Goal: Task Accomplishment & Management: Complete application form

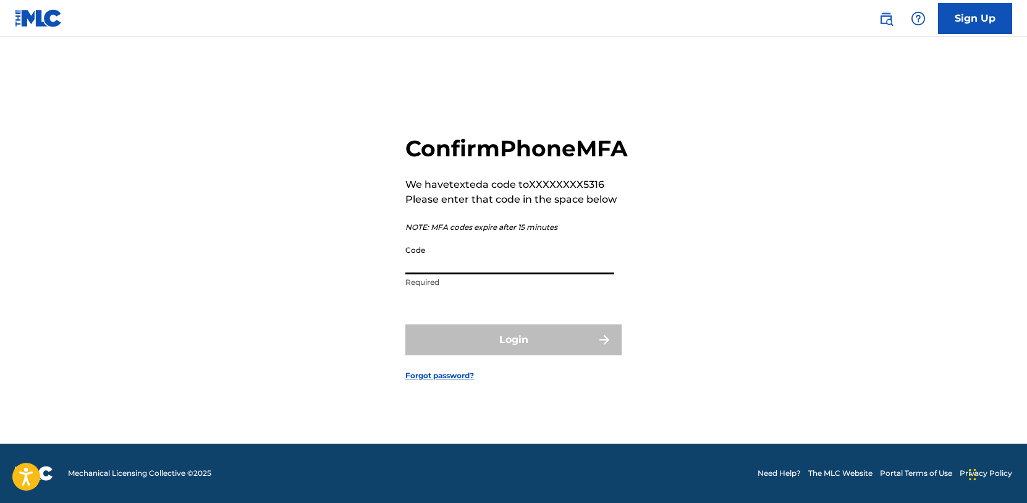
click at [516, 274] on input "Code" at bounding box center [509, 256] width 209 height 35
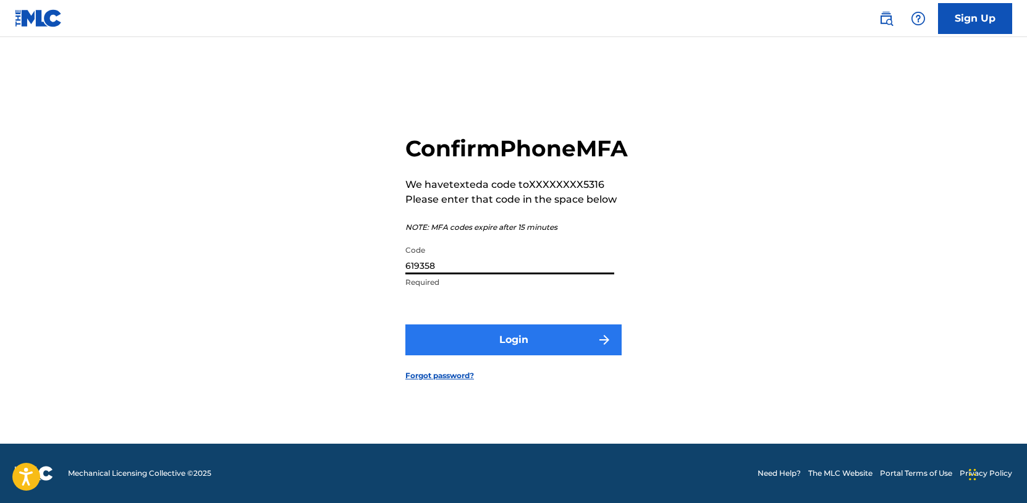
type input "619358"
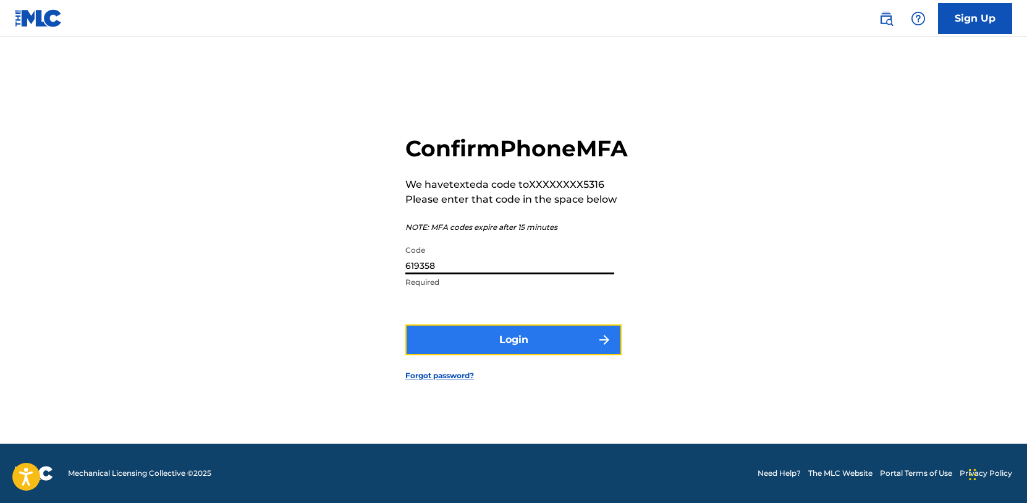
click at [499, 354] on button "Login" at bounding box center [513, 339] width 216 height 31
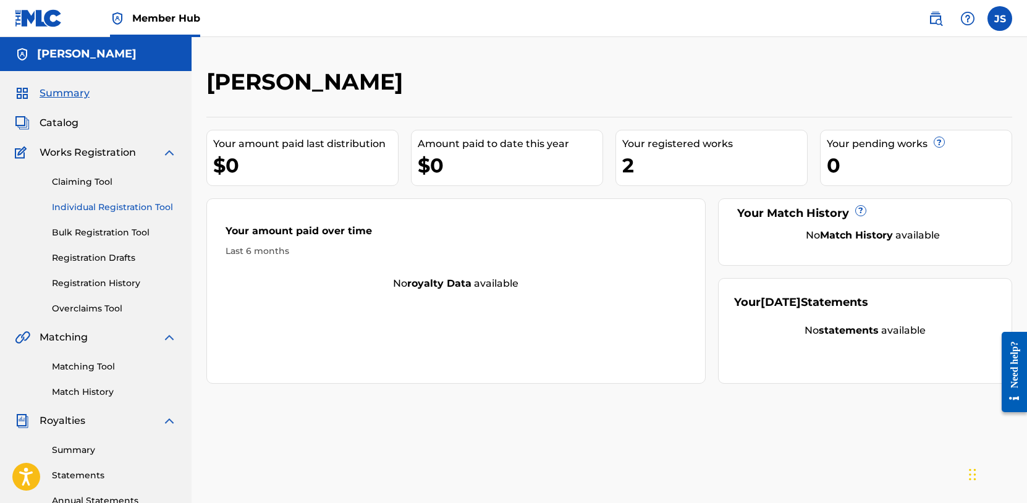
click at [151, 208] on link "Individual Registration Tool" at bounding box center [114, 207] width 125 height 13
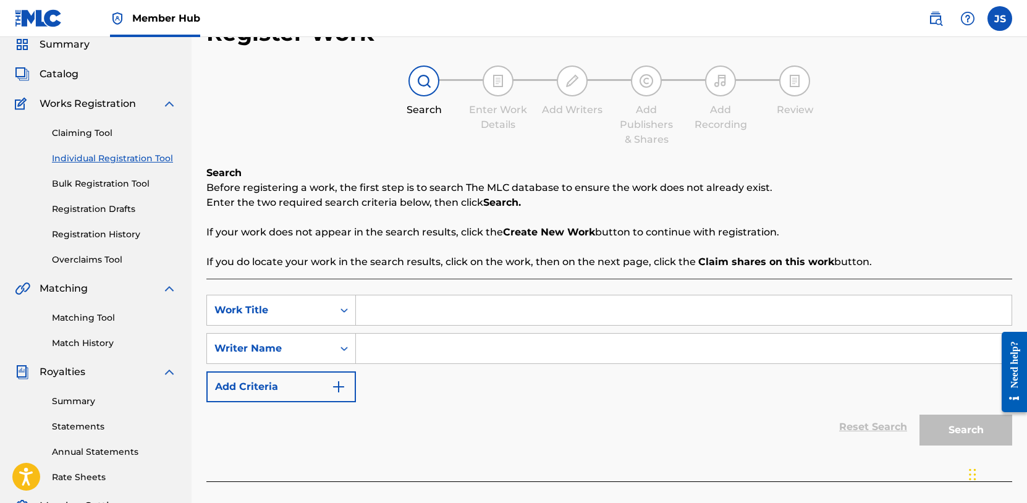
scroll to position [56, 0]
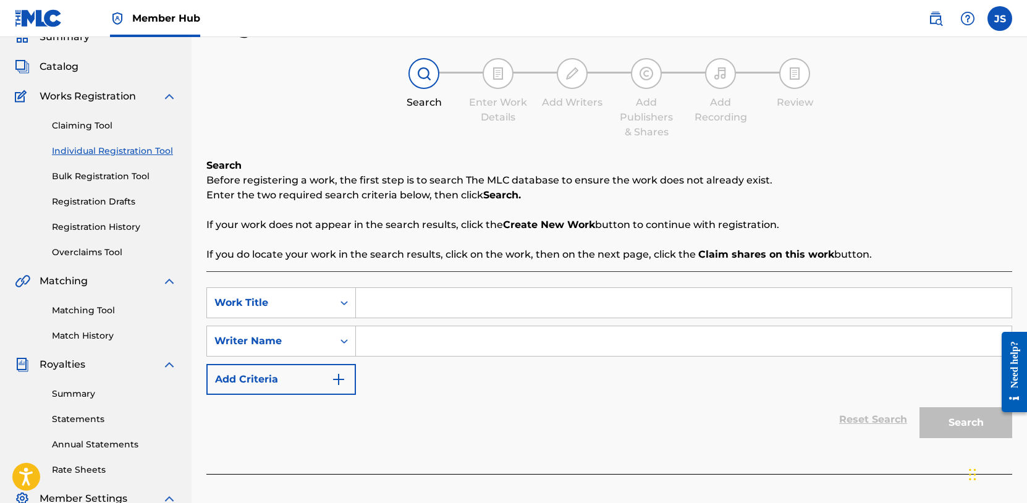
click at [406, 300] on input "Search Form" at bounding box center [683, 303] width 655 height 30
type input "[PERSON_NAME]"
click at [408, 343] on input "Search Form" at bounding box center [683, 341] width 655 height 30
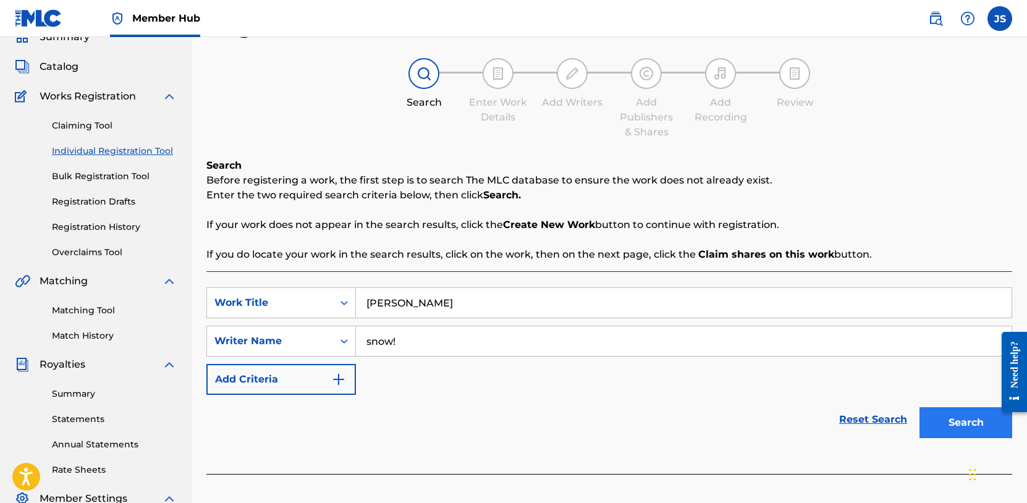
type input "snow!"
click at [974, 423] on button "Search" at bounding box center [965, 422] width 93 height 31
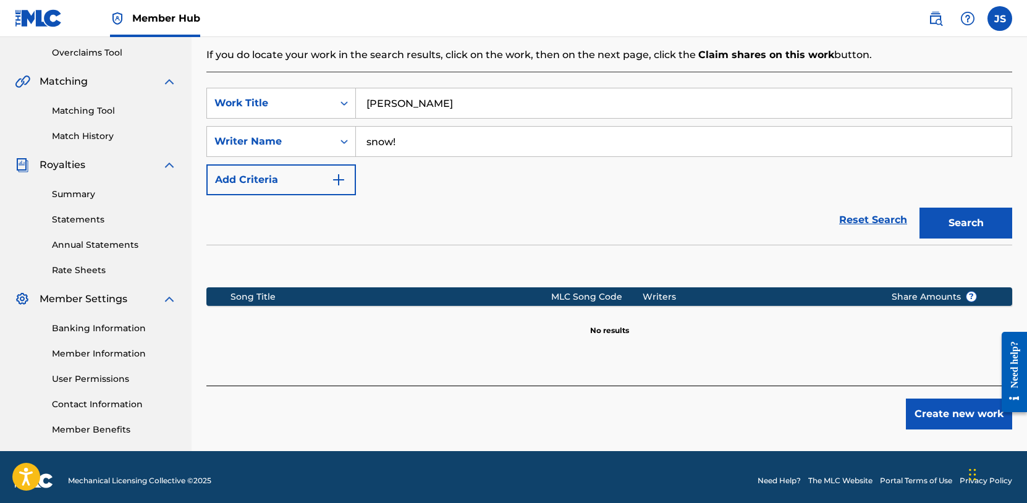
scroll to position [258, 0]
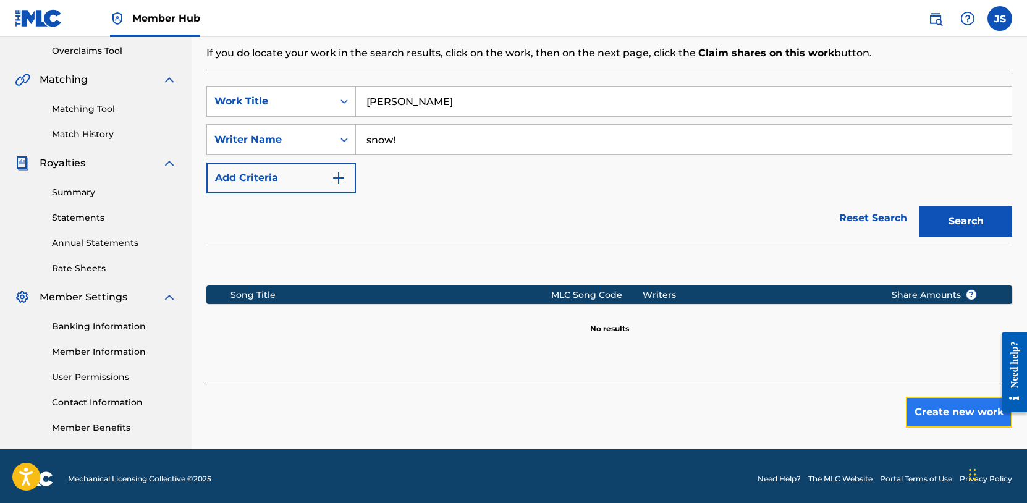
click at [978, 406] on button "Create new work" at bounding box center [959, 412] width 106 height 31
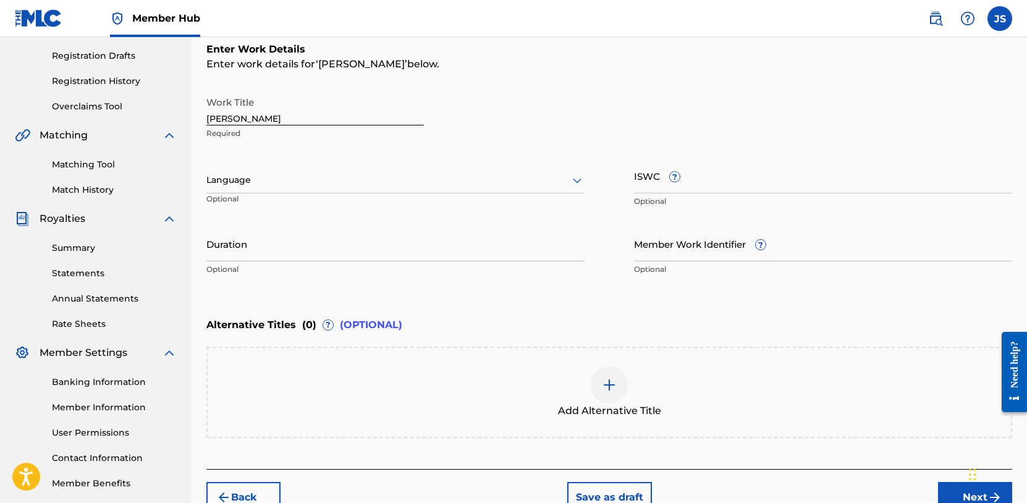
scroll to position [187, 0]
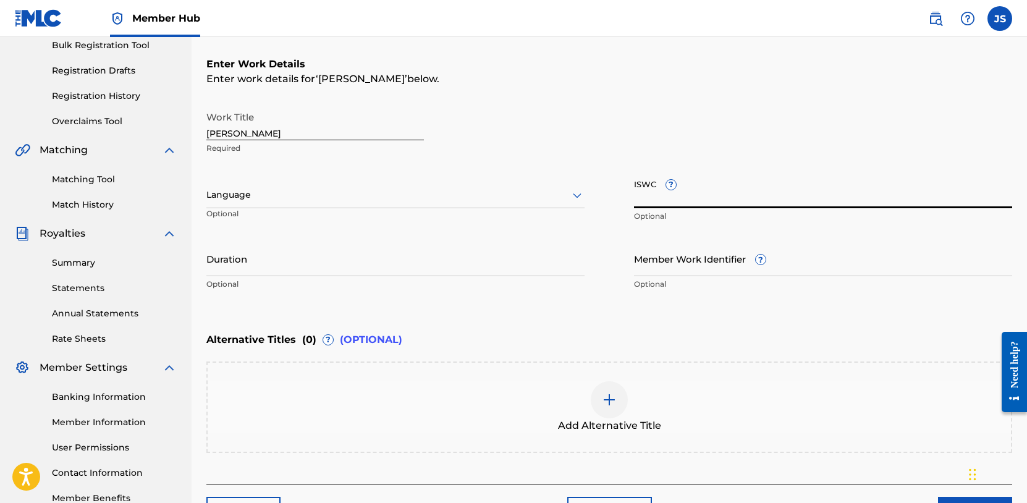
click at [644, 200] on input "ISWC ?" at bounding box center [823, 190] width 378 height 35
paste input "T-333.499.111-2"
type input "T-333.499.111-2"
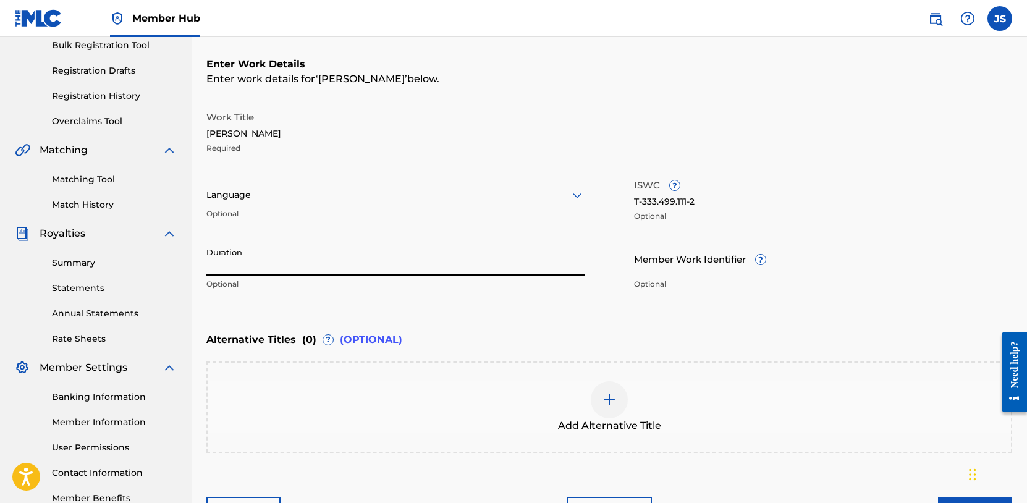
click at [315, 261] on input "Duration" at bounding box center [395, 258] width 378 height 35
type input "2"
type input "02:12"
click at [291, 196] on div at bounding box center [395, 194] width 378 height 15
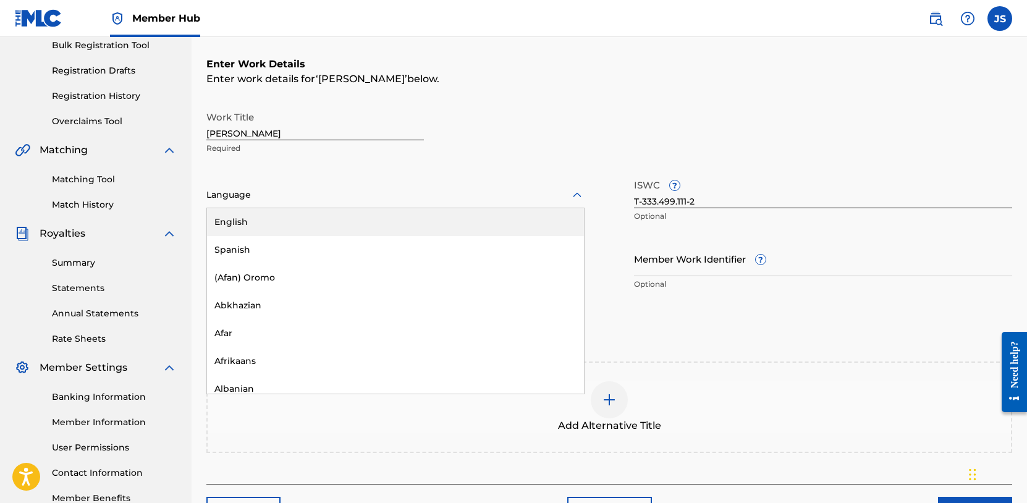
click at [275, 227] on div "English" at bounding box center [395, 222] width 377 height 28
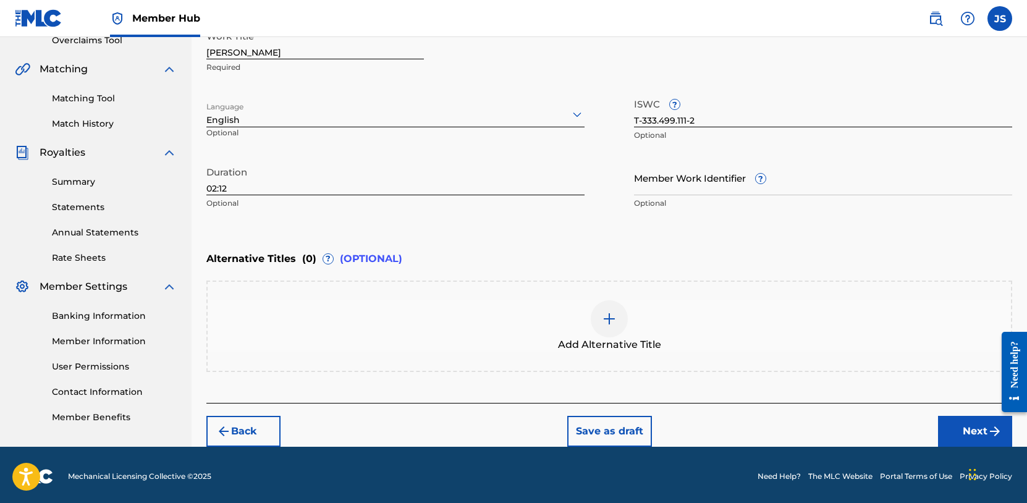
scroll to position [271, 0]
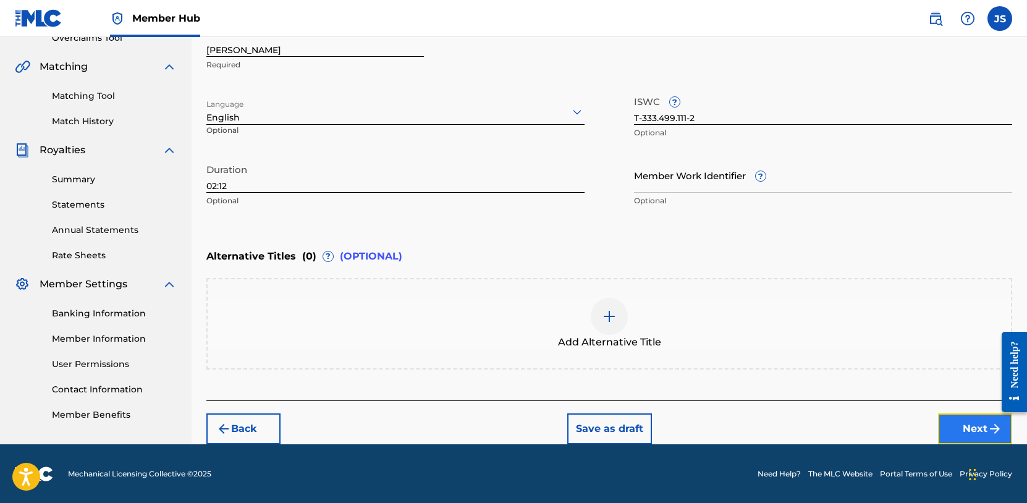
click at [959, 438] on button "Next" at bounding box center [975, 428] width 74 height 31
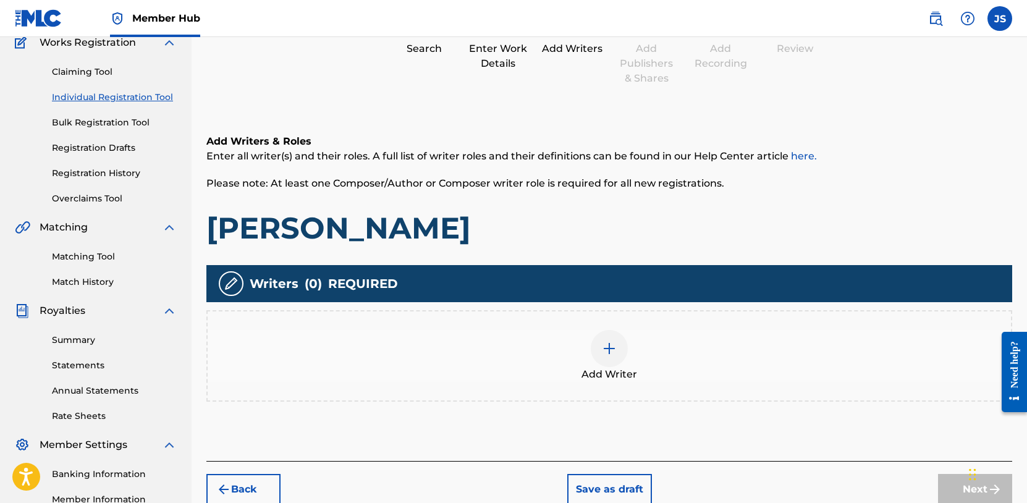
scroll to position [111, 0]
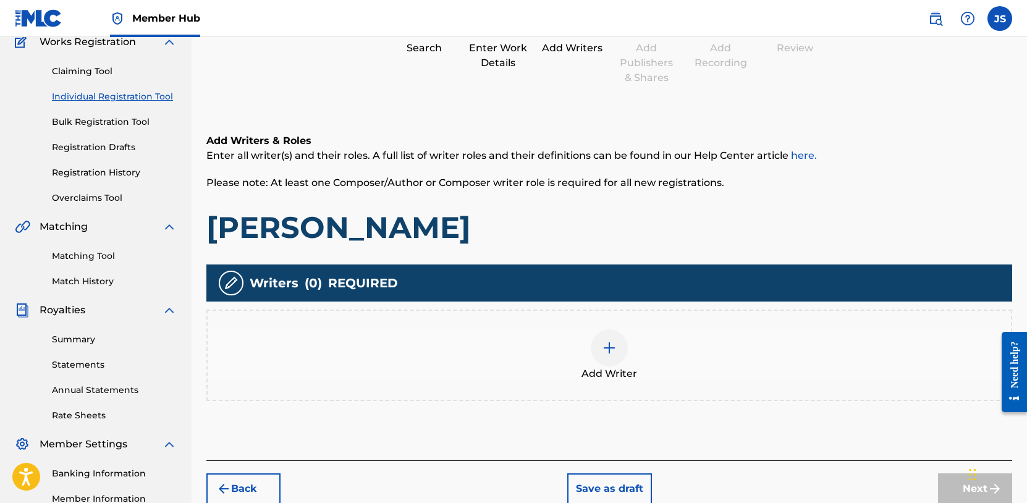
click at [614, 344] on img at bounding box center [609, 347] width 15 height 15
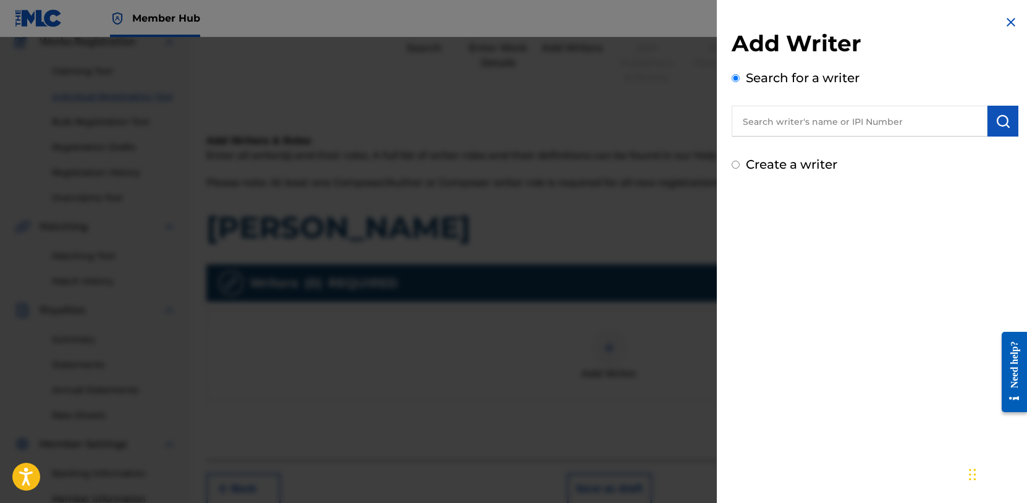
click at [873, 106] on input "text" at bounding box center [859, 121] width 256 height 31
click at [777, 132] on input "text" at bounding box center [859, 121] width 256 height 31
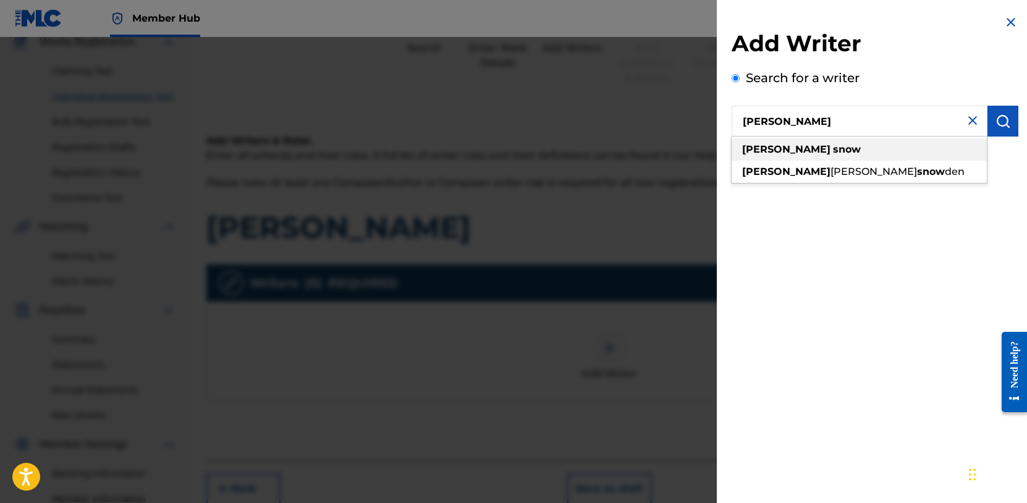
click at [848, 143] on div "[PERSON_NAME]" at bounding box center [858, 149] width 255 height 22
type input "[PERSON_NAME]"
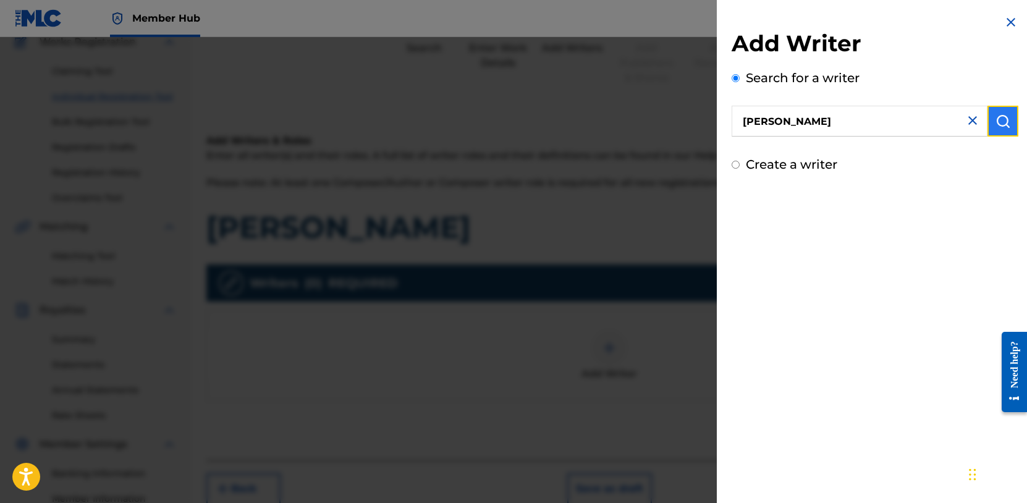
click at [1001, 125] on img "submit" at bounding box center [1002, 121] width 15 height 15
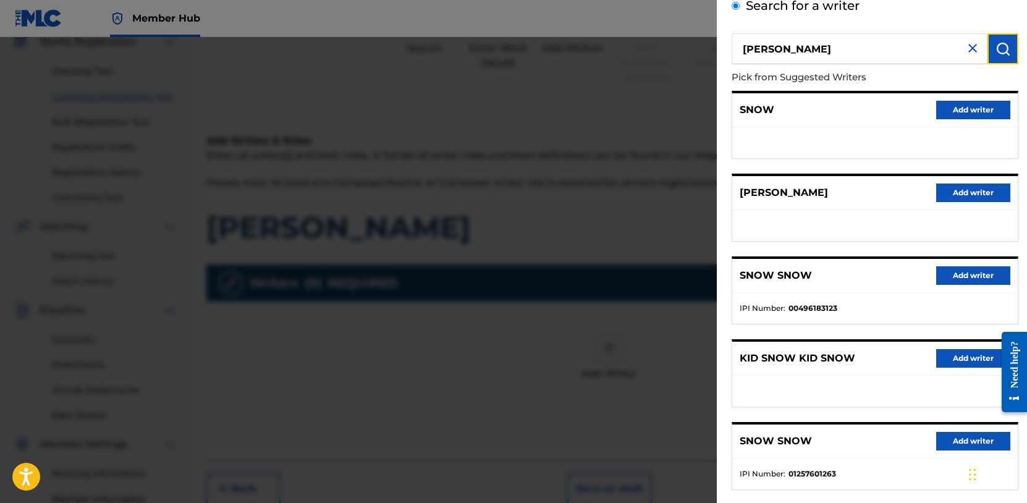
scroll to position [53, 0]
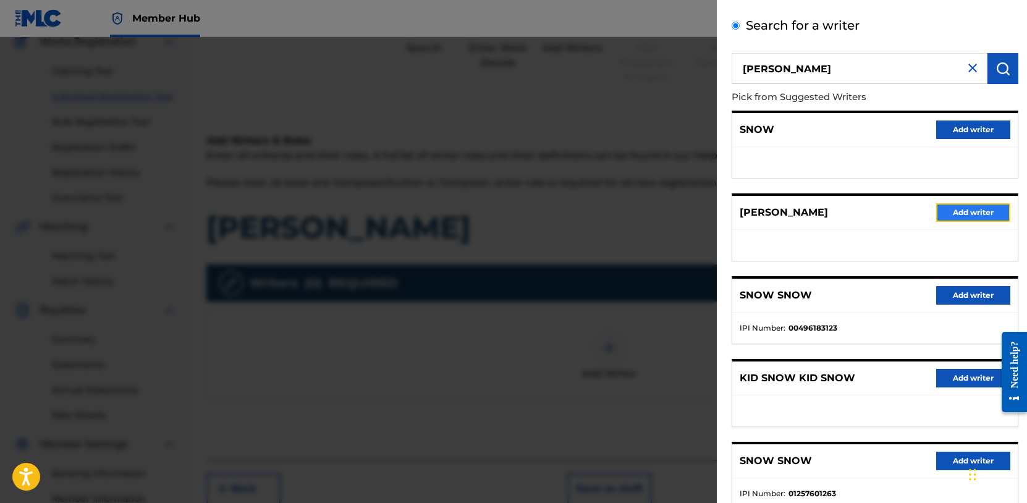
click at [967, 212] on button "Add writer" at bounding box center [973, 212] width 74 height 19
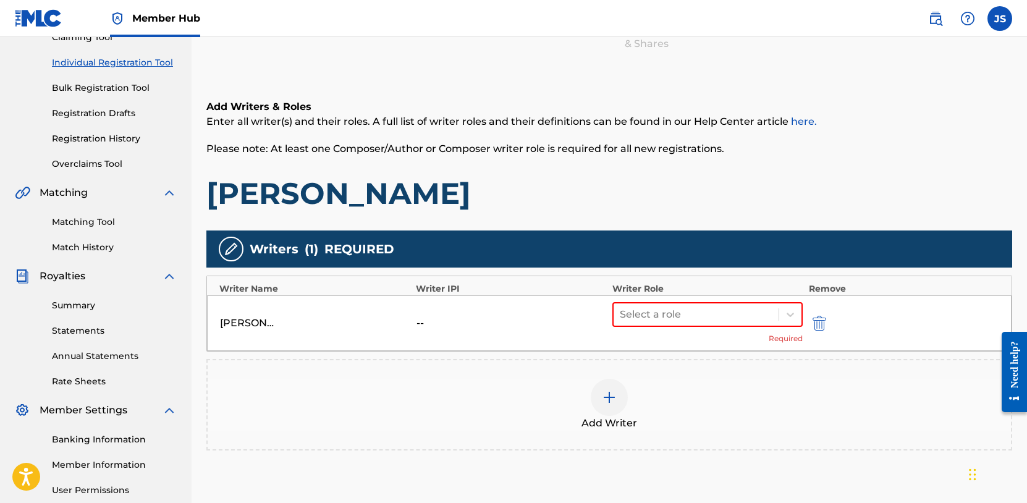
scroll to position [146, 0]
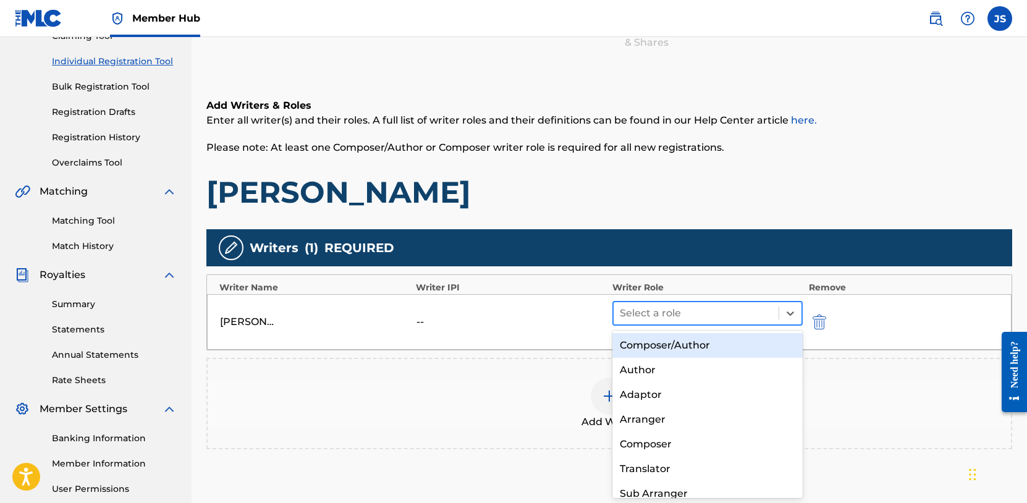
click at [693, 308] on div at bounding box center [696, 313] width 153 height 17
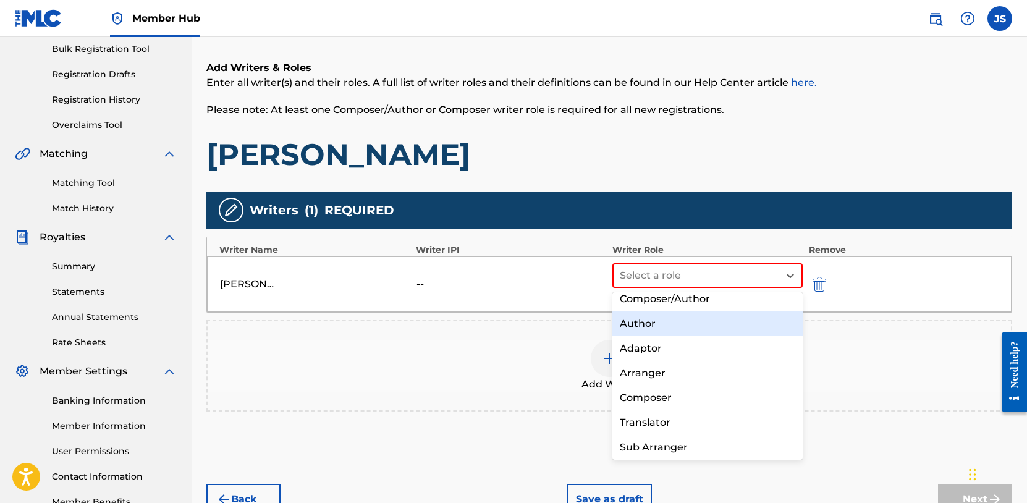
scroll to position [188, 0]
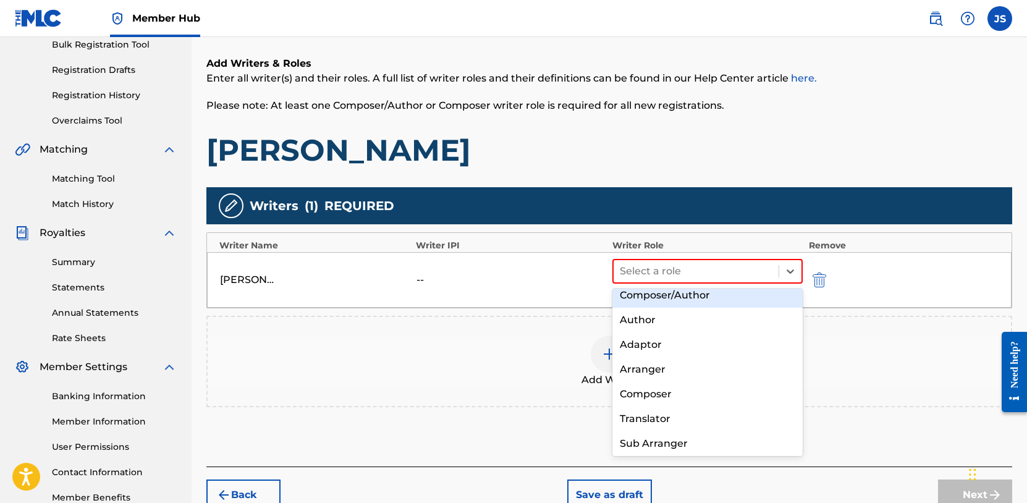
click at [675, 295] on div "Composer/Author" at bounding box center [707, 295] width 190 height 25
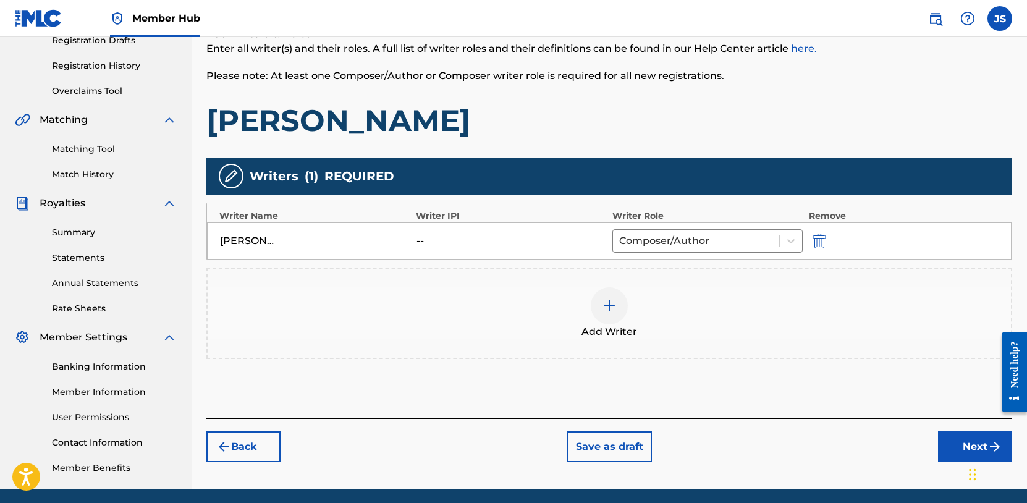
scroll to position [225, 0]
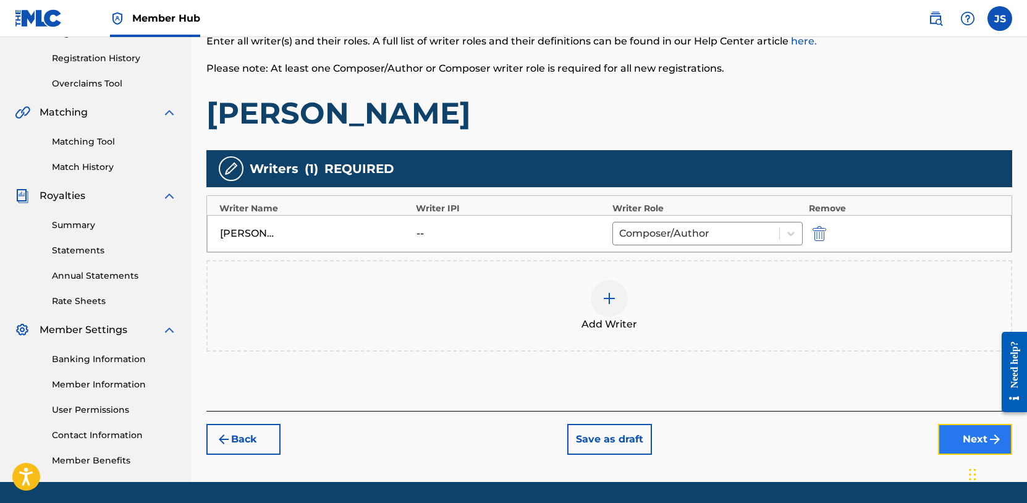
click at [968, 439] on button "Next" at bounding box center [975, 439] width 74 height 31
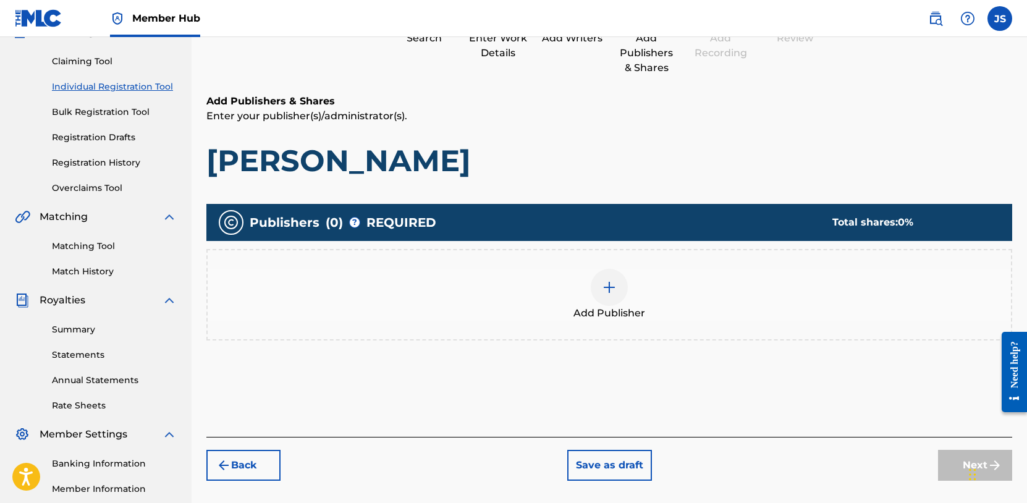
scroll to position [132, 0]
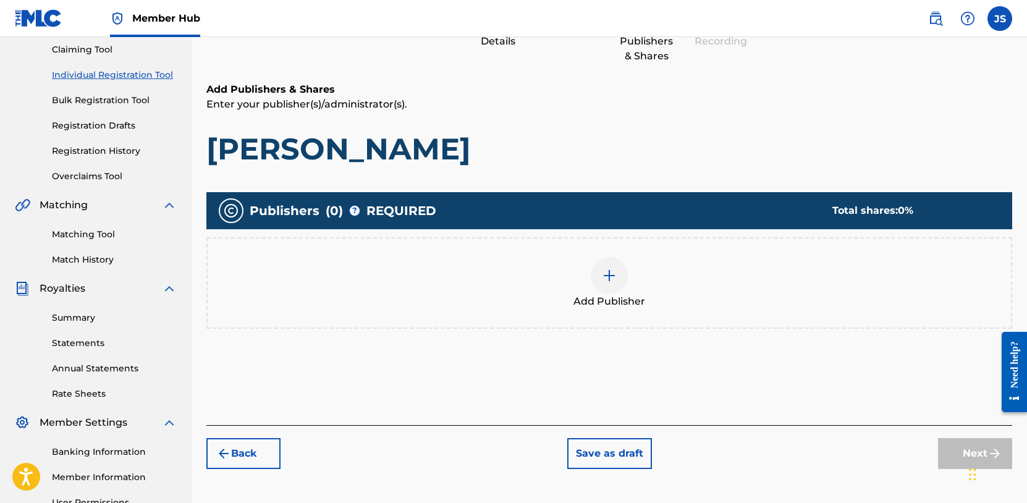
click at [602, 289] on div at bounding box center [609, 275] width 37 height 37
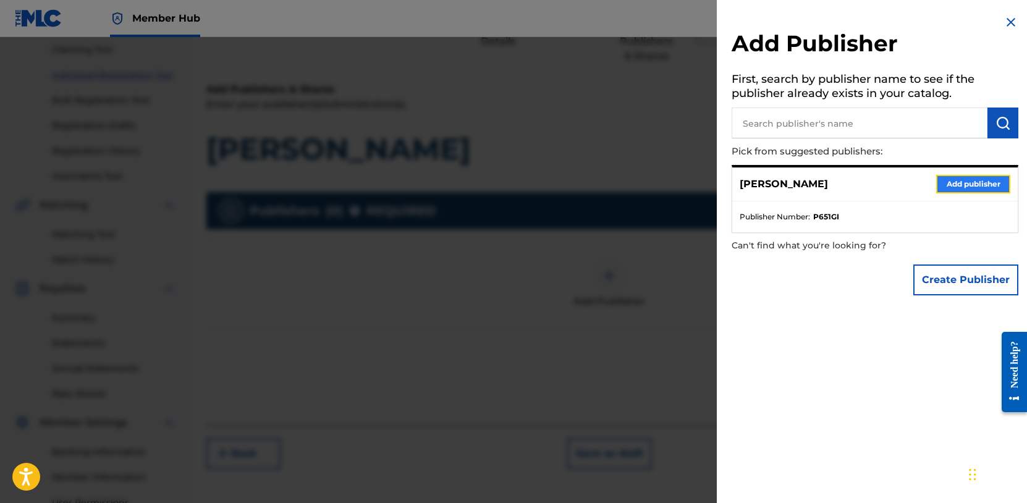
click at [968, 182] on button "Add publisher" at bounding box center [973, 184] width 74 height 19
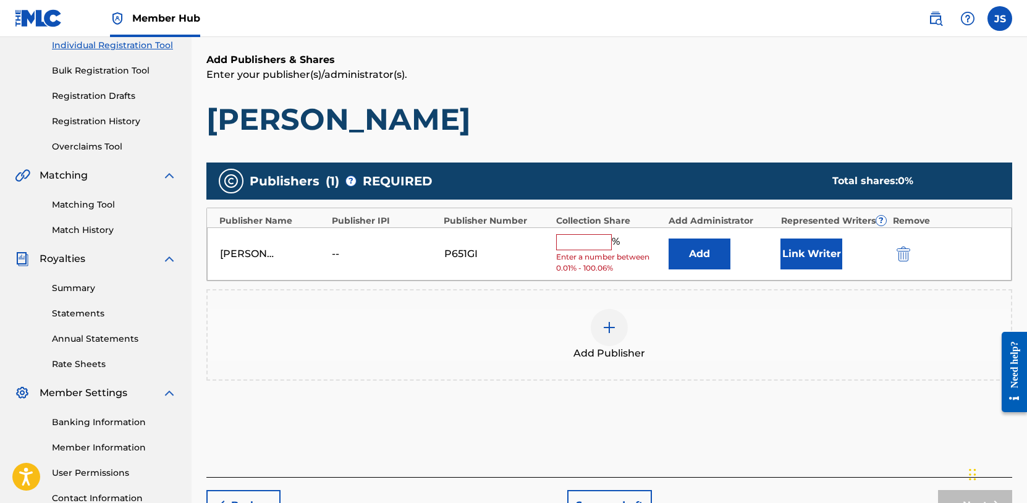
scroll to position [166, 0]
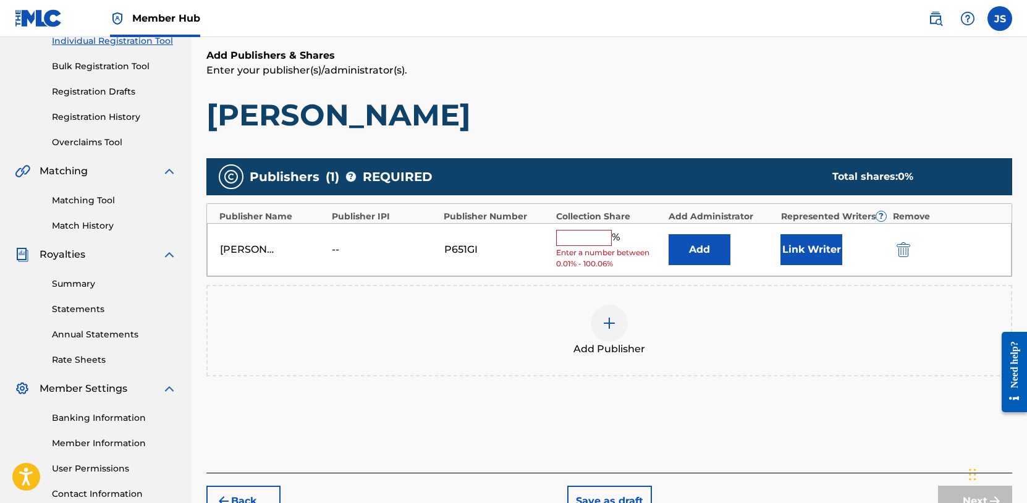
click at [595, 237] on input "text" at bounding box center [584, 238] width 56 height 16
type input "100"
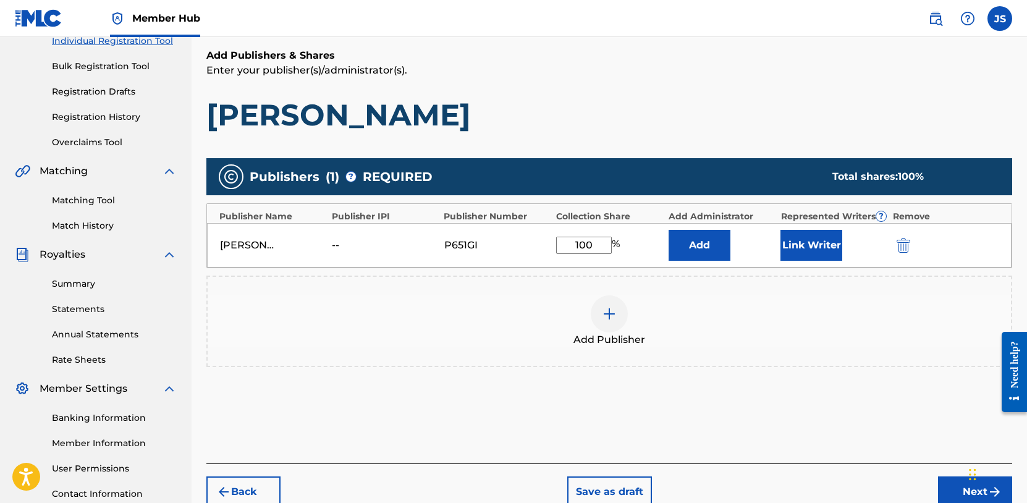
scroll to position [212, 0]
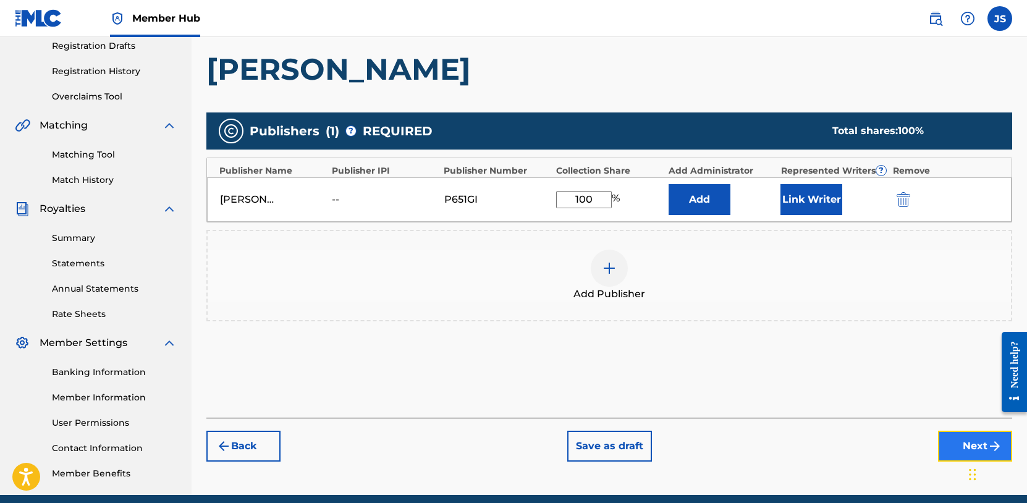
click at [959, 448] on button "Next" at bounding box center [975, 446] width 74 height 31
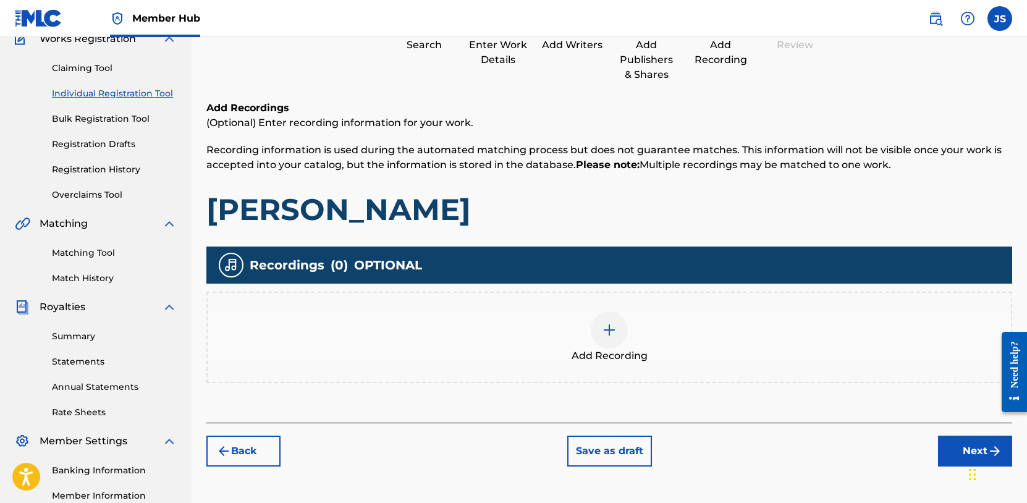
scroll to position [119, 0]
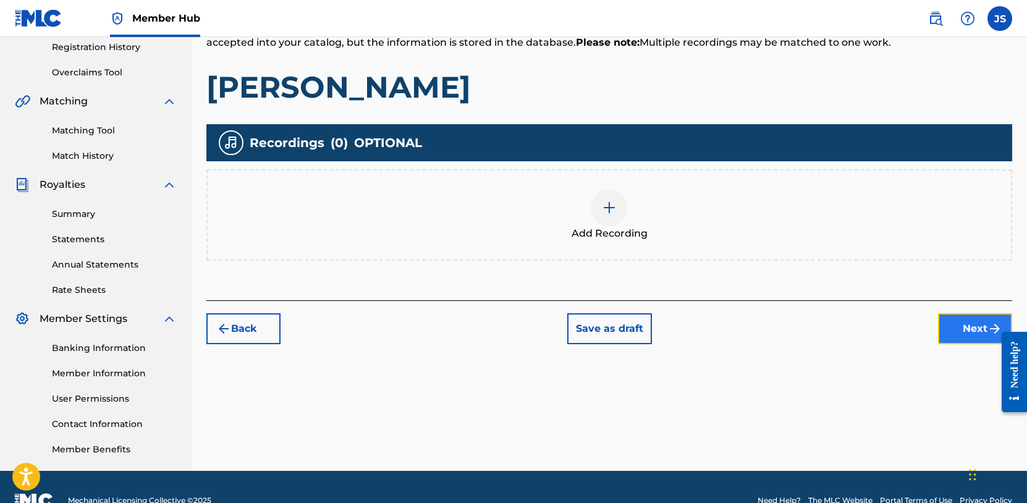
click at [967, 329] on button "Next" at bounding box center [975, 328] width 74 height 31
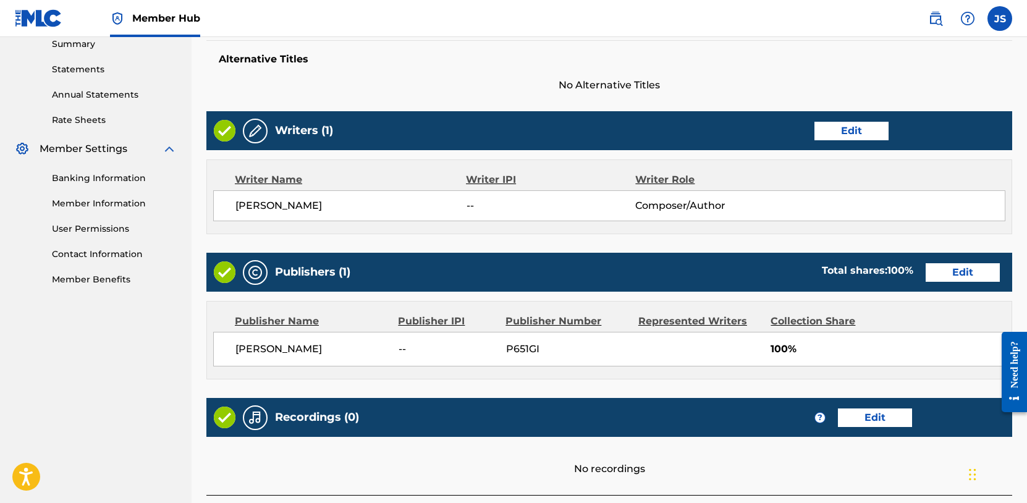
scroll to position [500, 0]
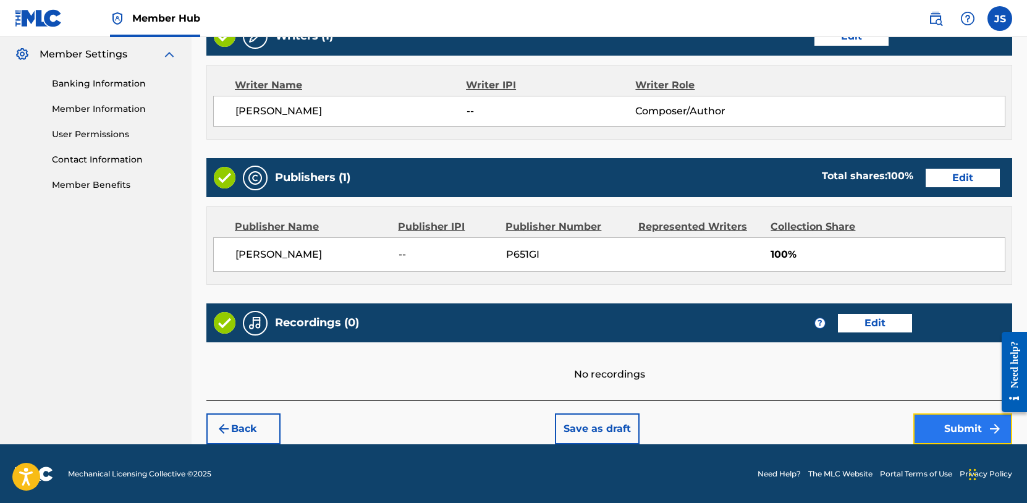
click at [930, 421] on button "Submit" at bounding box center [962, 428] width 99 height 31
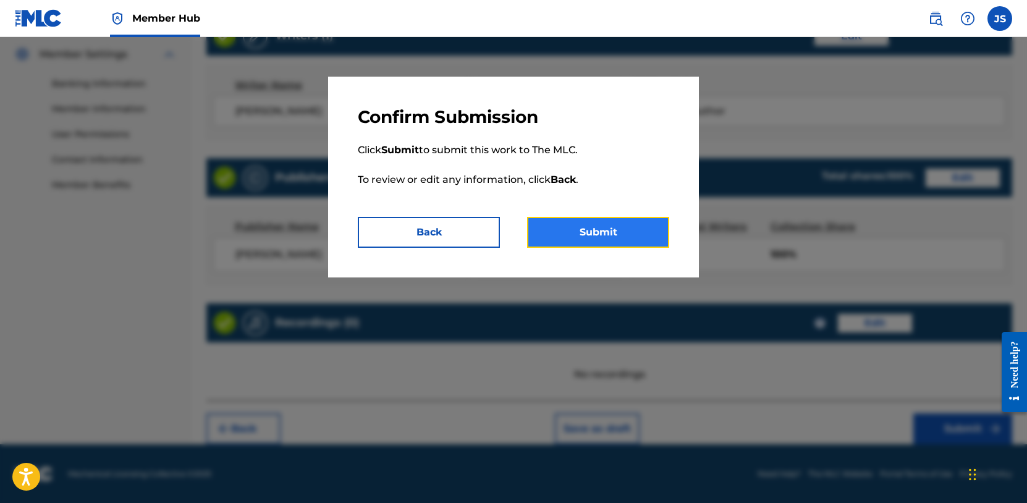
click at [637, 230] on button "Submit" at bounding box center [598, 232] width 142 height 31
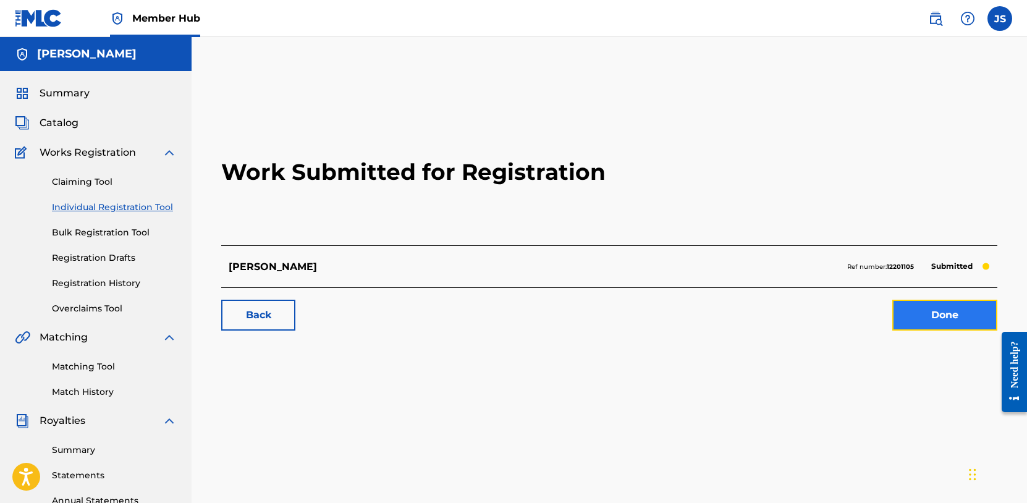
click at [915, 311] on link "Done" at bounding box center [944, 315] width 105 height 31
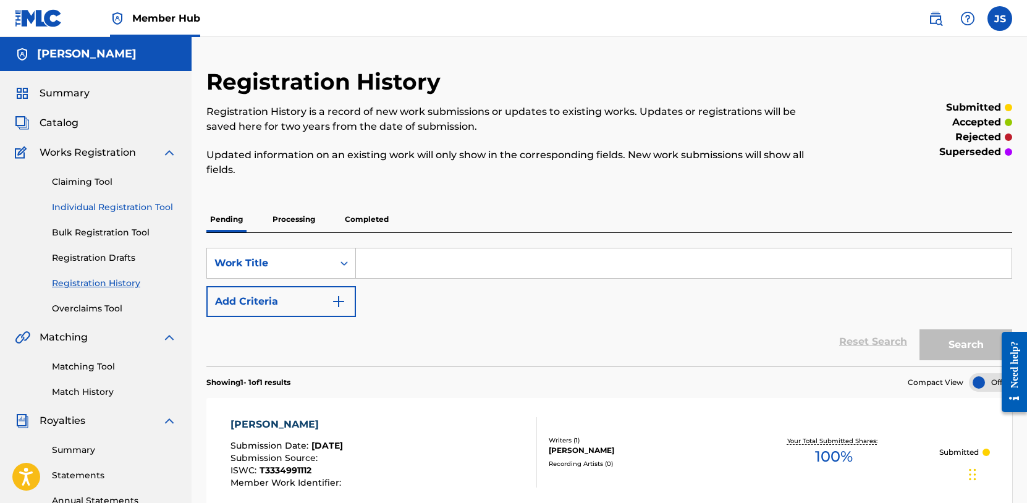
click at [106, 212] on link "Individual Registration Tool" at bounding box center [114, 207] width 125 height 13
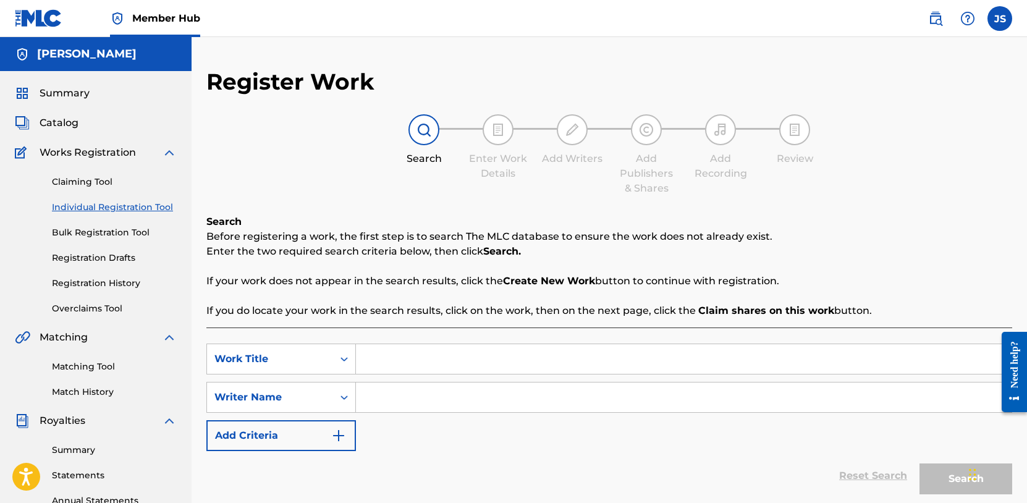
scroll to position [67, 0]
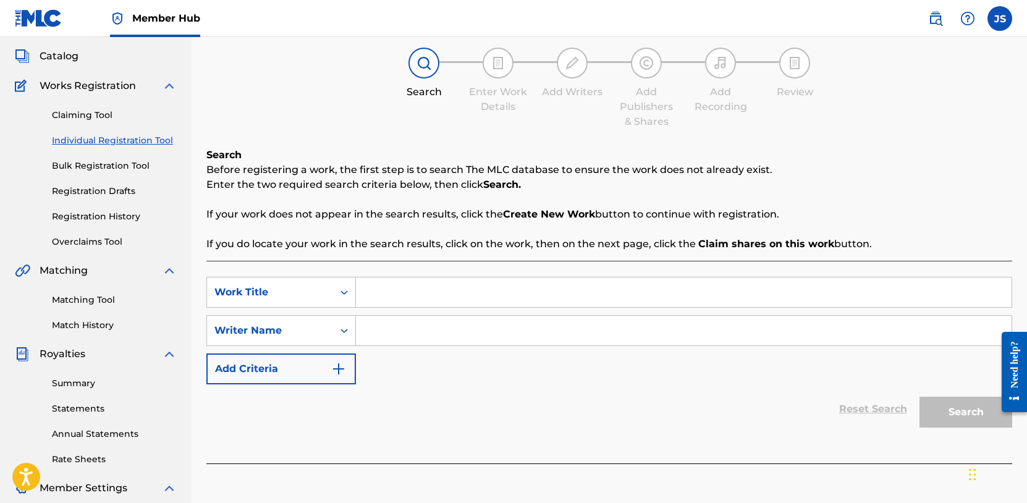
click at [388, 298] on input "Search Form" at bounding box center [683, 292] width 655 height 30
type input "WAVY [PERSON_NAME]"
click at [385, 332] on input "Search Form" at bounding box center [683, 331] width 655 height 30
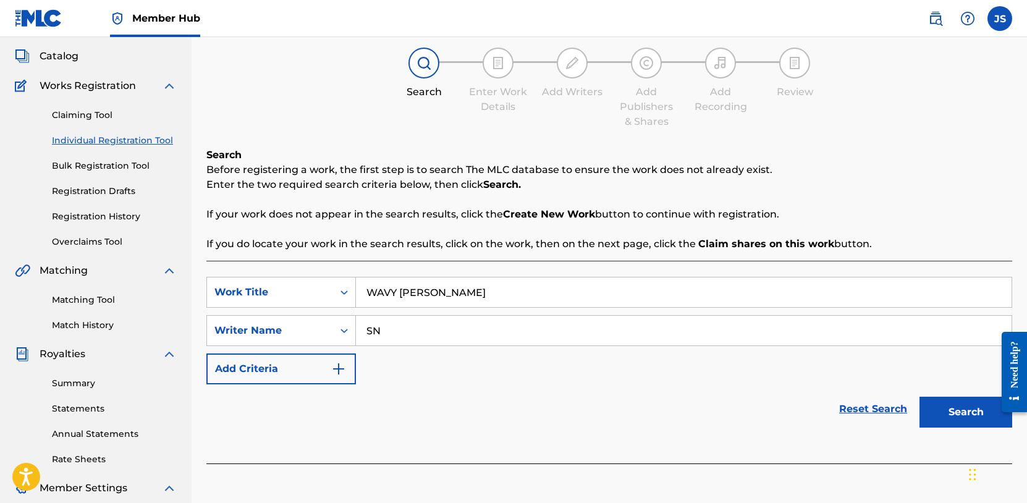
type input "S"
type input "snow!"
click at [964, 409] on button "Search" at bounding box center [965, 412] width 93 height 31
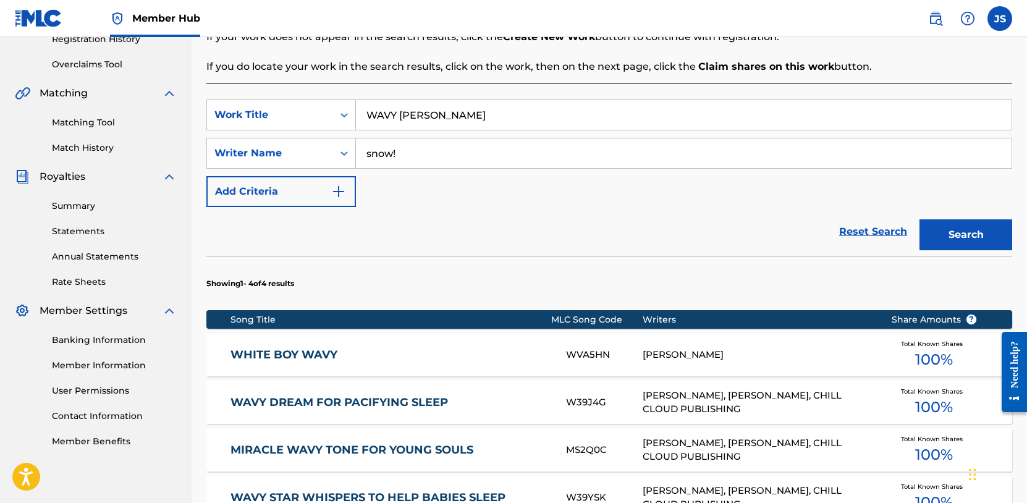
scroll to position [405, 0]
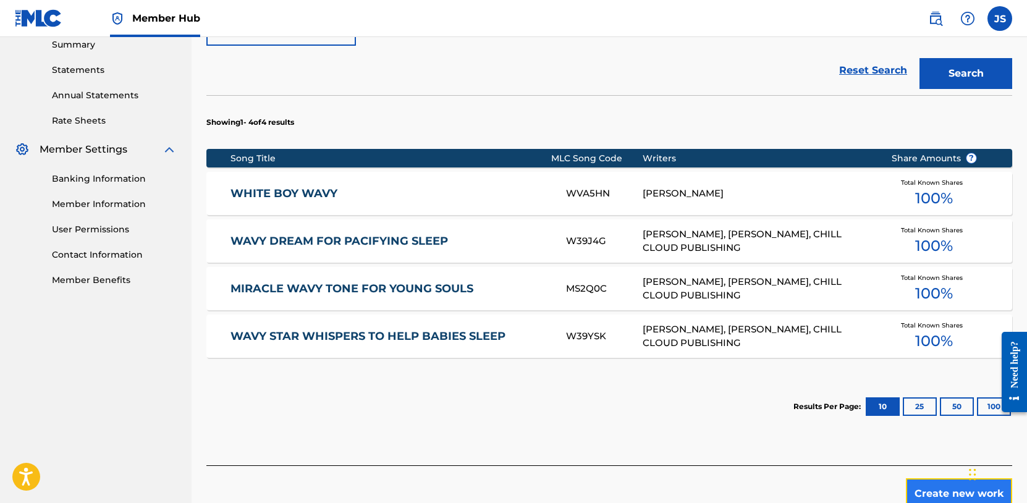
click at [938, 484] on button "Create new work" at bounding box center [959, 493] width 106 height 31
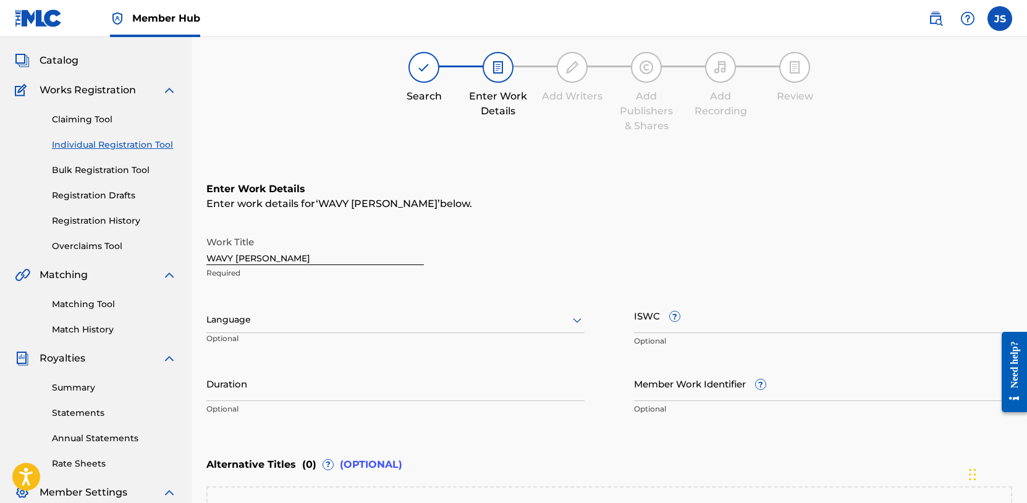
scroll to position [33, 0]
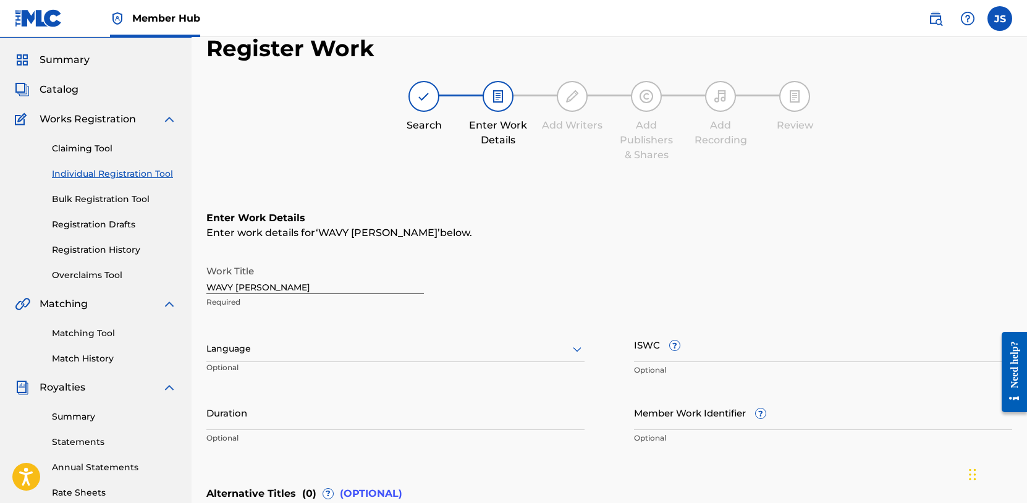
click at [336, 348] on div "Language" at bounding box center [395, 349] width 378 height 26
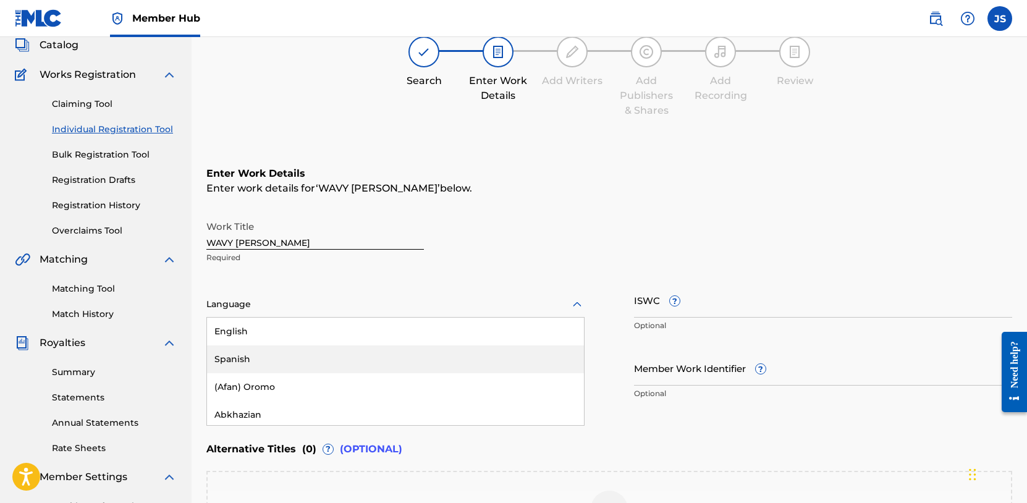
scroll to position [78, 0]
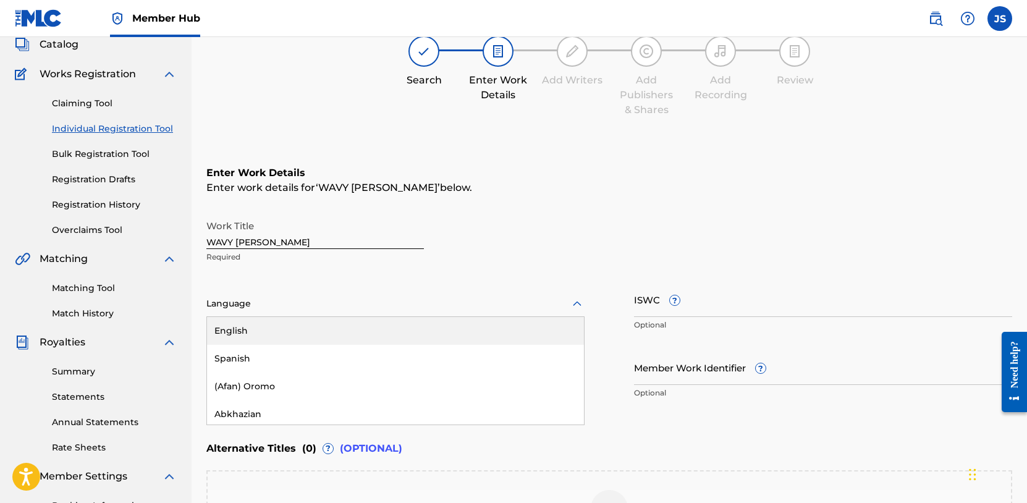
click at [262, 331] on div "English" at bounding box center [395, 331] width 377 height 28
click at [655, 306] on input "ISWC ?" at bounding box center [823, 299] width 378 height 35
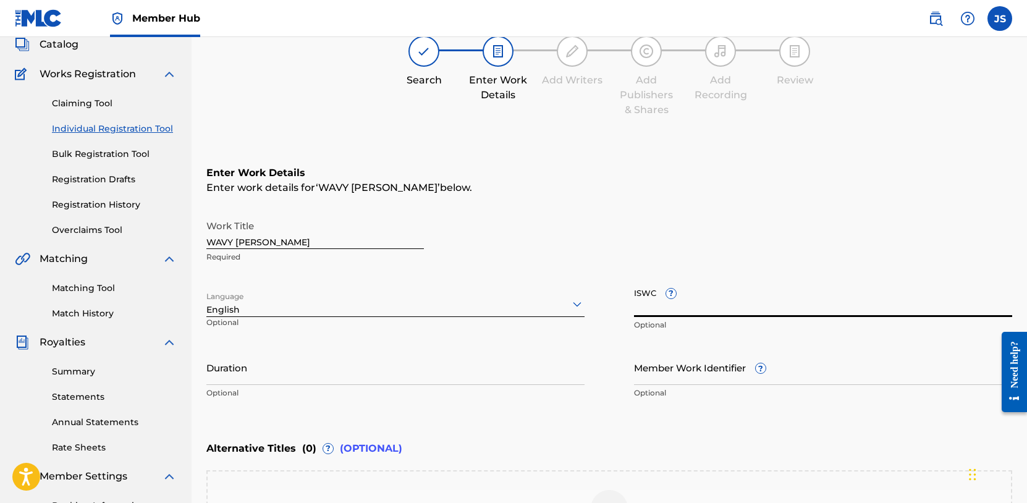
paste input "T-334.818.214-5"
type input "T-334.818.214-5"
click at [287, 376] on input "Duration" at bounding box center [395, 367] width 378 height 35
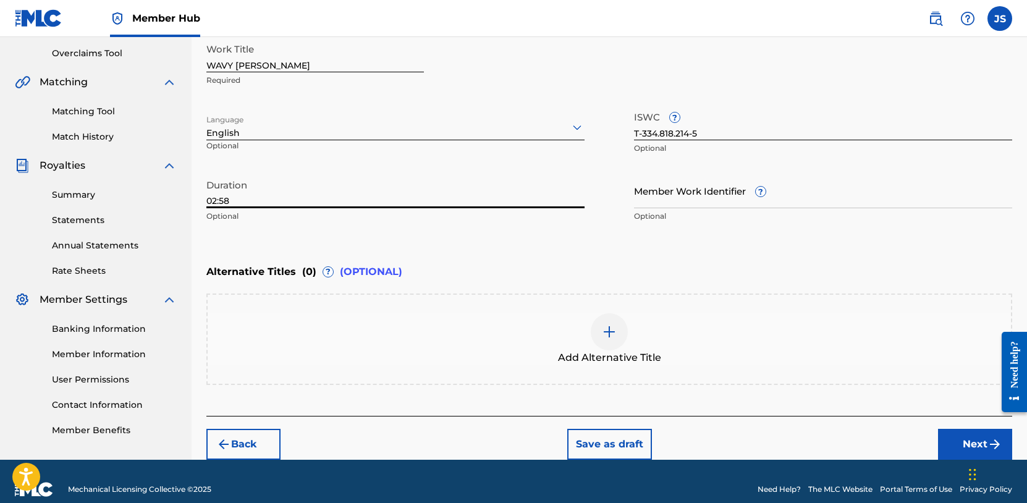
scroll to position [262, 0]
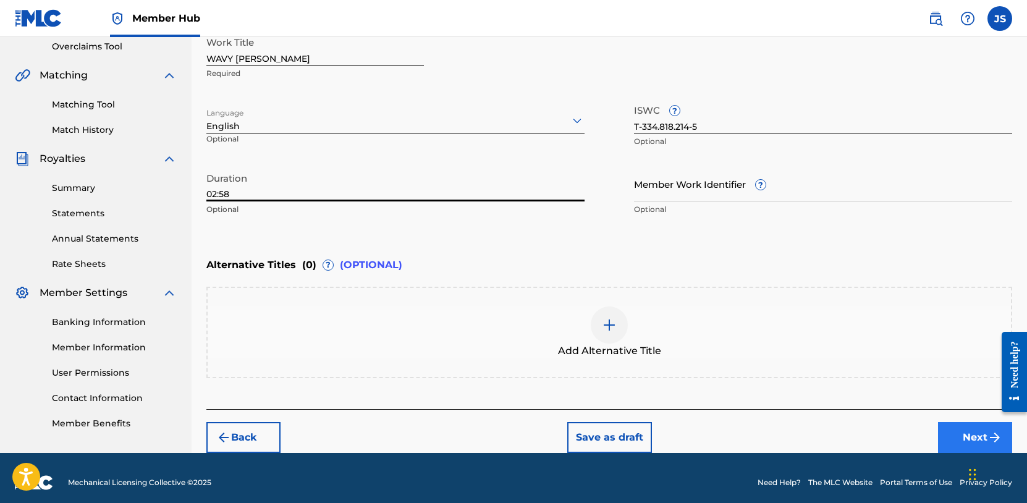
type input "02:58"
click at [954, 442] on button "Next" at bounding box center [975, 437] width 74 height 31
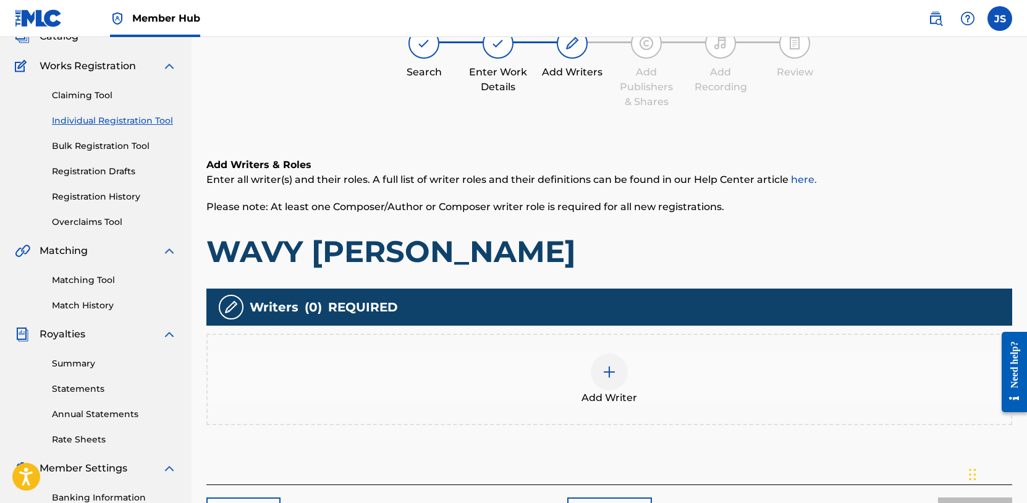
scroll to position [91, 0]
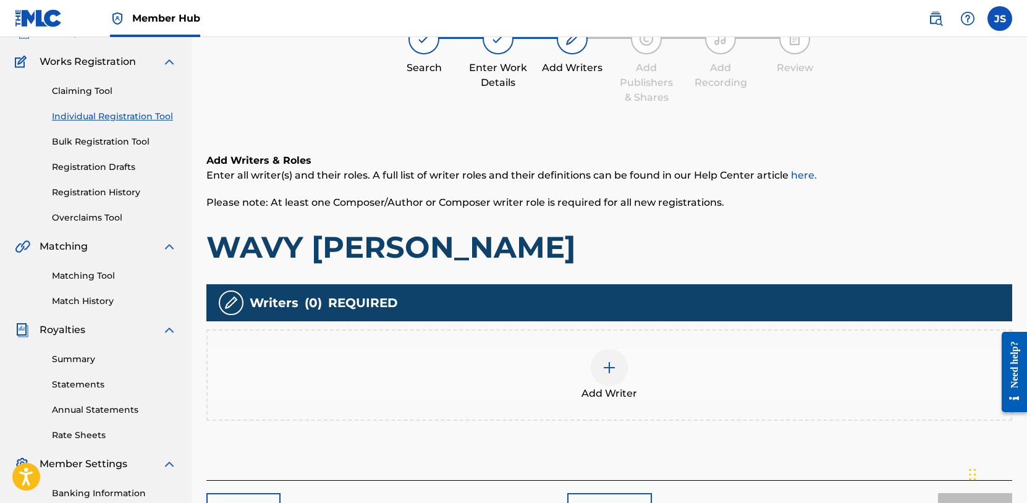
click at [612, 375] on div at bounding box center [609, 367] width 37 height 37
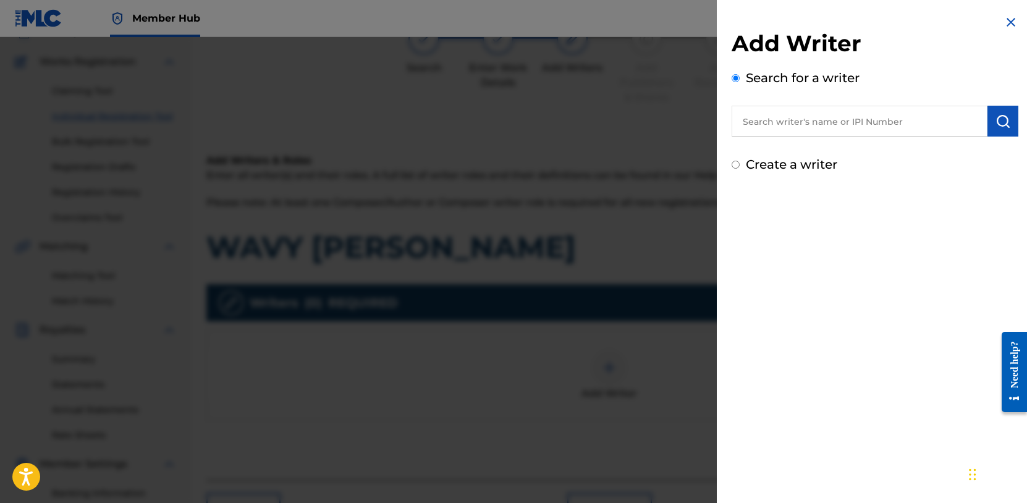
click at [859, 124] on input "text" at bounding box center [859, 121] width 256 height 31
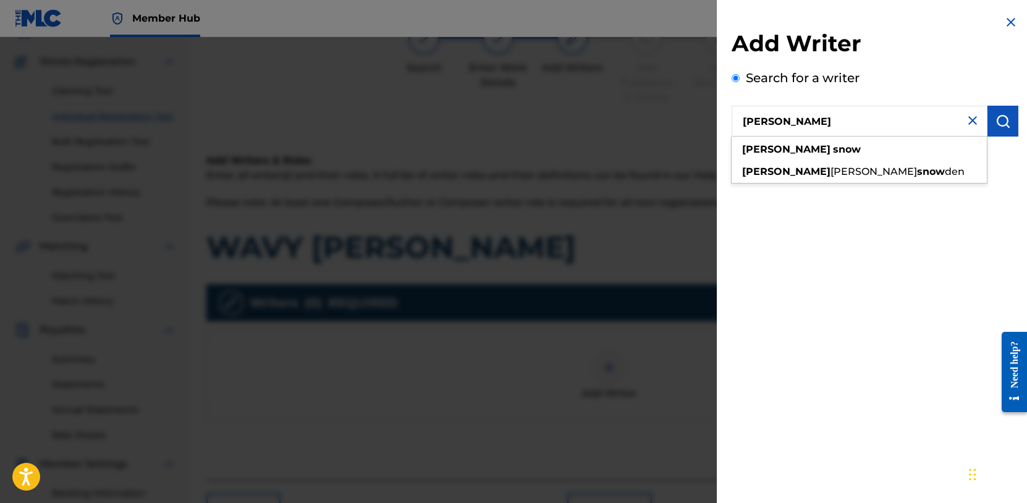
click at [844, 152] on div "[PERSON_NAME]" at bounding box center [858, 149] width 255 height 22
type input "[PERSON_NAME]"
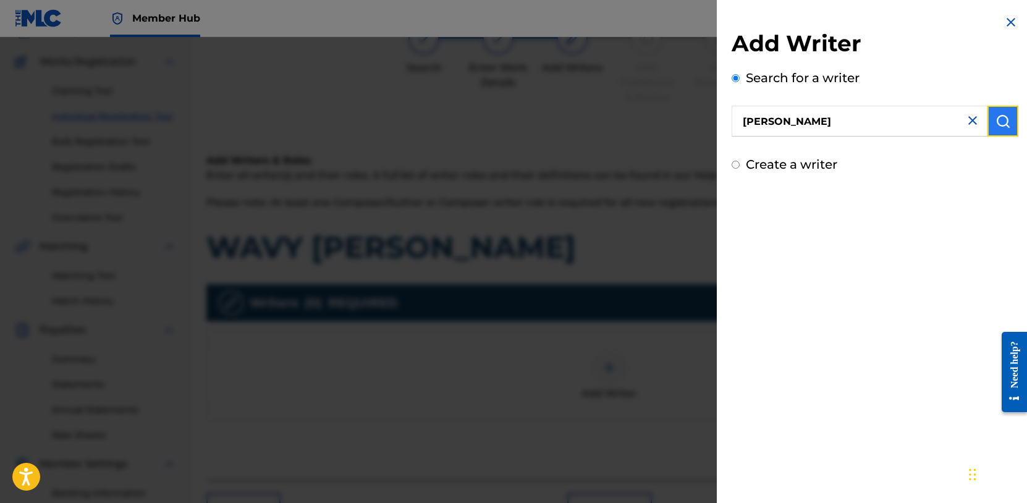
click at [998, 122] on img "submit" at bounding box center [1002, 121] width 15 height 15
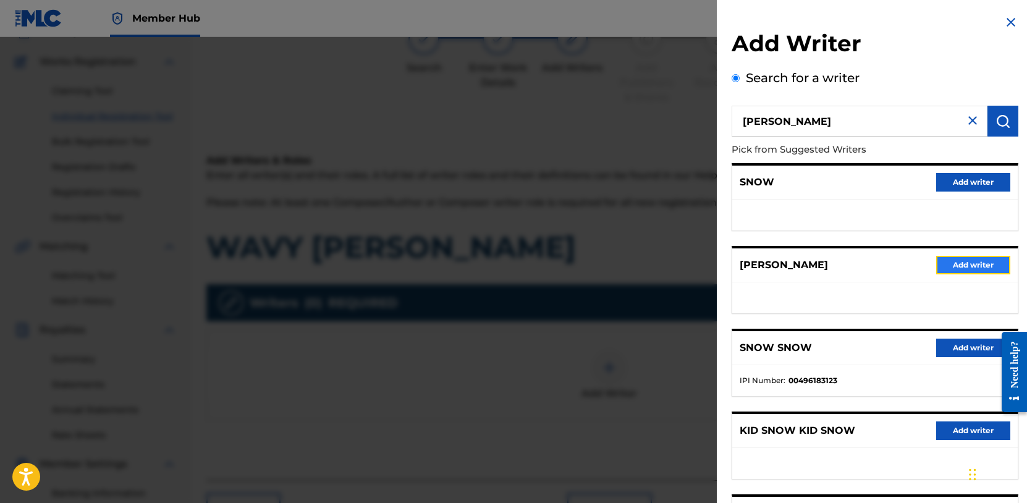
click at [972, 263] on button "Add writer" at bounding box center [973, 265] width 74 height 19
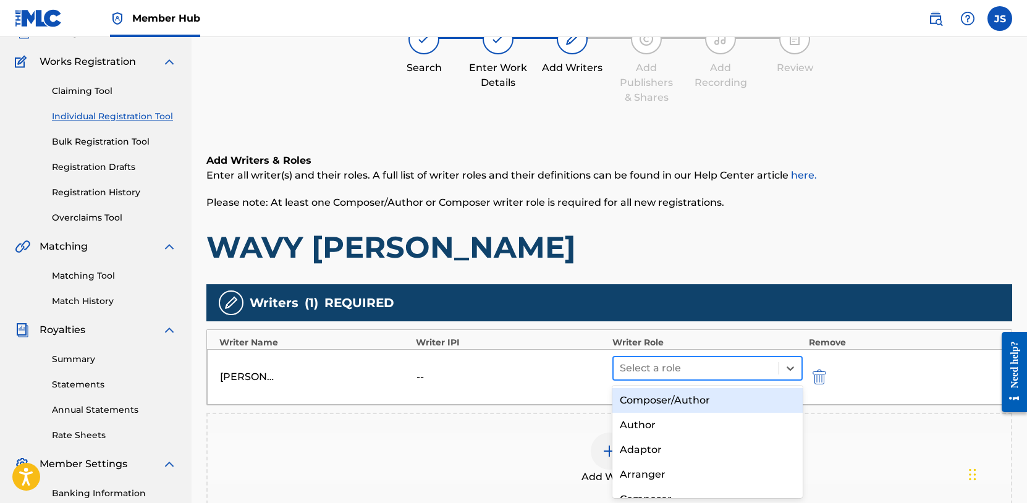
click at [666, 366] on div at bounding box center [696, 368] width 153 height 17
click at [666, 406] on div "Composer/Author" at bounding box center [707, 400] width 190 height 25
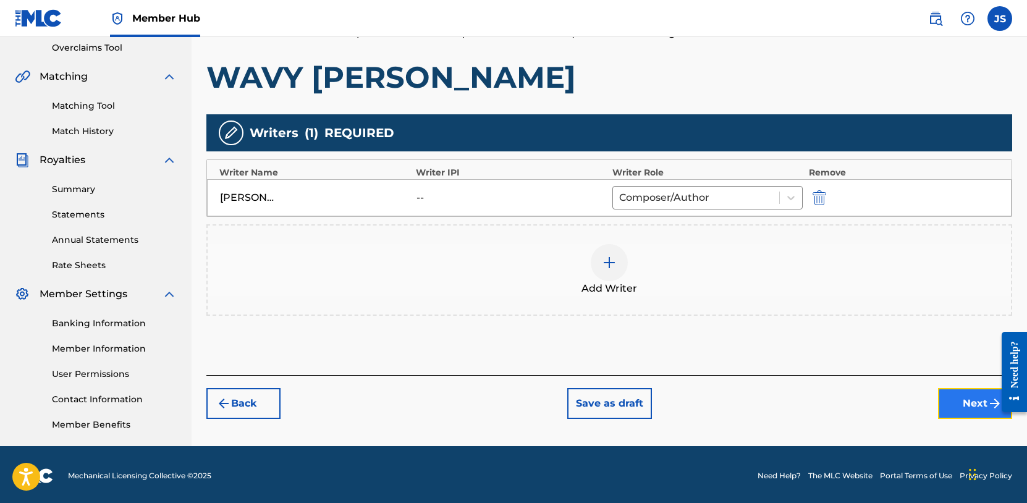
click at [969, 415] on button "Next" at bounding box center [975, 403] width 74 height 31
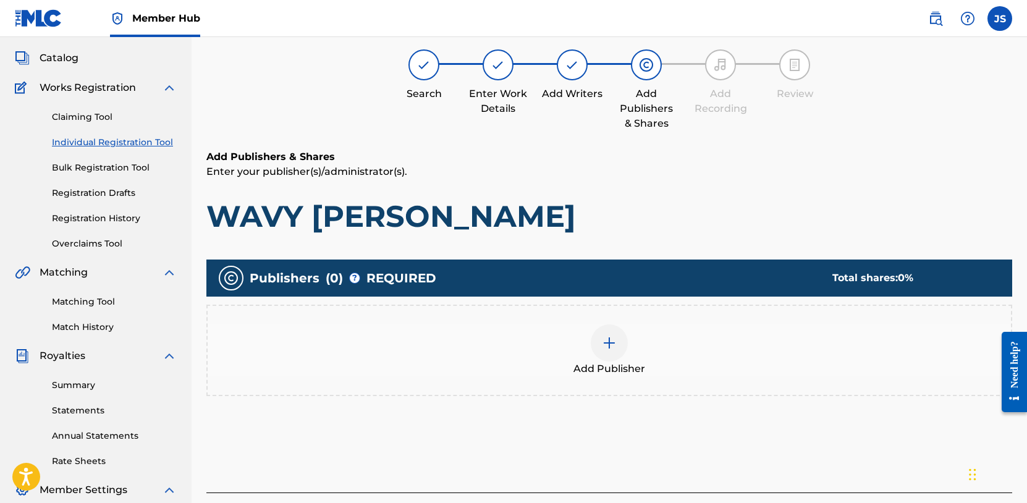
scroll to position [75, 0]
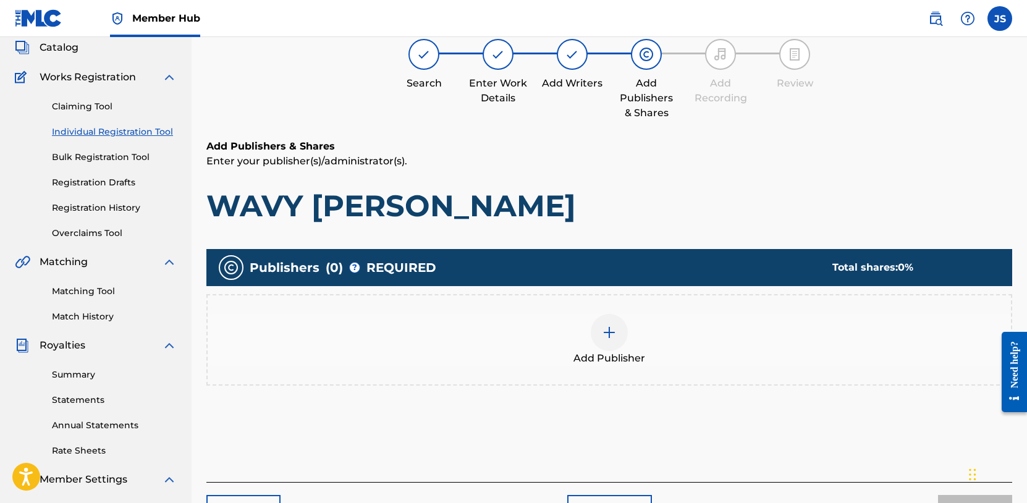
click at [614, 332] on img at bounding box center [609, 332] width 15 height 15
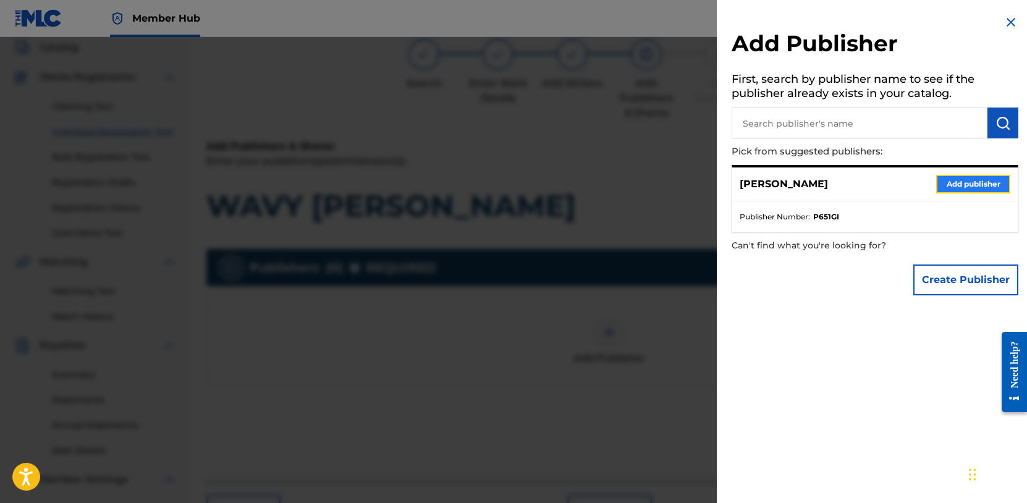
click at [956, 186] on button "Add publisher" at bounding box center [973, 184] width 74 height 19
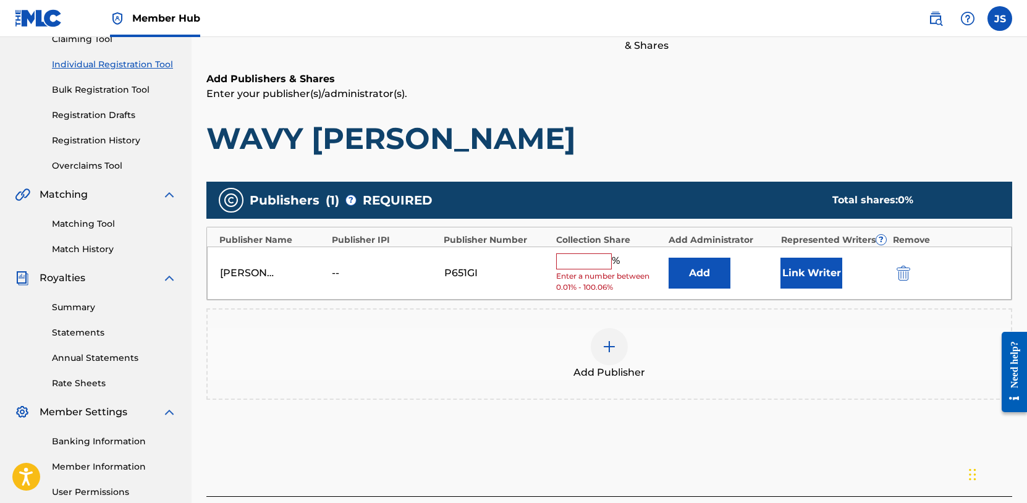
scroll to position [263, 0]
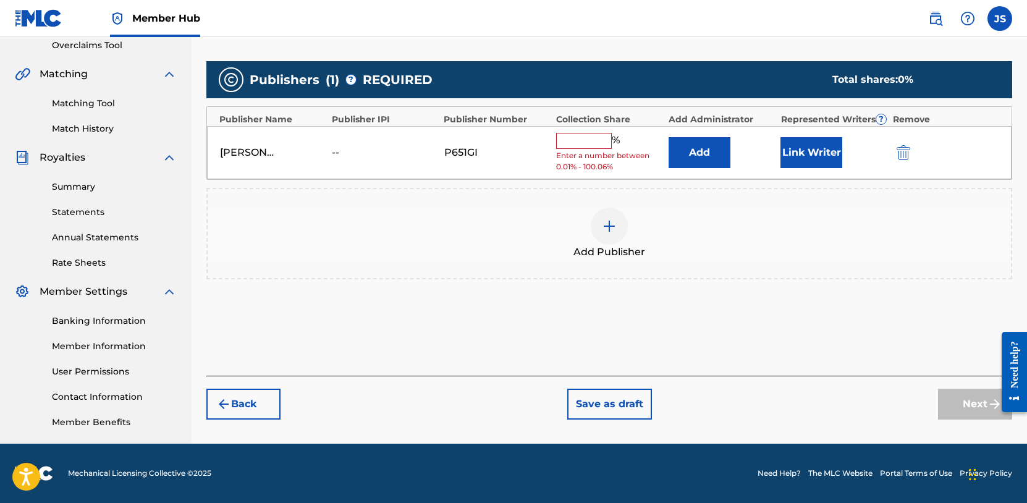
click at [582, 135] on input "text" at bounding box center [584, 141] width 56 height 16
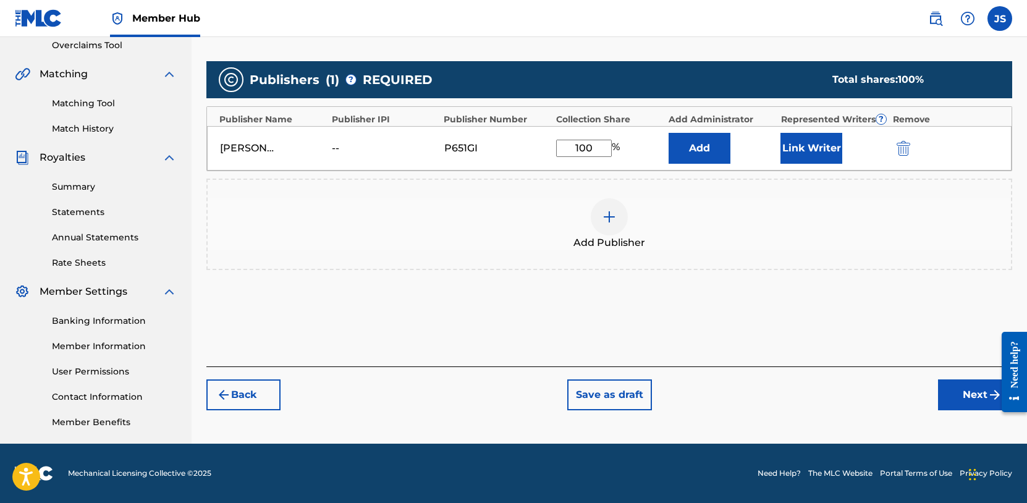
type input "100"
click at [823, 322] on div "Add Publishers & Shares Enter your publisher(s)/administrator(s). WAVY [PERSON_…" at bounding box center [608, 158] width 805 height 415
click at [965, 392] on button "Next" at bounding box center [975, 394] width 74 height 31
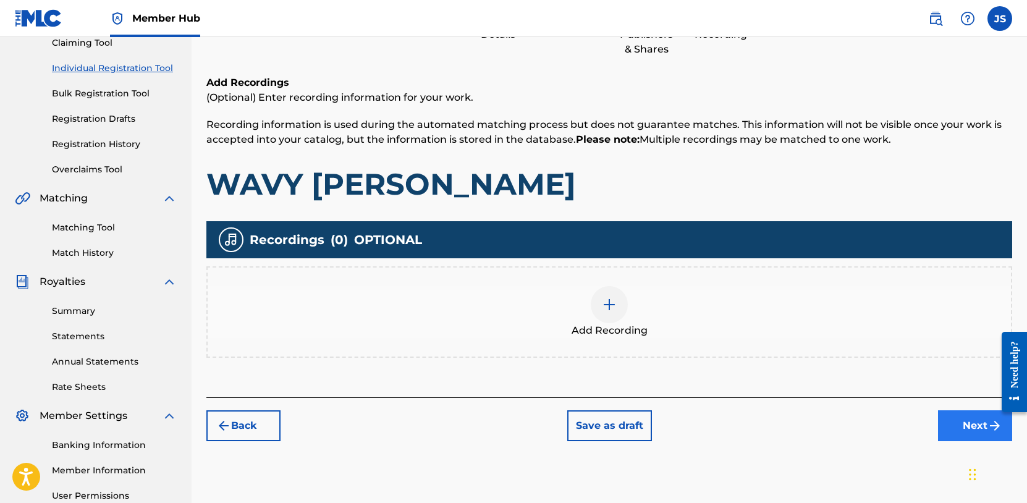
click at [970, 440] on div "Register Work Search Enter Work Details Add Writers Add Publishers & Shares Add…" at bounding box center [608, 248] width 835 height 639
click at [957, 422] on button "Next" at bounding box center [975, 425] width 74 height 31
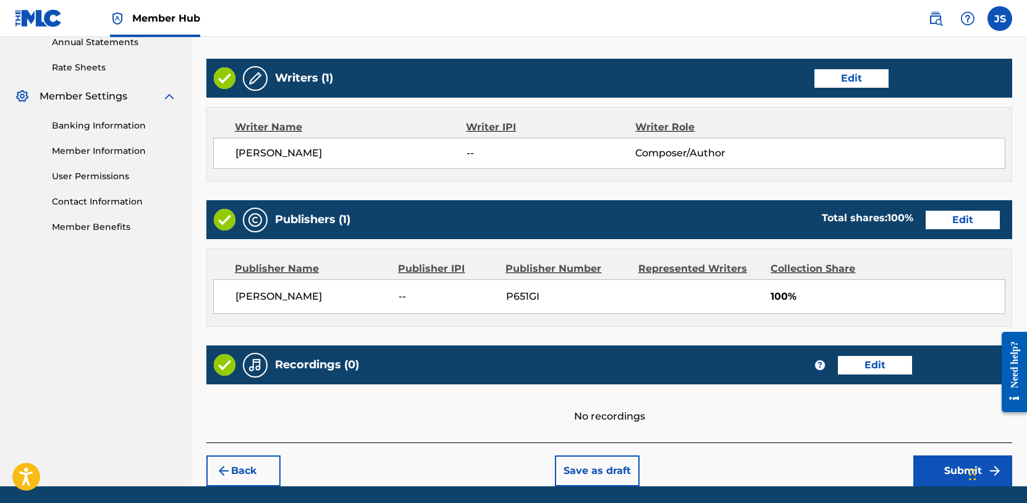
scroll to position [470, 0]
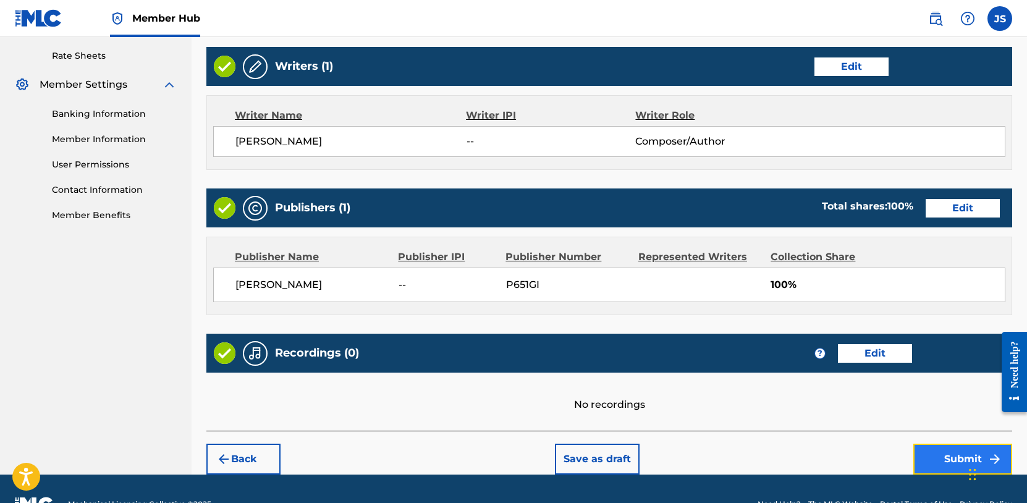
click at [940, 453] on button "Submit" at bounding box center [962, 459] width 99 height 31
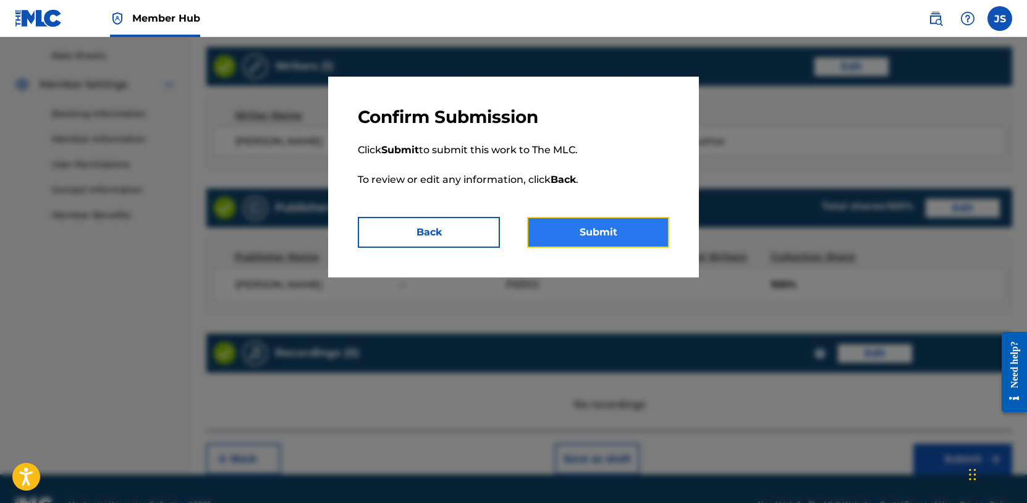
click at [591, 228] on button "Submit" at bounding box center [598, 232] width 142 height 31
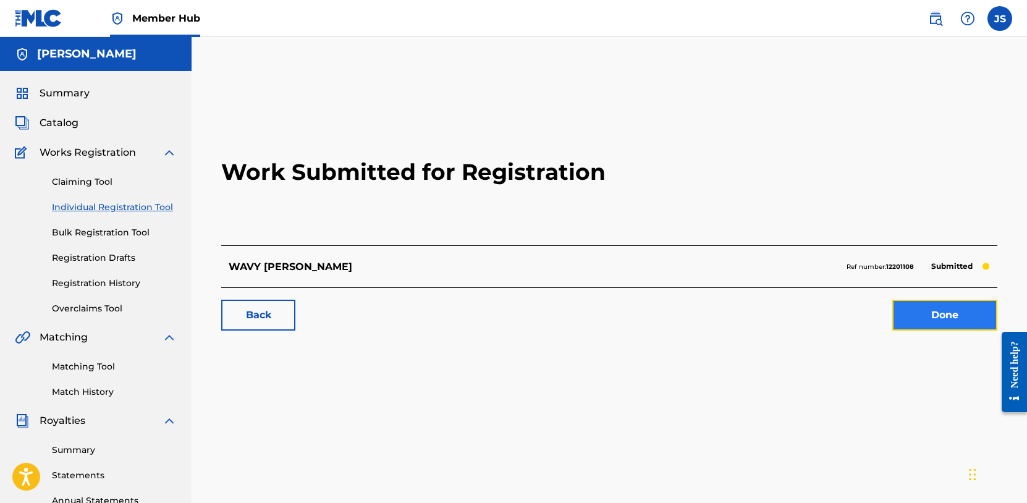
click at [946, 310] on link "Done" at bounding box center [944, 315] width 105 height 31
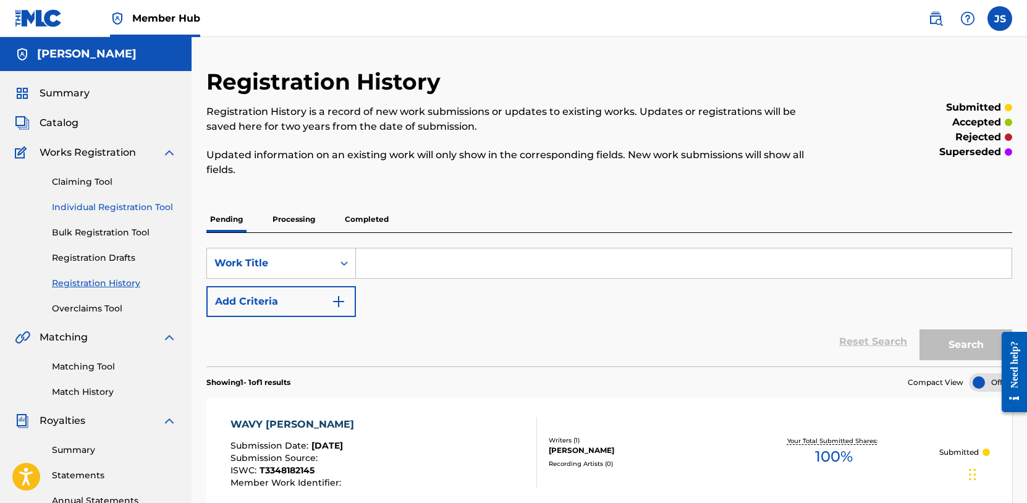
click at [128, 207] on link "Individual Registration Tool" at bounding box center [114, 207] width 125 height 13
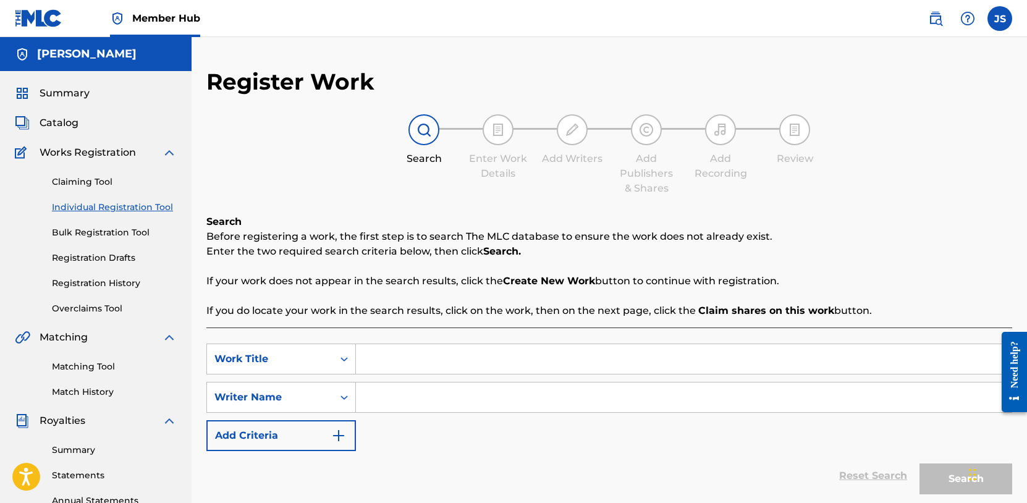
click at [398, 351] on input "Search Form" at bounding box center [683, 359] width 655 height 30
type input "WITH U"
click at [404, 406] on input "Search Form" at bounding box center [683, 397] width 655 height 30
type input "snow!"
click at [943, 476] on button "Search" at bounding box center [965, 478] width 93 height 31
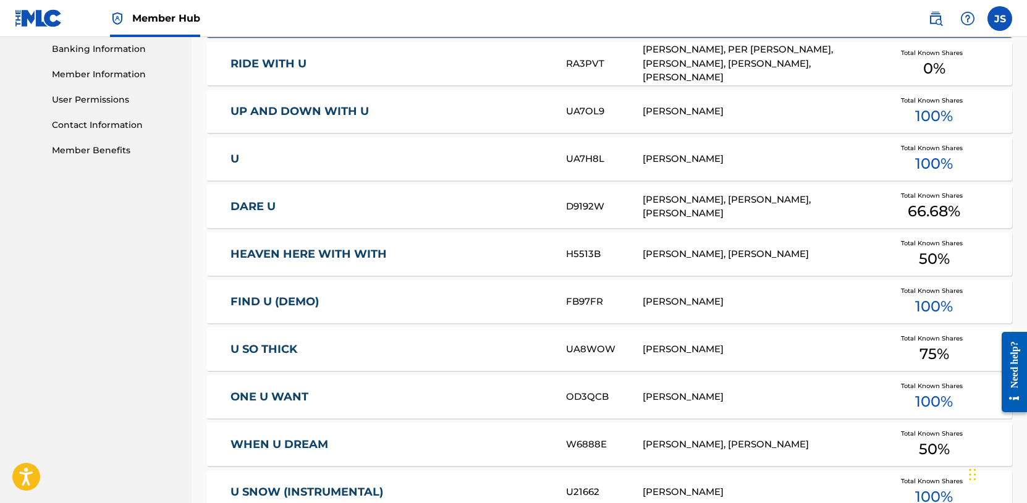
scroll to position [534, 0]
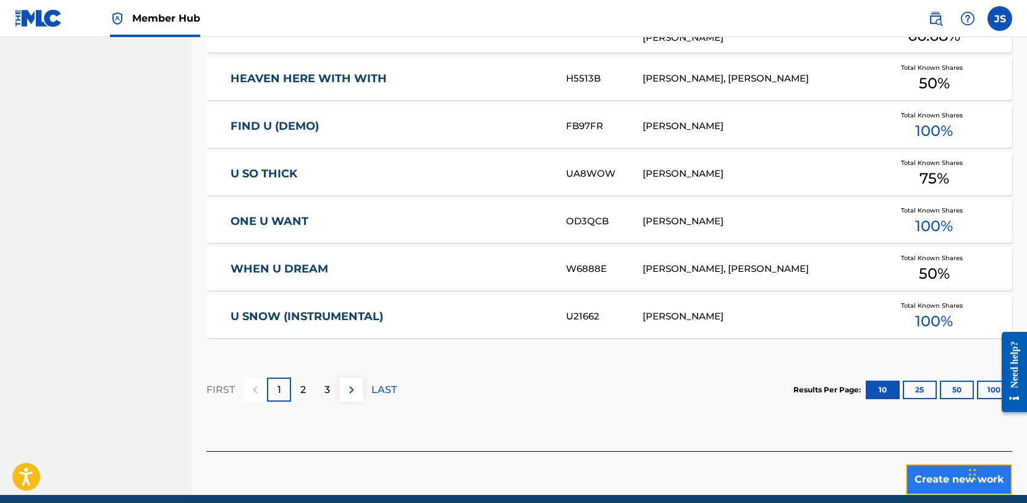
click at [944, 477] on button "Create new work" at bounding box center [959, 479] width 106 height 31
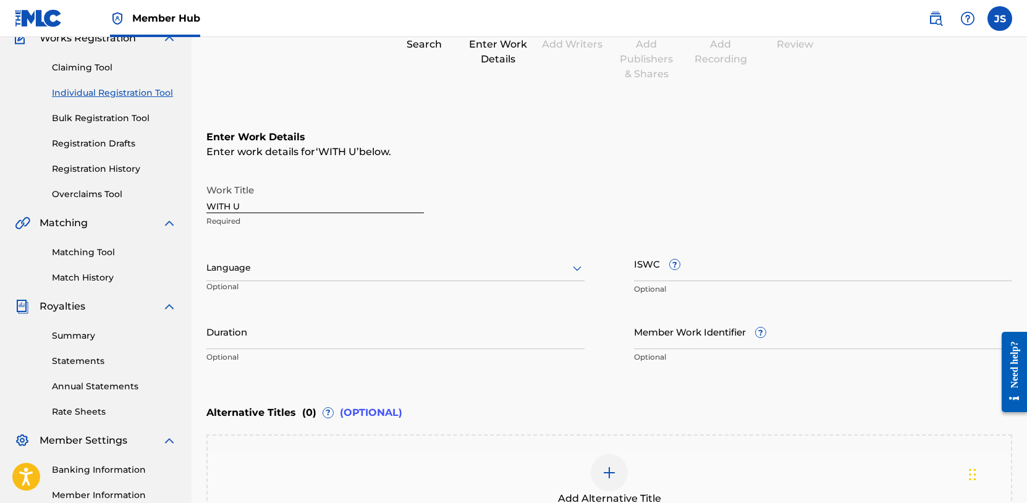
scroll to position [15, 0]
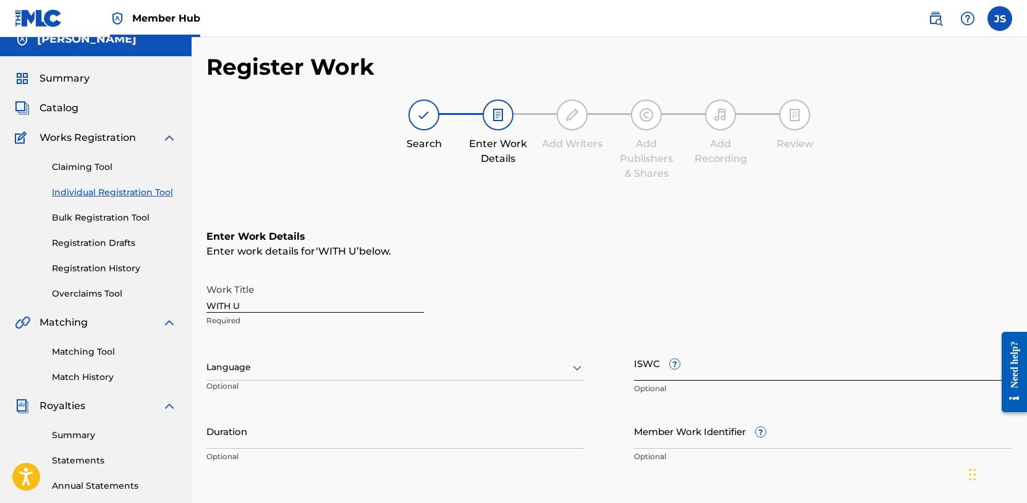
click at [658, 367] on input "ISWC ?" at bounding box center [823, 362] width 378 height 35
paste input "T-334.642.582-5"
type input "T-334.642.582-5"
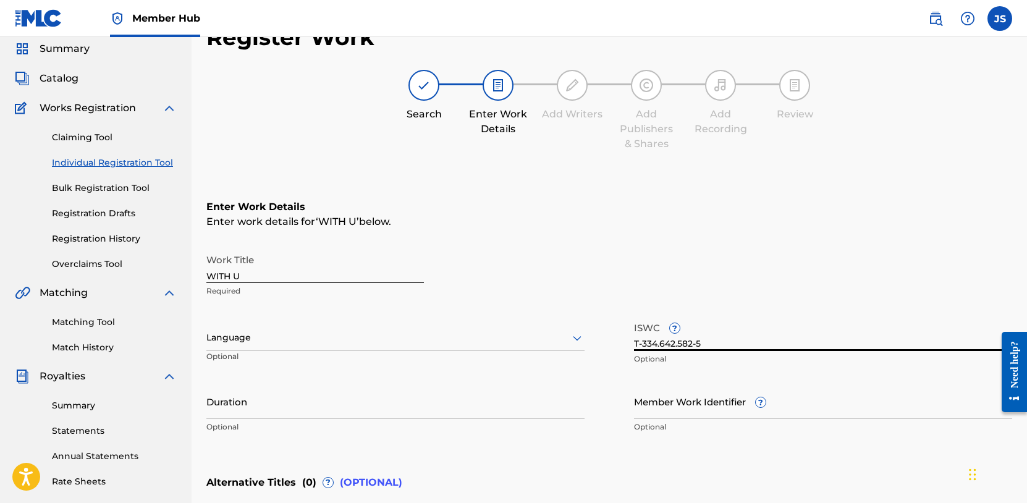
click at [374, 351] on div "Language" at bounding box center [395, 338] width 378 height 26
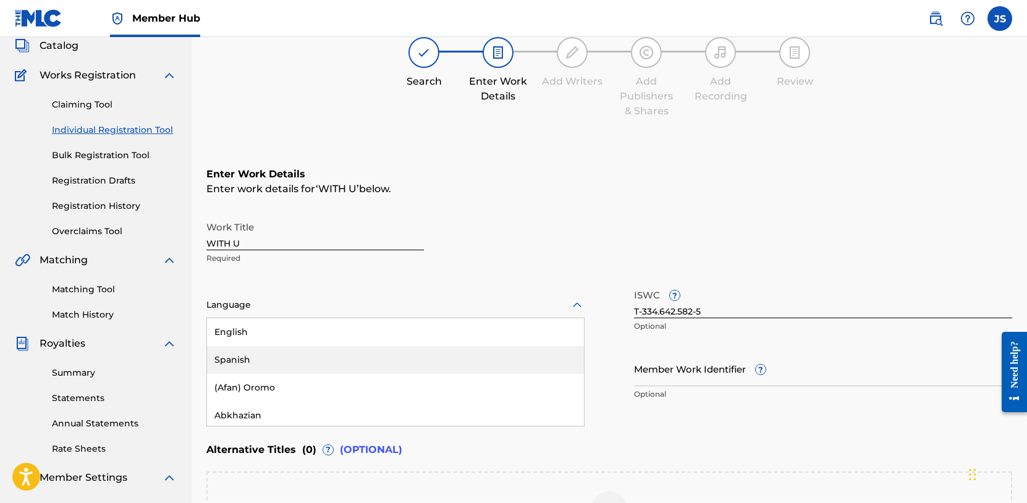
scroll to position [78, 0]
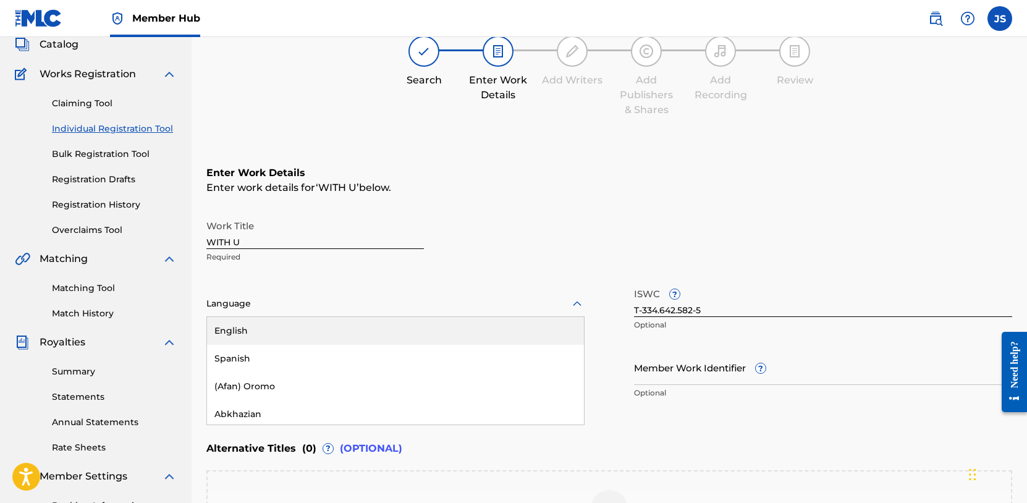
click at [284, 334] on div "English" at bounding box center [395, 331] width 377 height 28
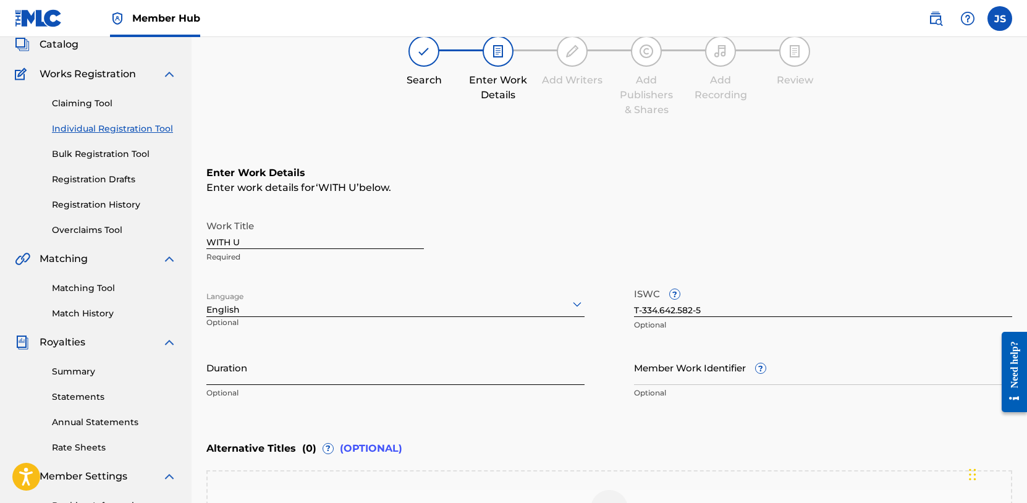
click at [254, 371] on input "Duration" at bounding box center [395, 367] width 378 height 35
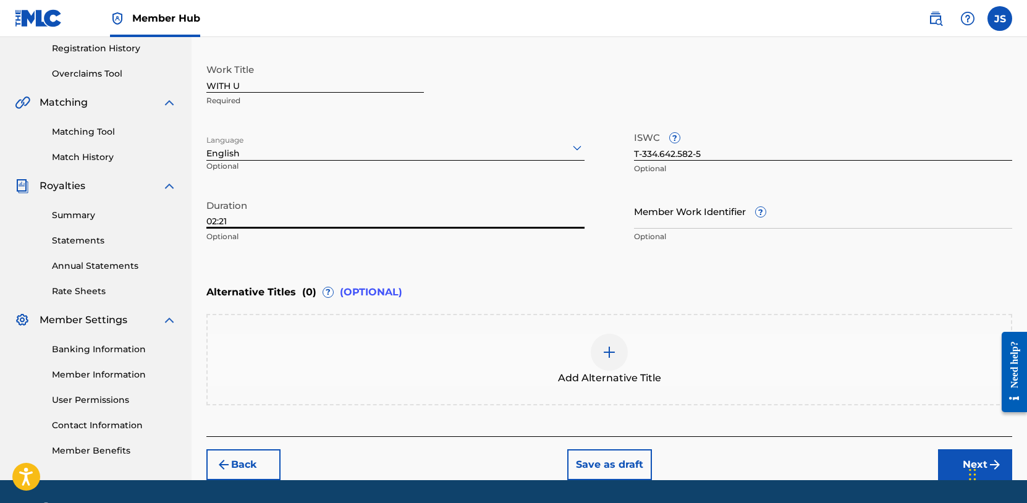
scroll to position [247, 0]
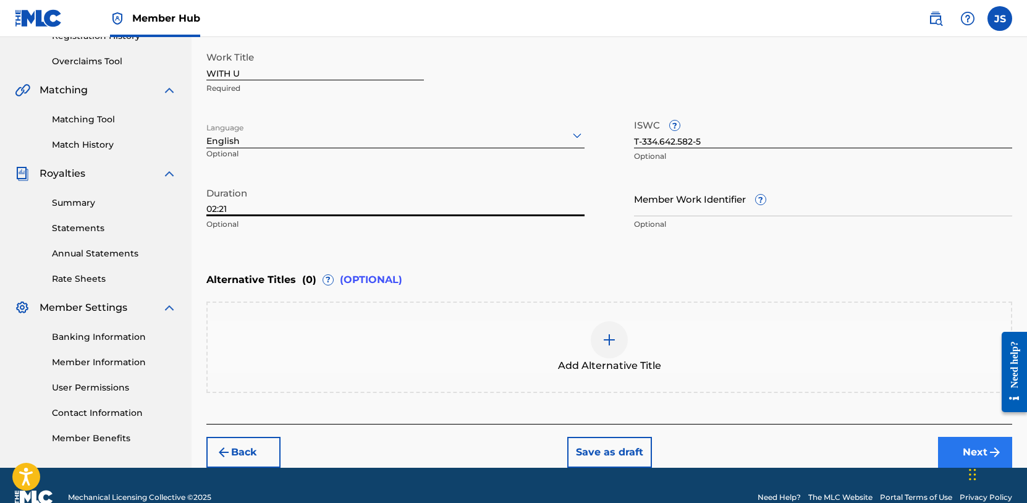
type input "02:21"
click at [954, 447] on button "Next" at bounding box center [975, 452] width 74 height 31
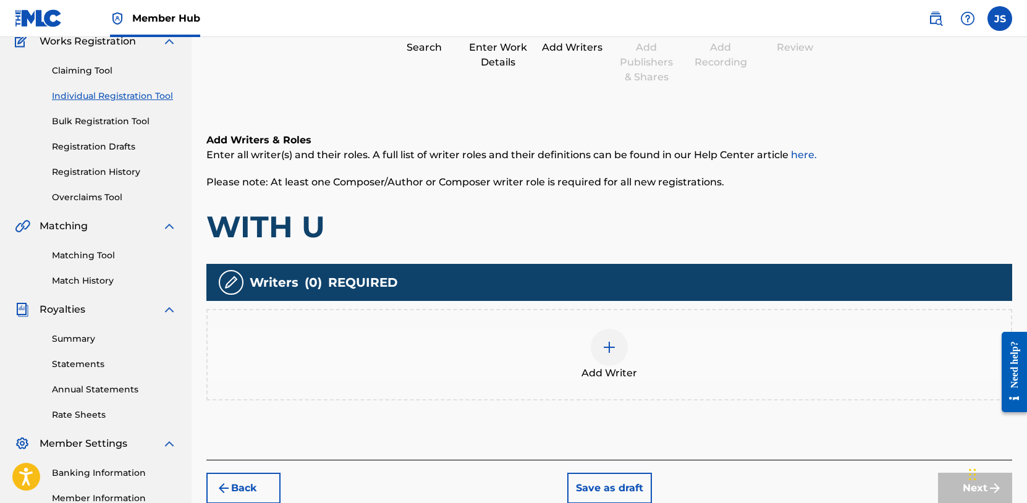
scroll to position [122, 0]
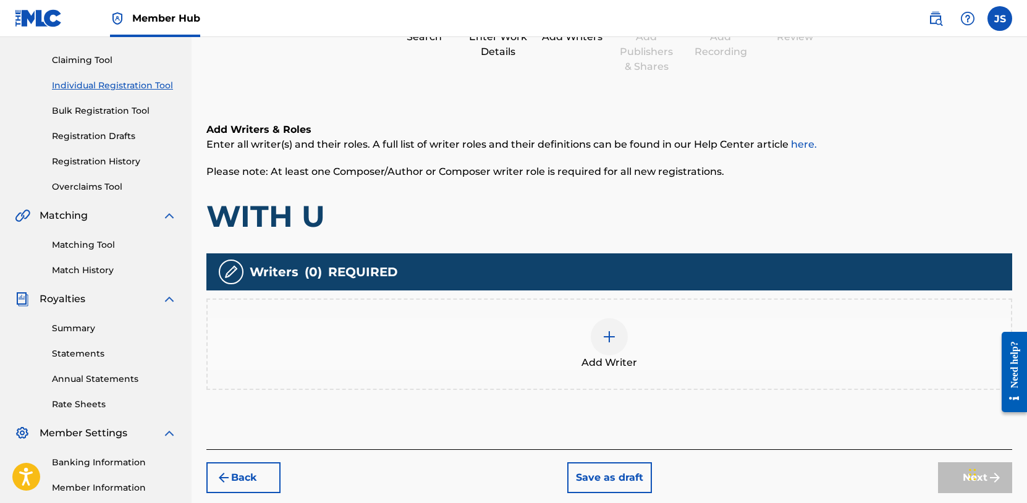
click at [604, 338] on img at bounding box center [609, 336] width 15 height 15
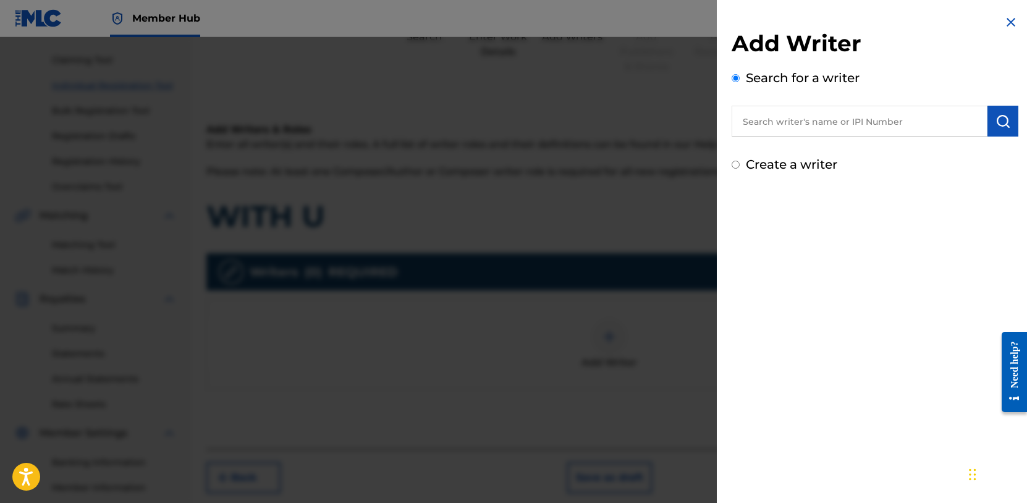
click at [847, 121] on input "text" at bounding box center [859, 121] width 256 height 31
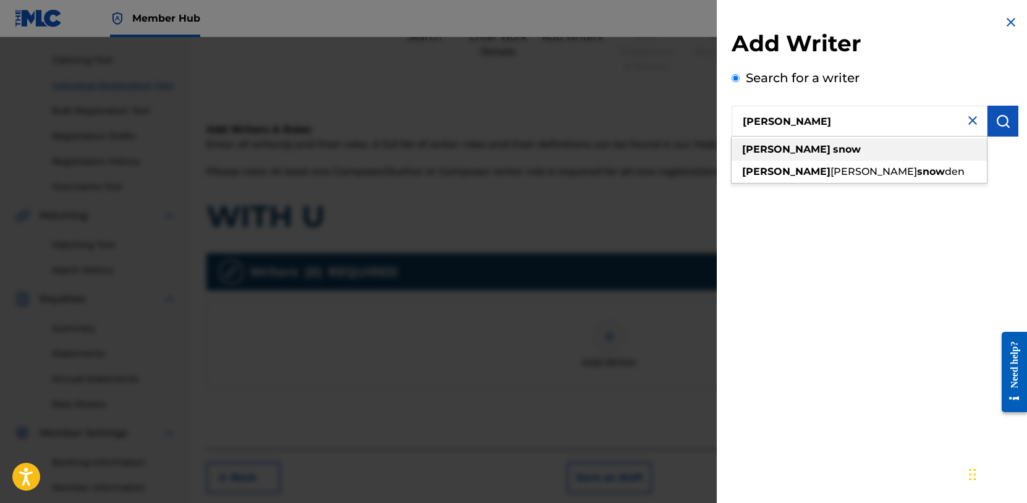
click at [800, 156] on div "[PERSON_NAME]" at bounding box center [858, 149] width 255 height 22
type input "[PERSON_NAME]"
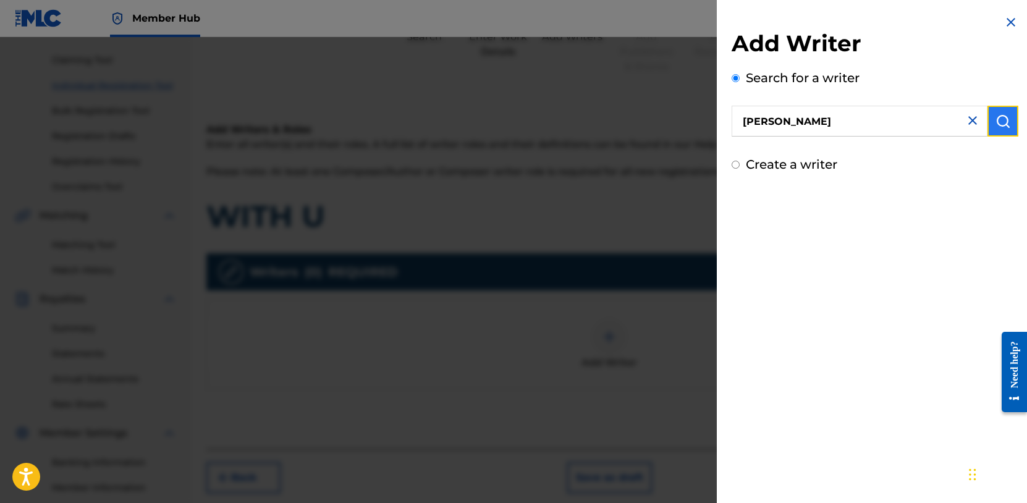
click at [1000, 126] on img "submit" at bounding box center [1002, 121] width 15 height 15
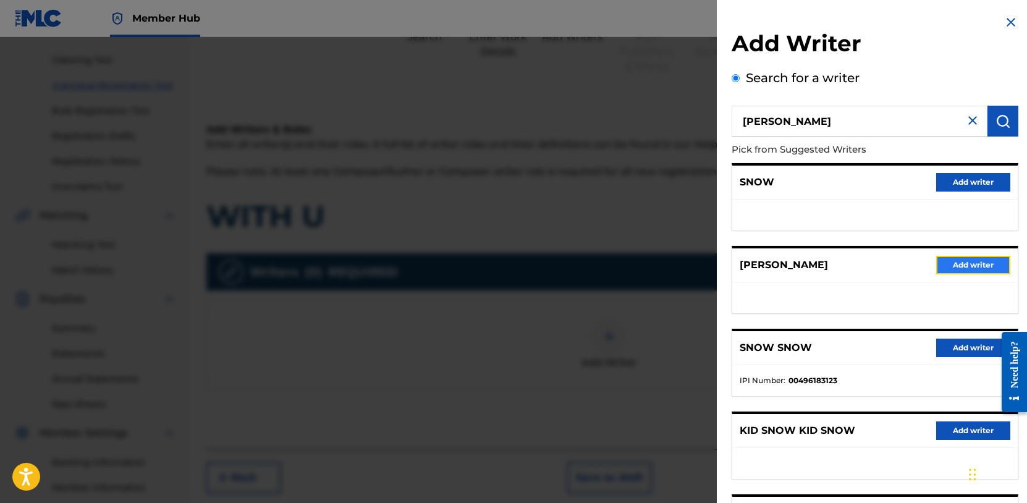
click at [952, 260] on button "Add writer" at bounding box center [973, 265] width 74 height 19
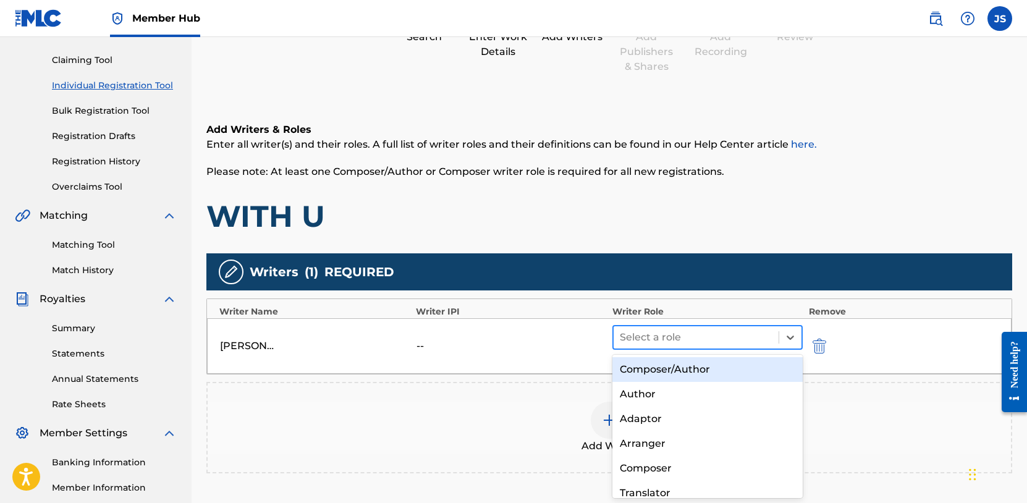
click at [683, 337] on div at bounding box center [696, 337] width 153 height 17
click at [660, 372] on div "Composer/Author" at bounding box center [707, 369] width 190 height 25
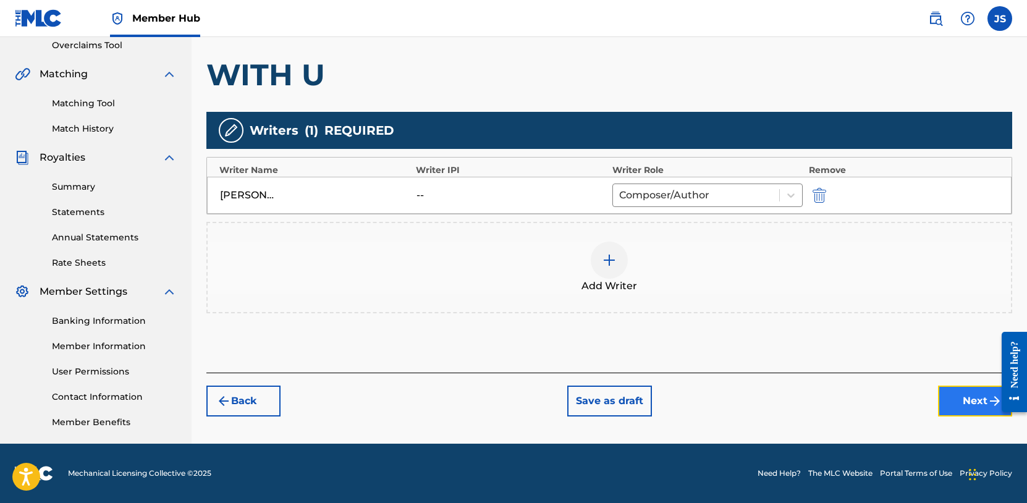
click at [946, 396] on button "Next" at bounding box center [975, 400] width 74 height 31
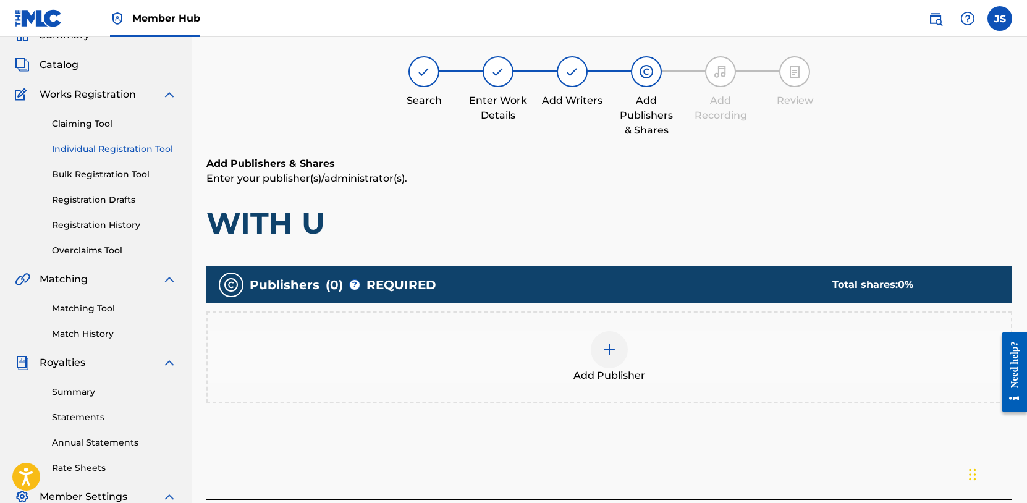
scroll to position [56, 0]
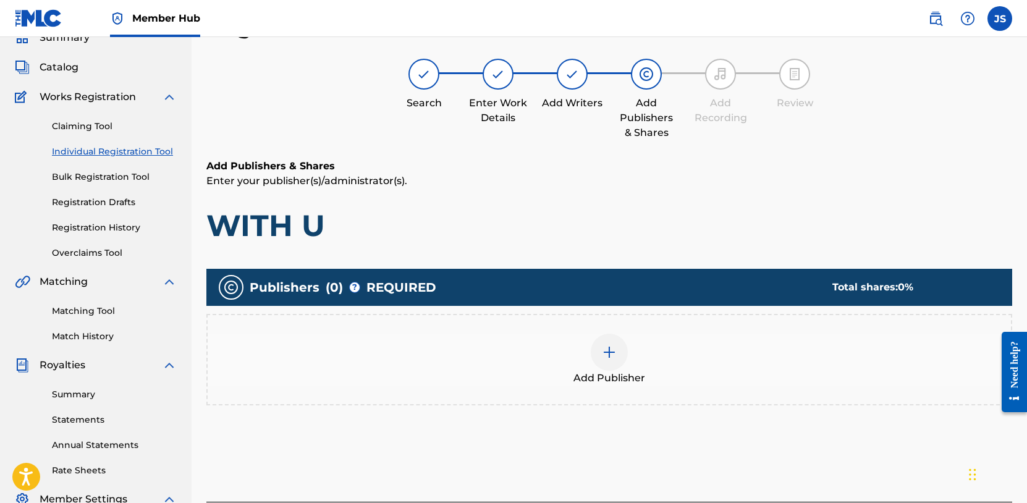
click at [610, 360] on div at bounding box center [609, 352] width 37 height 37
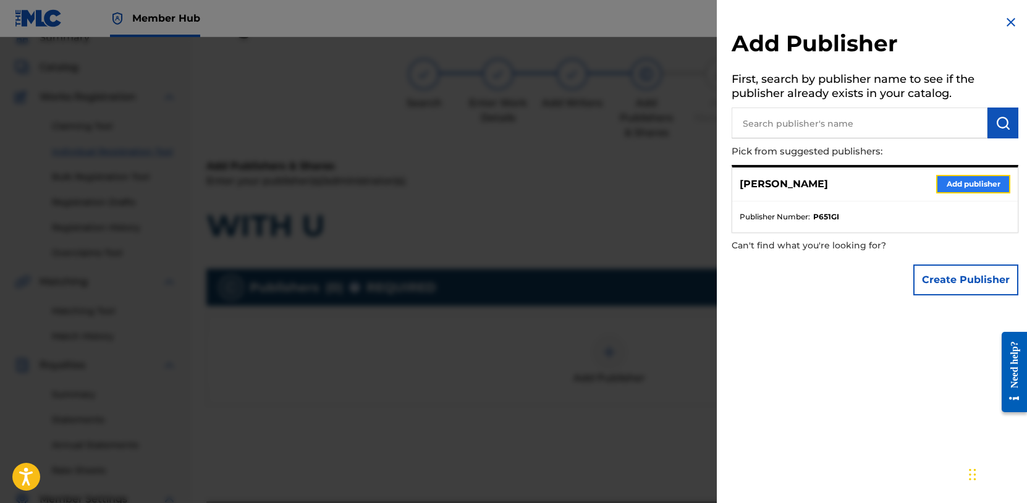
click at [947, 182] on button "Add publisher" at bounding box center [973, 184] width 74 height 19
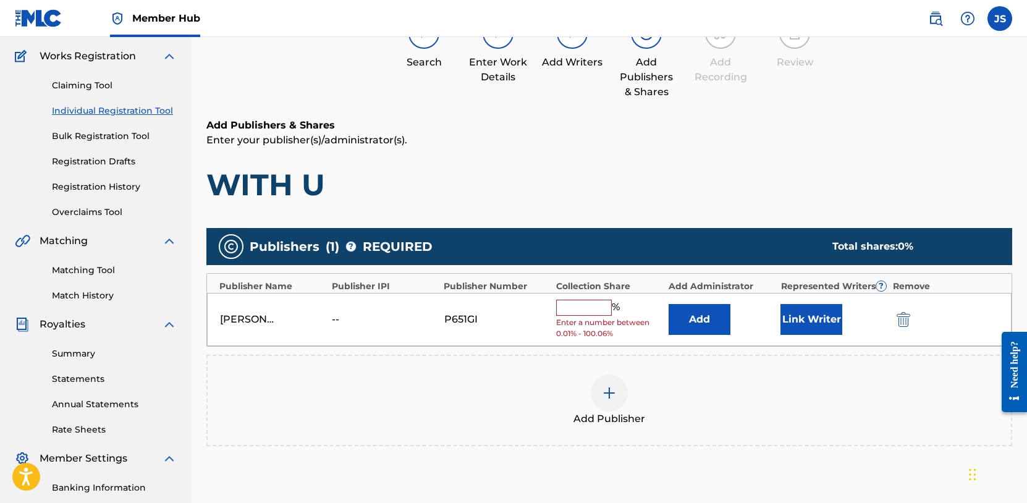
scroll to position [148, 0]
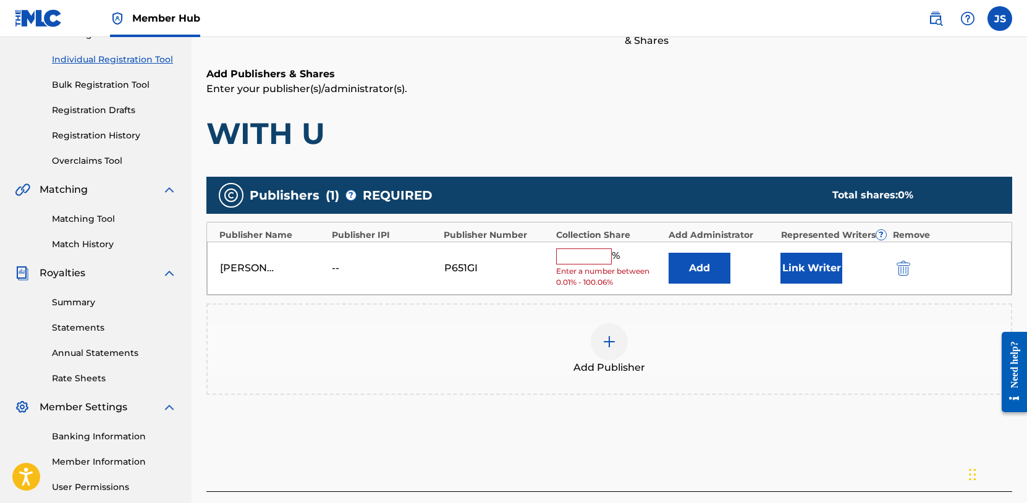
click at [577, 258] on input "text" at bounding box center [584, 256] width 56 height 16
type input "100"
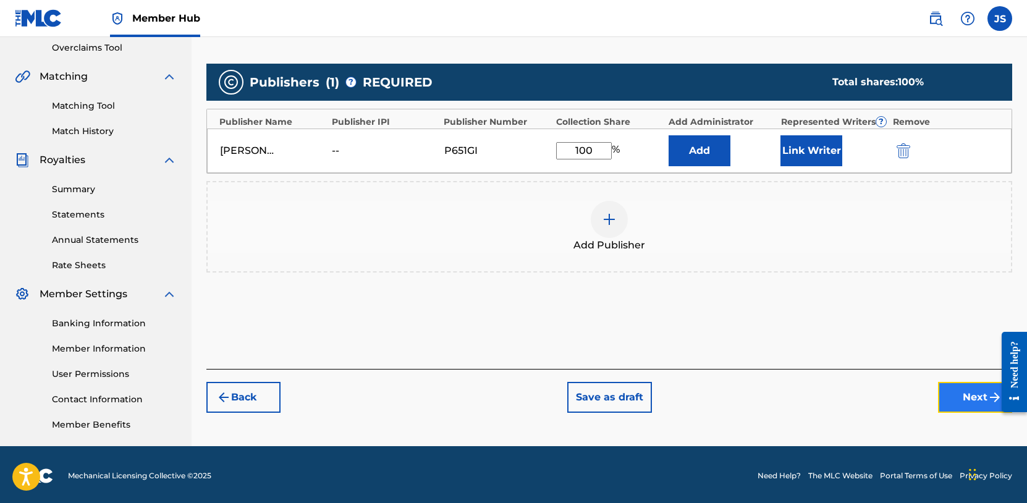
click at [973, 398] on button "Next" at bounding box center [975, 397] width 74 height 31
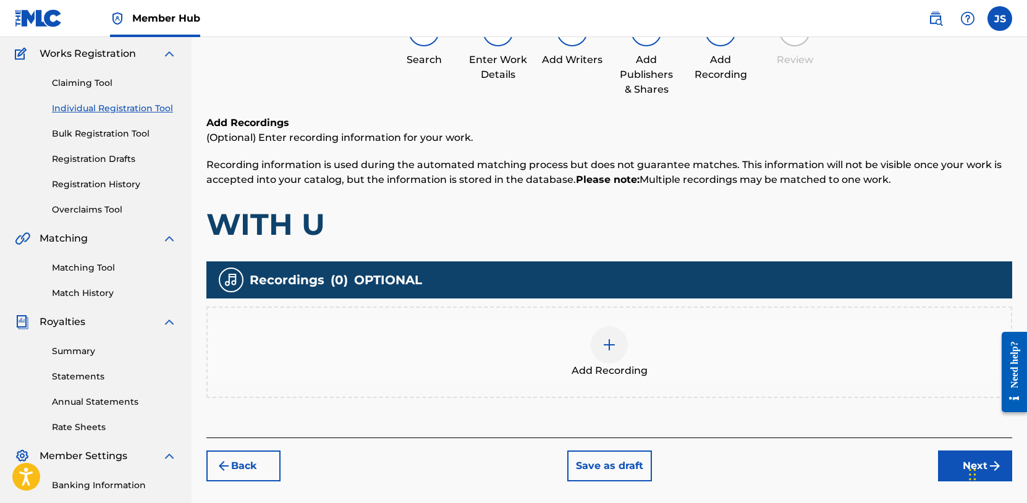
scroll to position [263, 0]
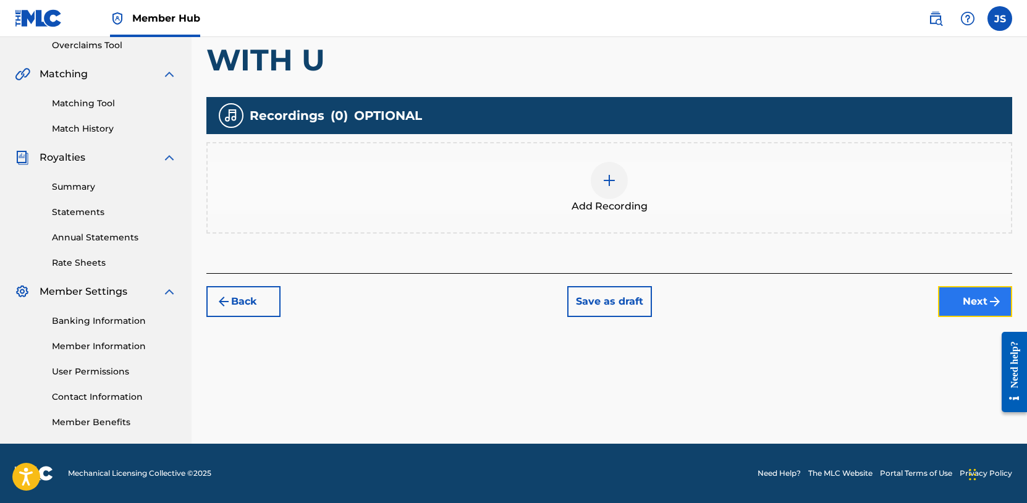
click at [996, 303] on img "submit" at bounding box center [994, 301] width 15 height 15
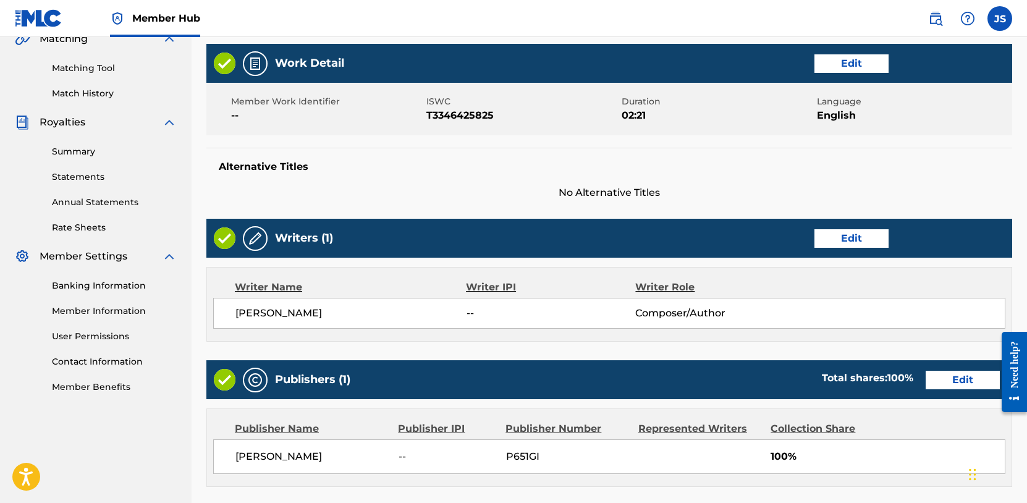
scroll to position [500, 0]
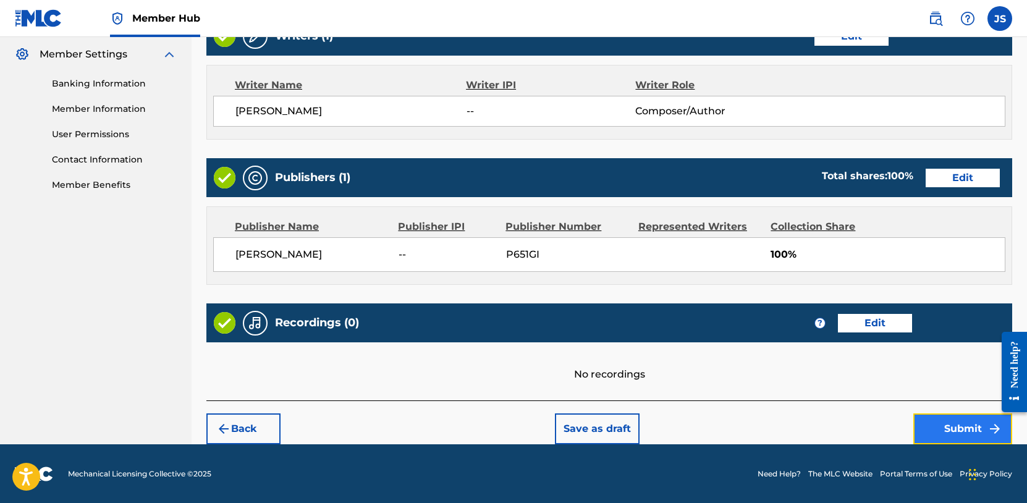
click at [923, 434] on button "Submit" at bounding box center [962, 428] width 99 height 31
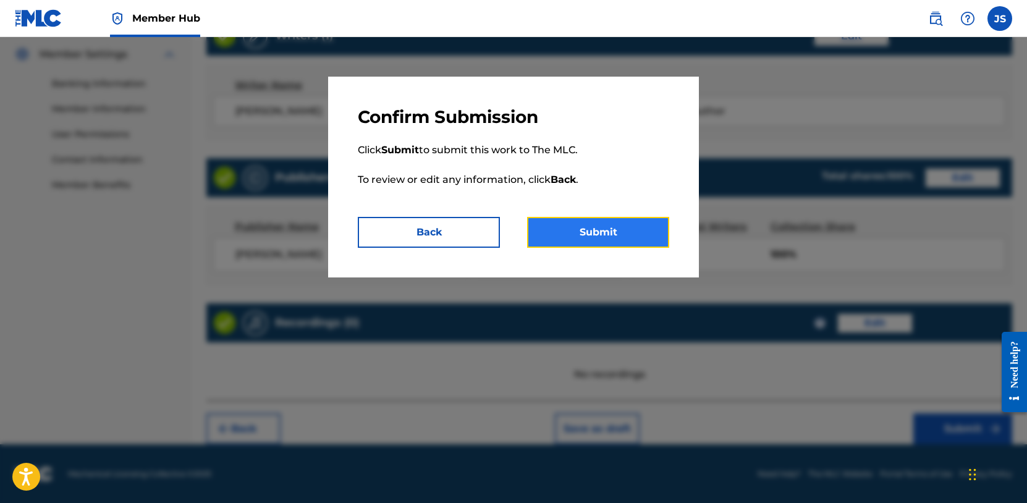
click at [586, 217] on button "Submit" at bounding box center [598, 232] width 142 height 31
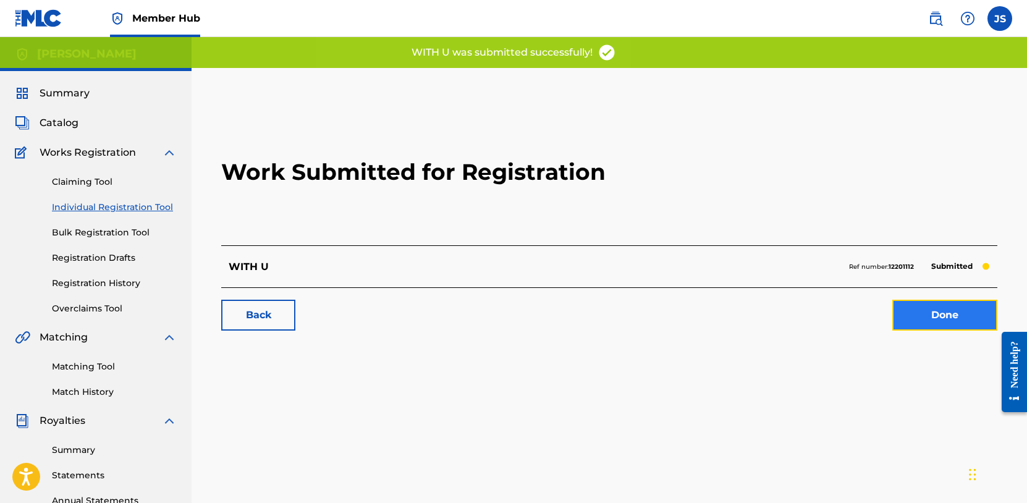
click at [962, 318] on link "Done" at bounding box center [944, 315] width 105 height 31
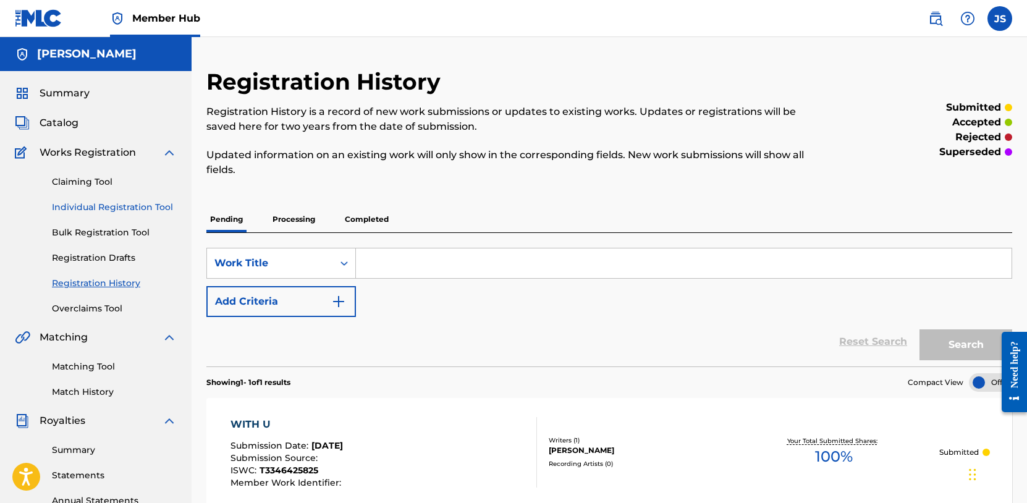
click at [106, 213] on link "Individual Registration Tool" at bounding box center [114, 207] width 125 height 13
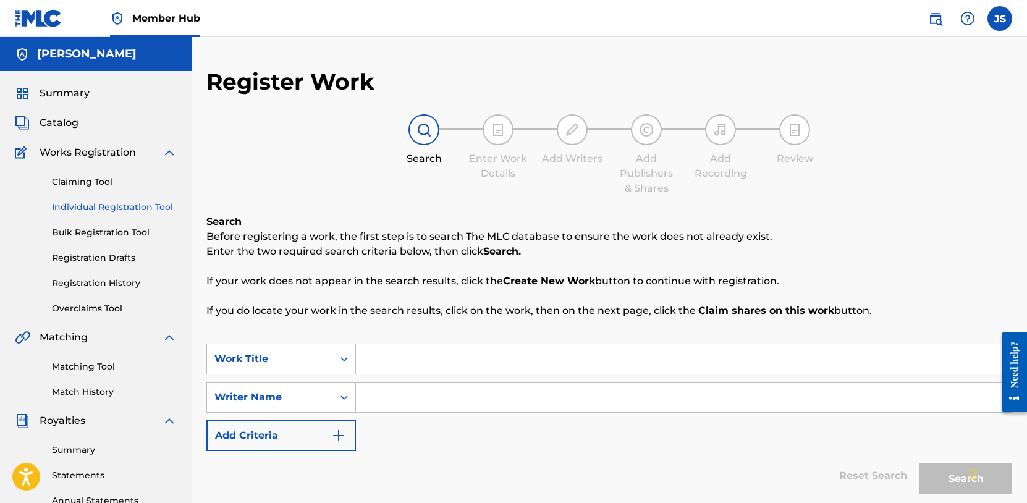
click at [459, 366] on input "Search Form" at bounding box center [683, 359] width 655 height 30
type input "ME + YOU"
click at [422, 402] on input "Search Form" at bounding box center [683, 397] width 655 height 30
click at [929, 469] on button "Search" at bounding box center [965, 478] width 93 height 31
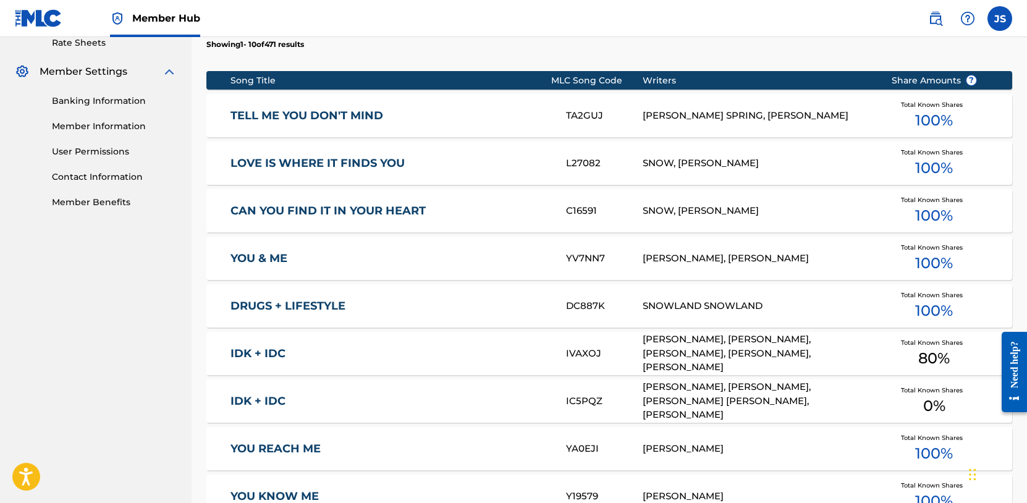
scroll to position [586, 0]
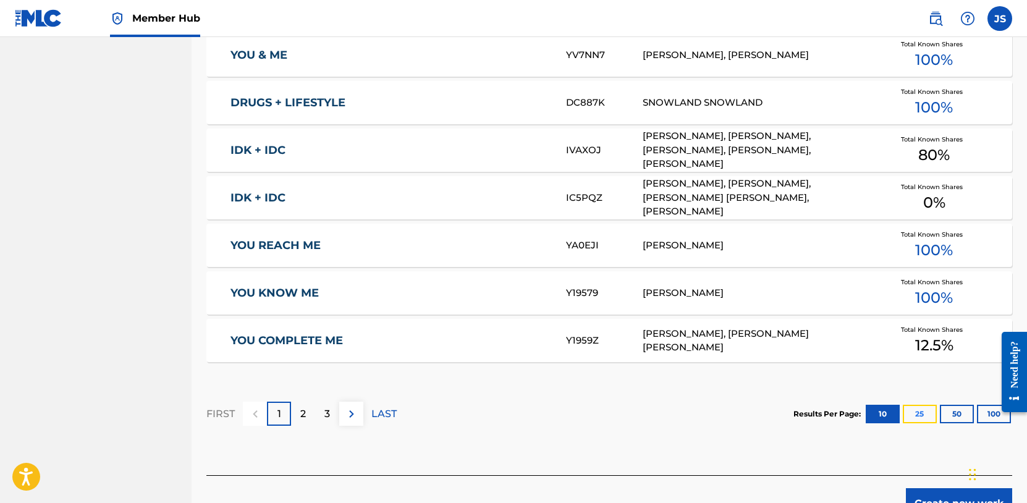
click at [917, 419] on button "25" at bounding box center [919, 414] width 34 height 19
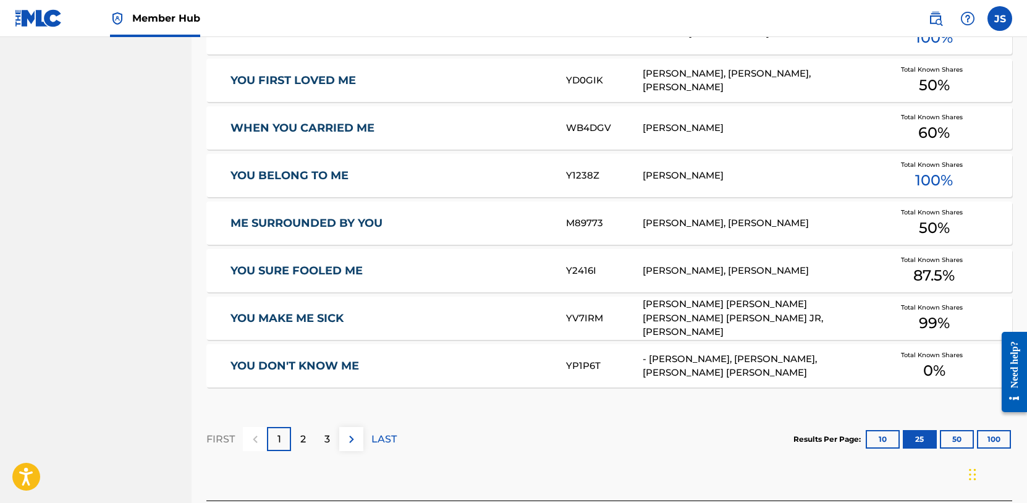
scroll to position [1475, 0]
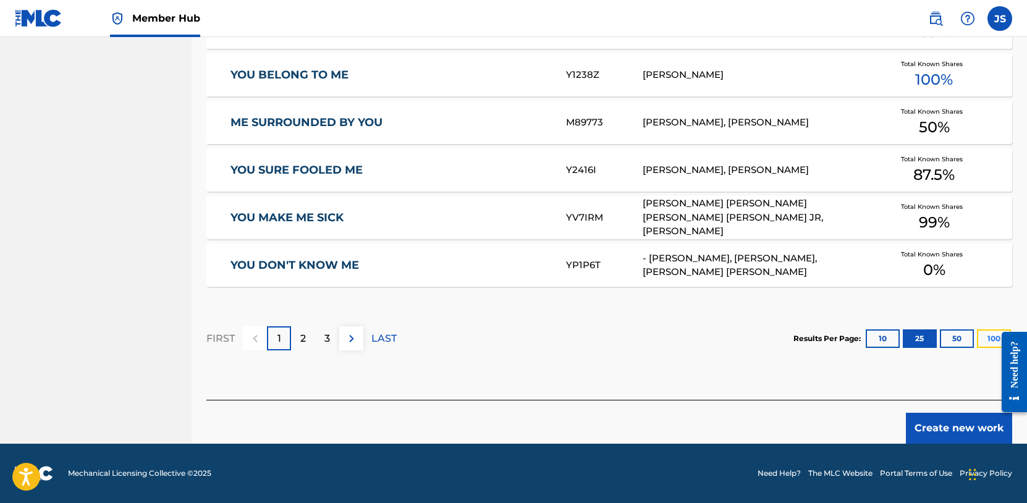
click at [985, 337] on button "100" at bounding box center [994, 338] width 34 height 19
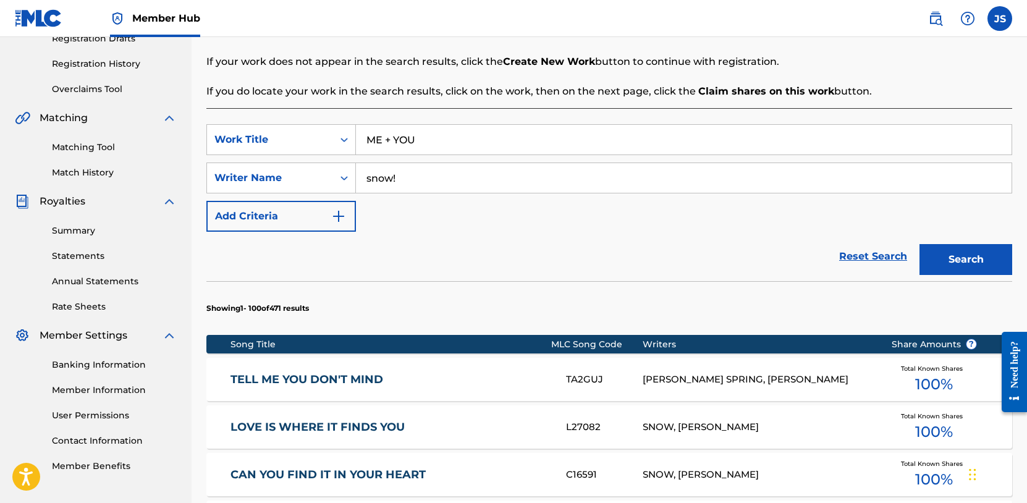
scroll to position [0, 0]
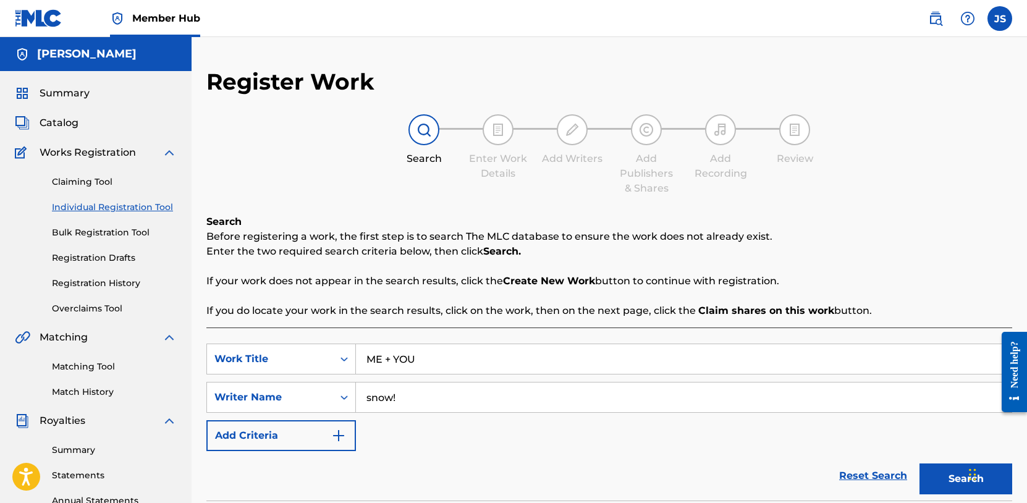
drag, startPoint x: 361, startPoint y: 394, endPoint x: 413, endPoint y: 396, distance: 51.9
click at [413, 396] on input "snow!" at bounding box center [683, 397] width 655 height 30
click at [432, 398] on input "[PERSON_NAME] [PERSON_NAME]" at bounding box center [683, 397] width 655 height 30
type input "[PERSON_NAME]"
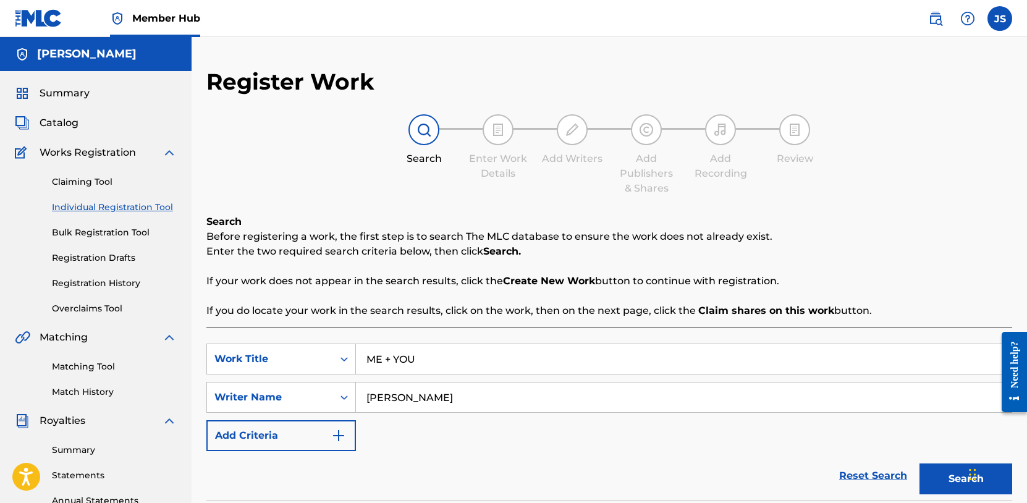
click at [919, 463] on button "Search" at bounding box center [965, 478] width 93 height 31
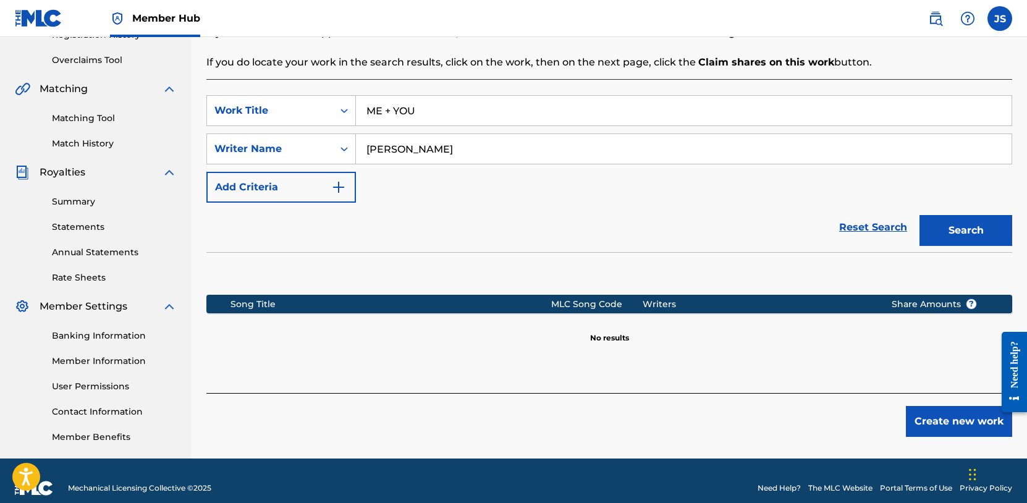
scroll to position [263, 0]
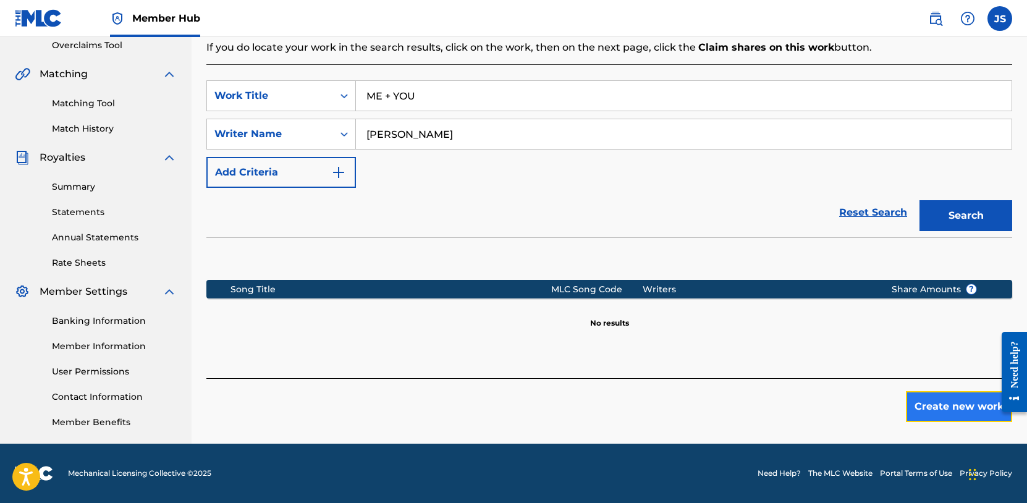
click at [962, 414] on button "Create new work" at bounding box center [959, 406] width 106 height 31
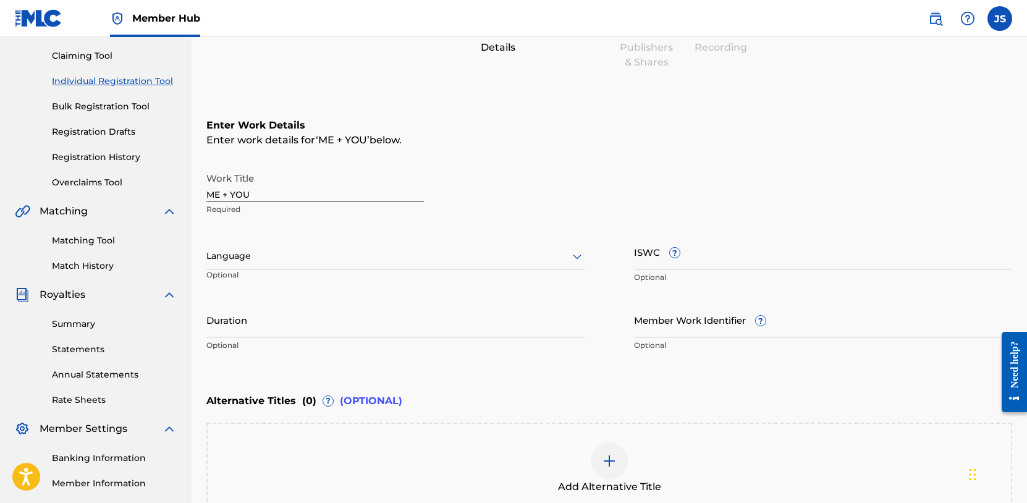
scroll to position [118, 0]
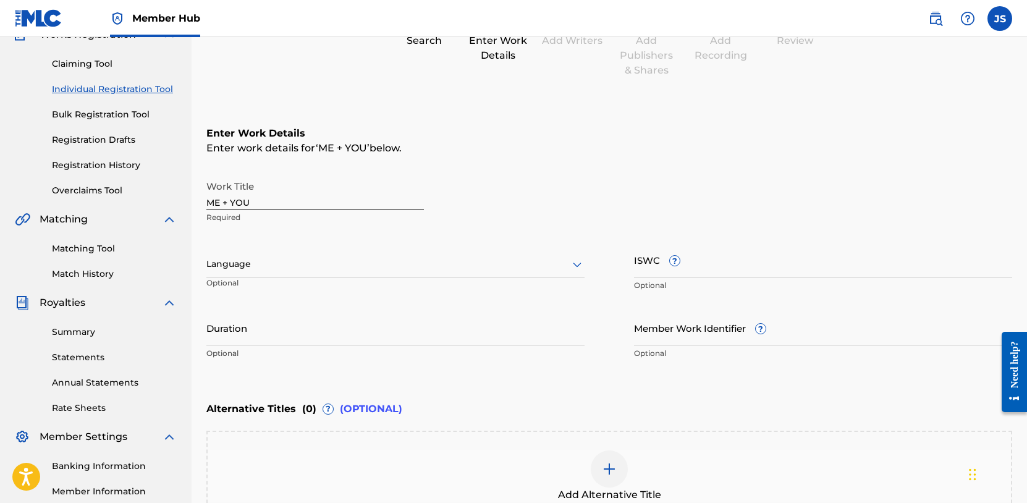
click at [322, 268] on div at bounding box center [395, 263] width 378 height 15
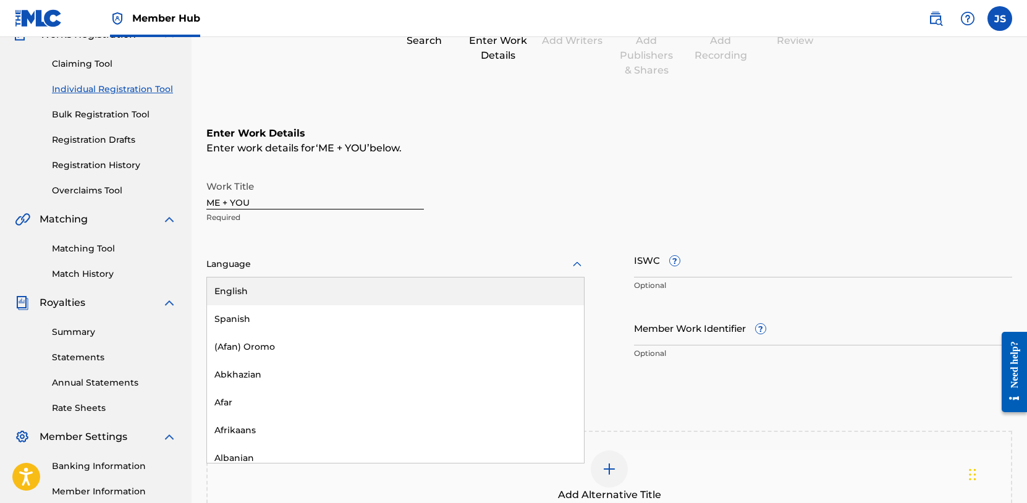
click at [261, 293] on div "English" at bounding box center [395, 291] width 377 height 28
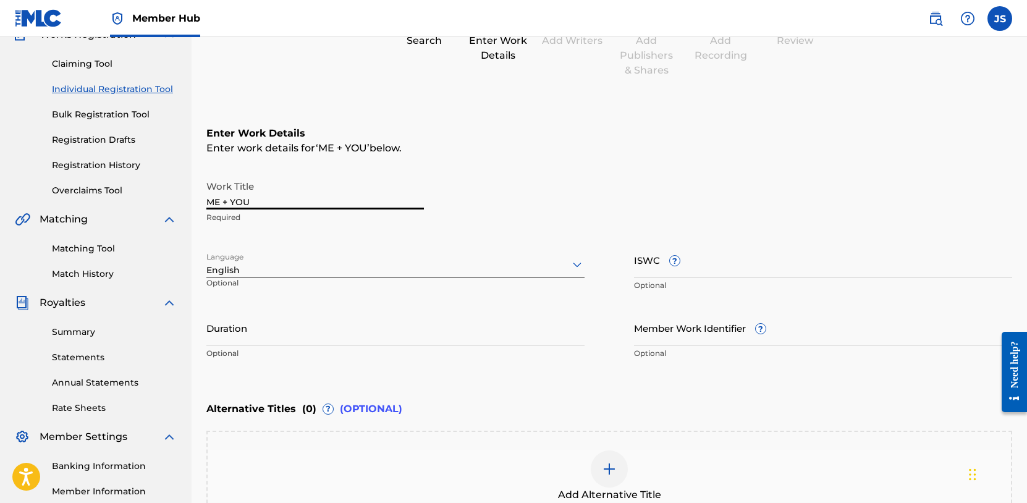
click at [222, 201] on input "ME + YOU" at bounding box center [314, 191] width 217 height 35
drag, startPoint x: 245, startPoint y: 203, endPoint x: 230, endPoint y: 201, distance: 14.9
click at [230, 201] on input "Me + YOU" at bounding box center [314, 191] width 217 height 35
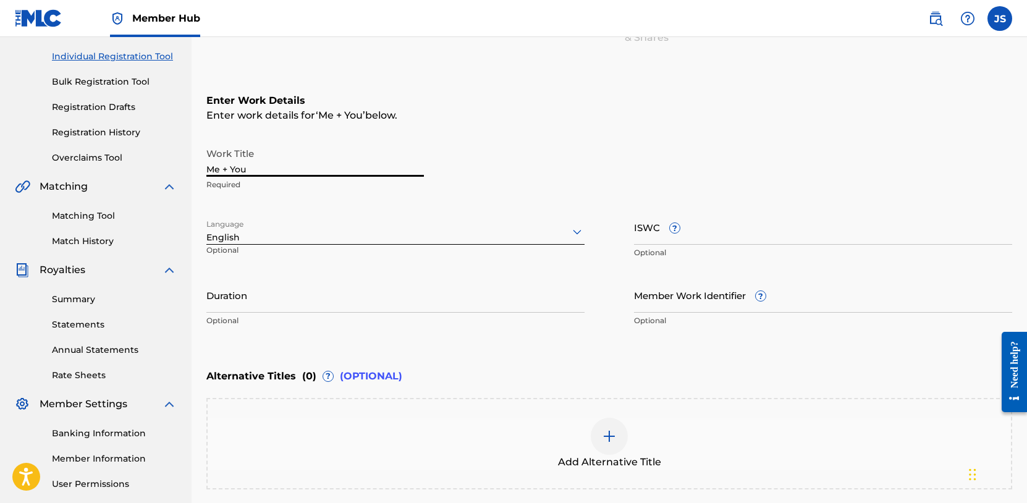
scroll to position [208, 0]
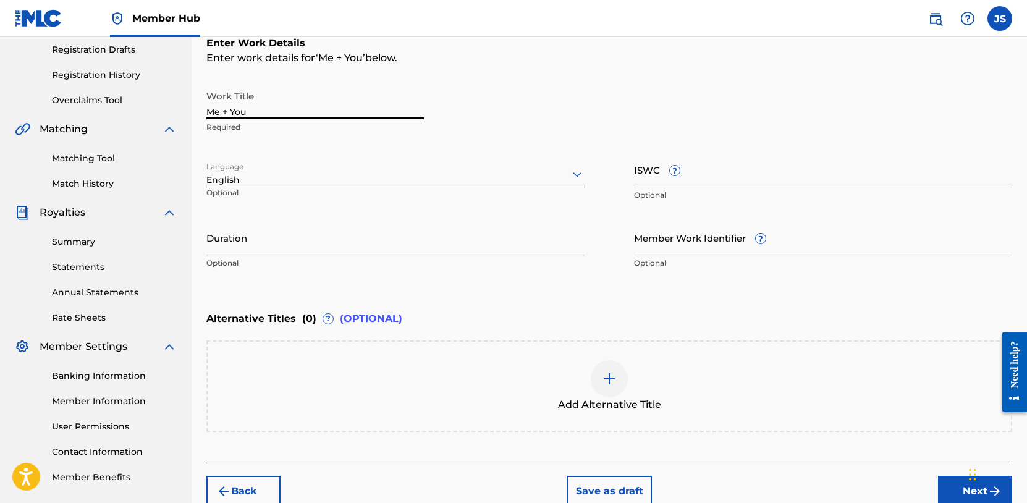
click at [219, 112] on input "Me + You" at bounding box center [314, 101] width 217 height 35
click at [248, 108] on input "Me! + You" at bounding box center [314, 101] width 217 height 35
type input "Me! + You!"
click at [371, 186] on div "English" at bounding box center [395, 180] width 378 height 13
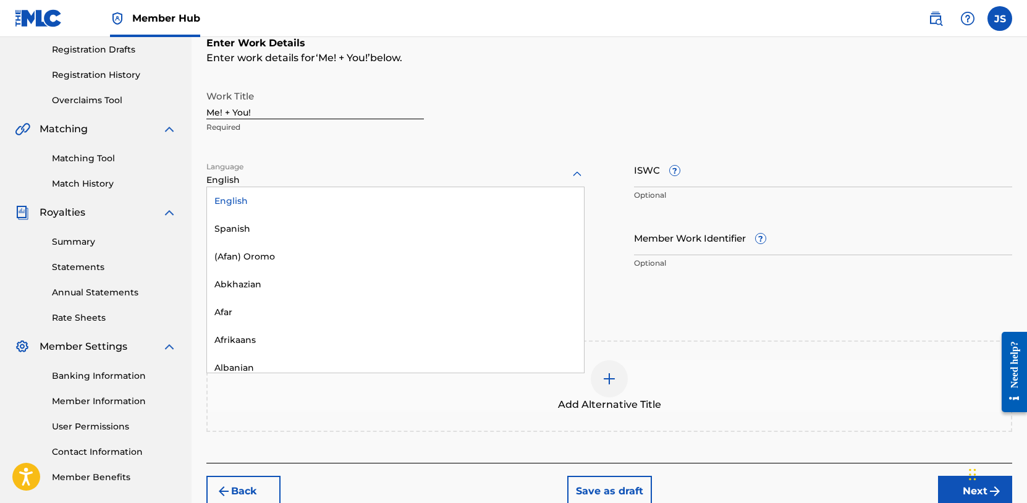
click at [386, 144] on div "Work Title Me! + You! Required Language English selected, 1 of 153. 153 results…" at bounding box center [608, 179] width 805 height 191
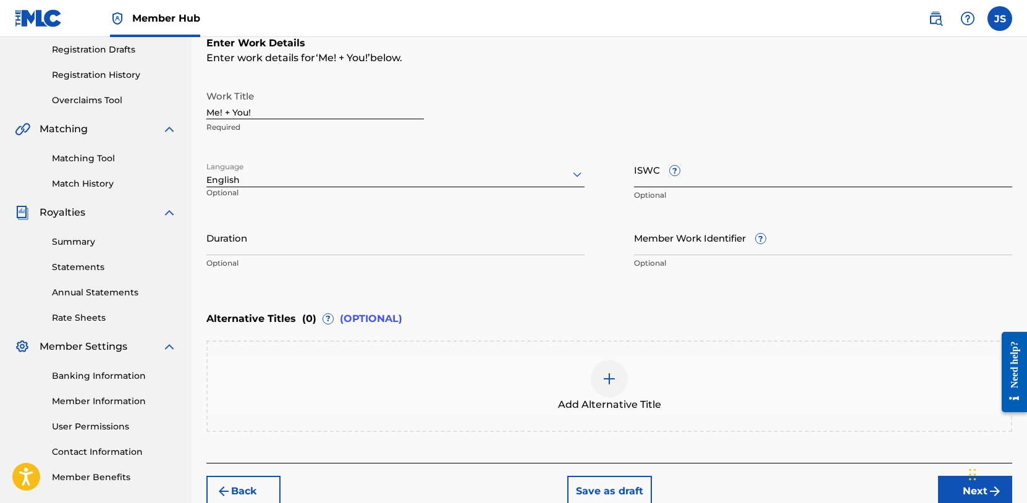
click at [652, 176] on input "ISWC ?" at bounding box center [823, 169] width 378 height 35
paste input "T-332.244.254-2"
type input "T-332.244.254-2"
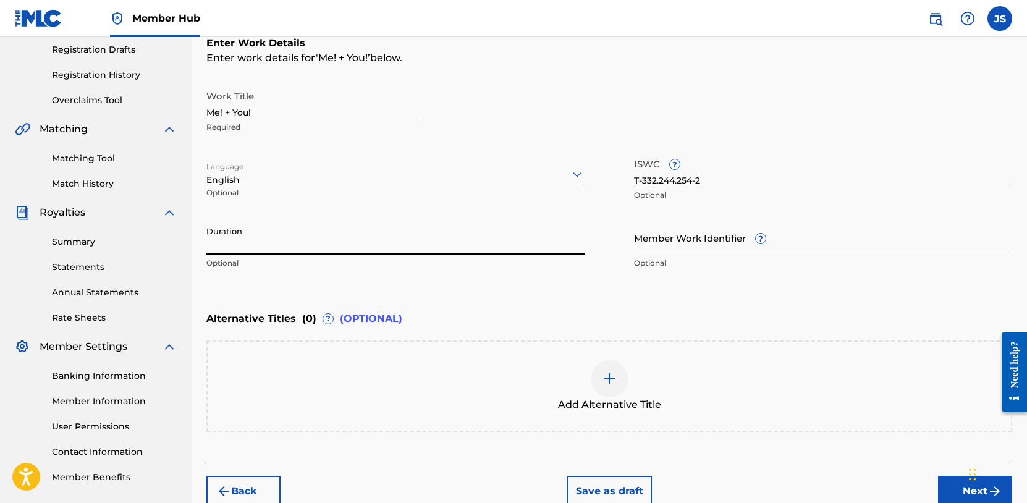
click at [249, 245] on input "Duration" at bounding box center [395, 237] width 378 height 35
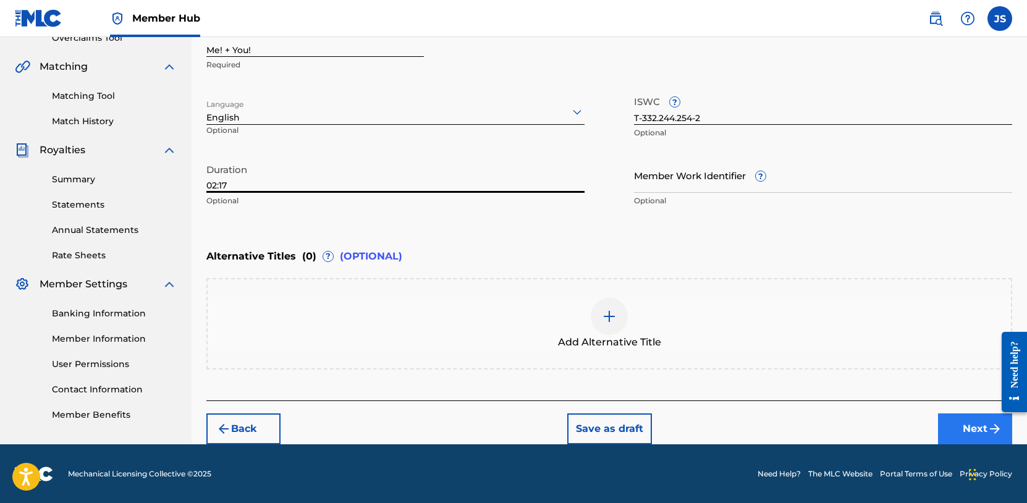
type input "02:17"
click at [976, 429] on button "Next" at bounding box center [975, 428] width 74 height 31
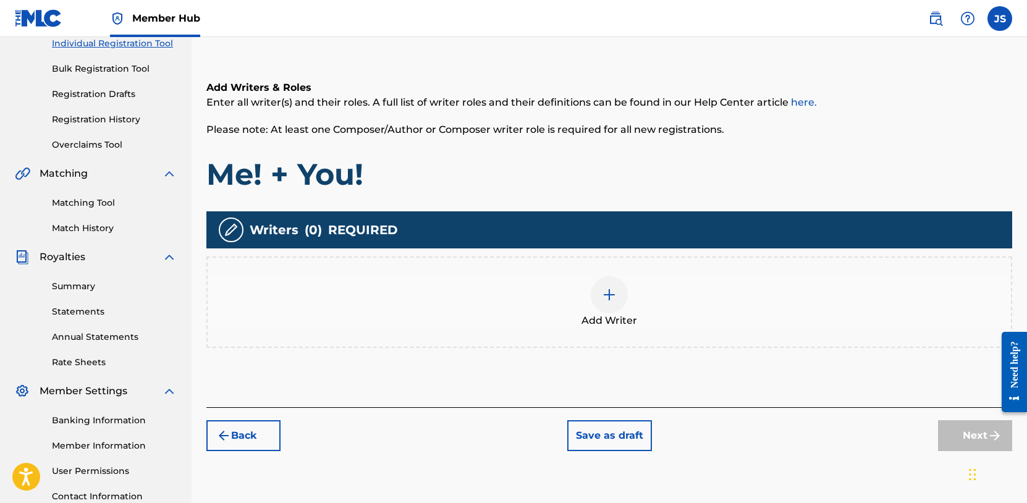
scroll to position [174, 0]
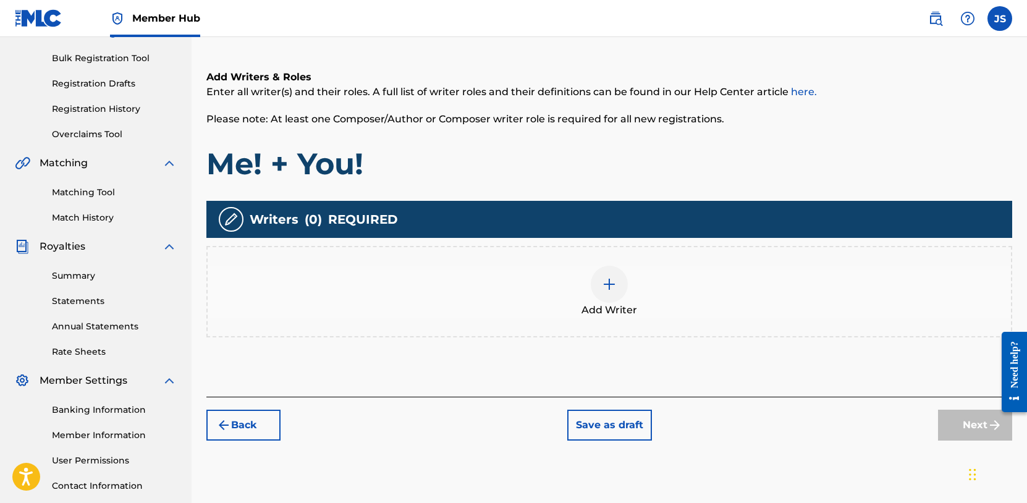
click at [605, 290] on img at bounding box center [609, 284] width 15 height 15
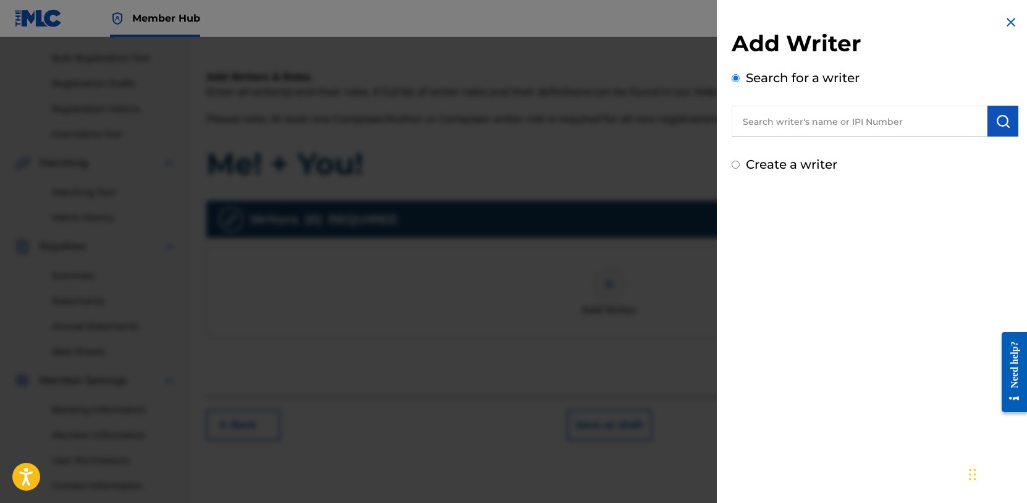
click at [847, 120] on input "text" at bounding box center [859, 121] width 256 height 31
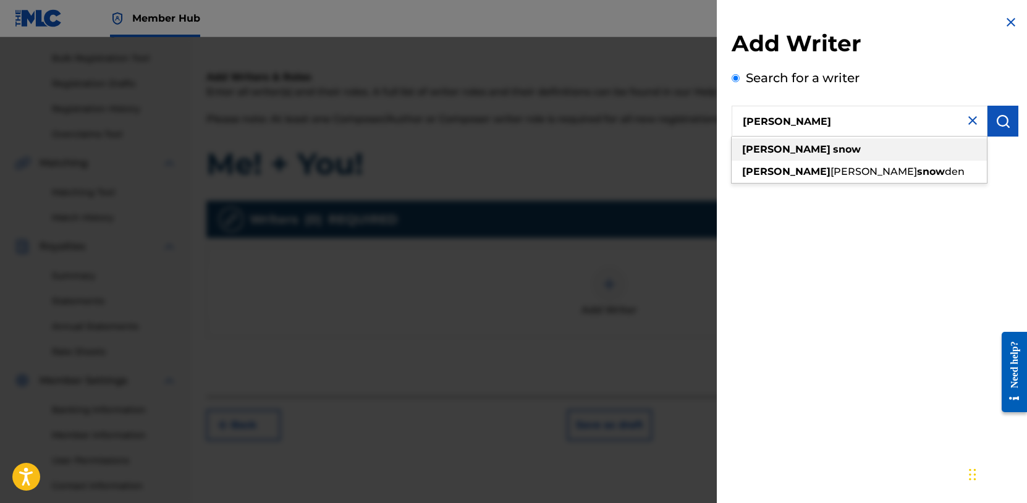
click at [831, 150] on div "[PERSON_NAME]" at bounding box center [858, 149] width 255 height 22
type input "[PERSON_NAME]"
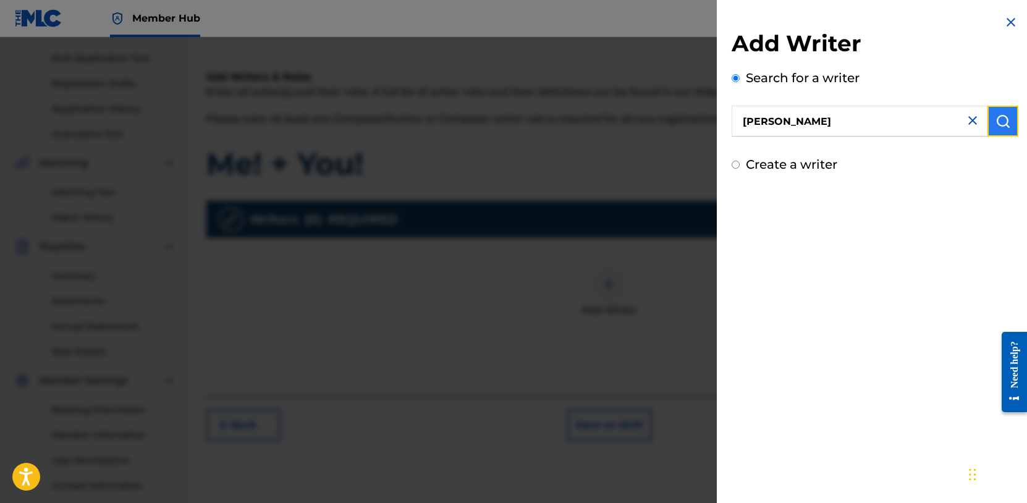
click at [996, 122] on img "submit" at bounding box center [1002, 121] width 15 height 15
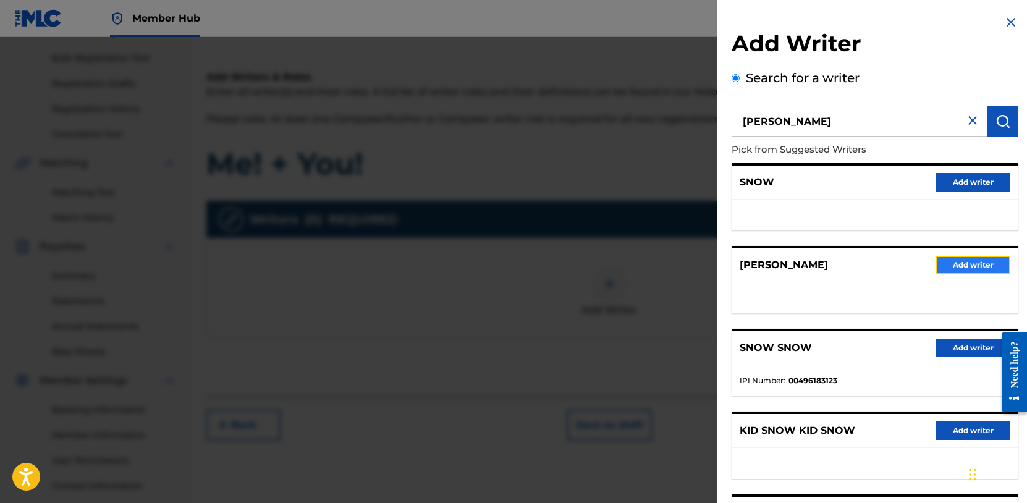
click at [956, 264] on button "Add writer" at bounding box center [973, 265] width 74 height 19
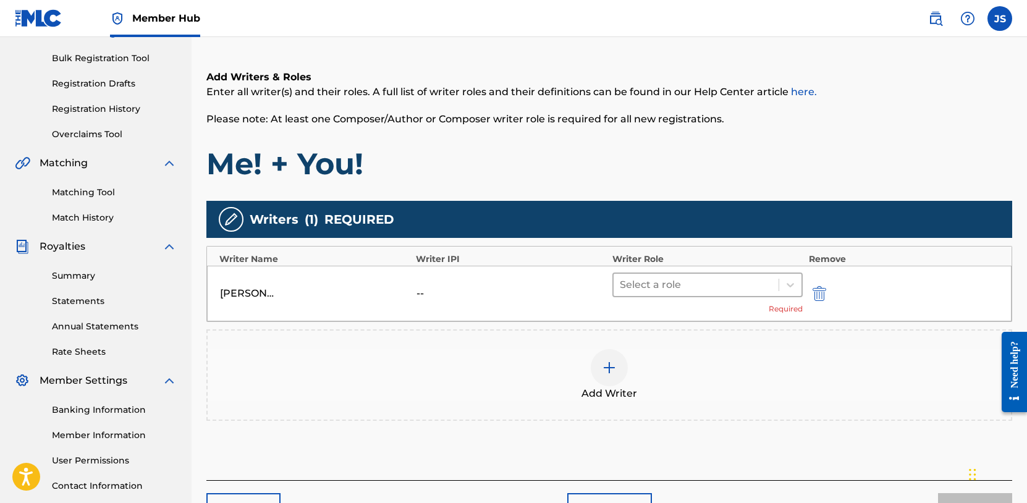
click at [710, 285] on div at bounding box center [696, 284] width 153 height 17
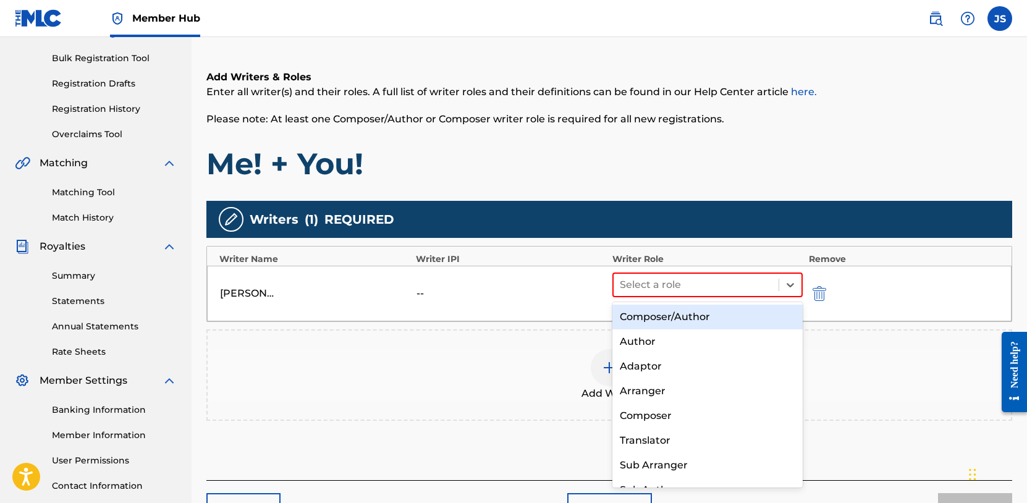
drag, startPoint x: 697, startPoint y: 316, endPoint x: 702, endPoint y: 321, distance: 7.0
click at [697, 316] on div "Composer/Author" at bounding box center [707, 317] width 190 height 25
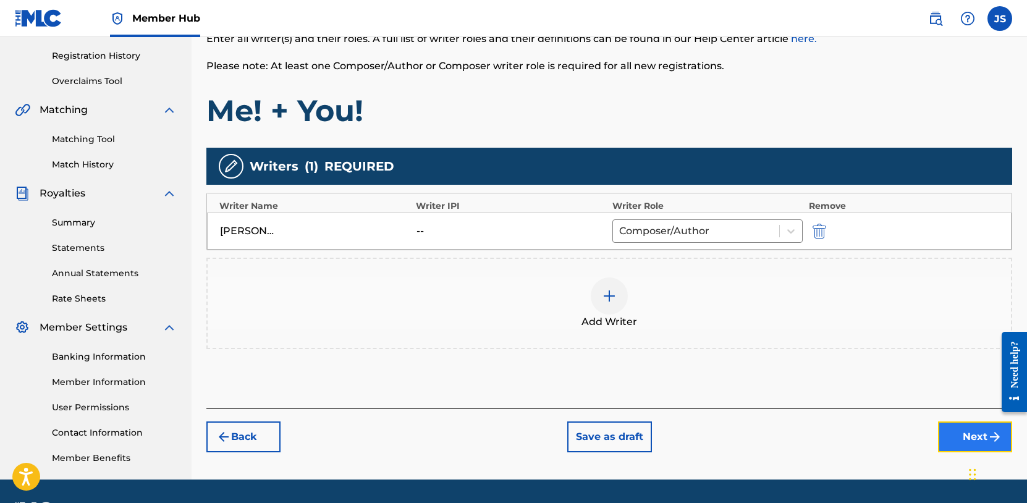
click at [966, 438] on button "Next" at bounding box center [975, 436] width 74 height 31
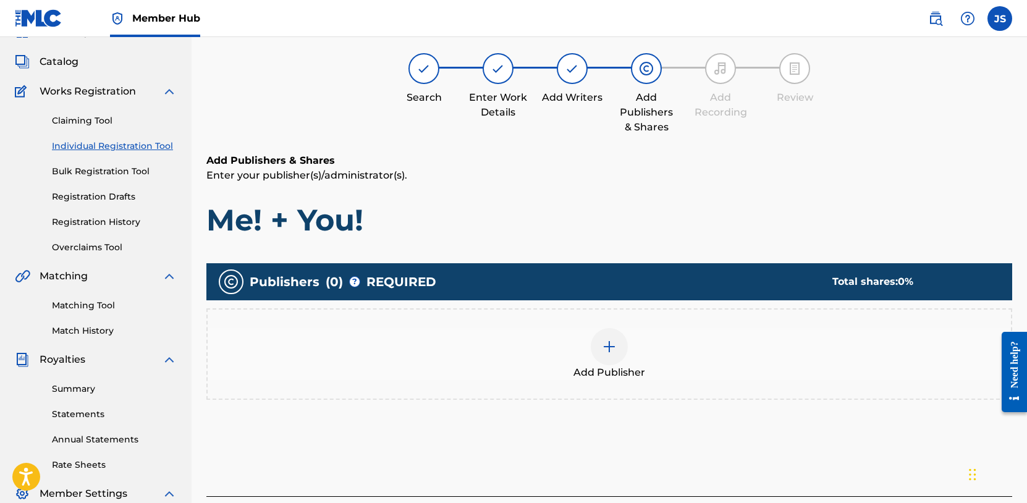
scroll to position [56, 0]
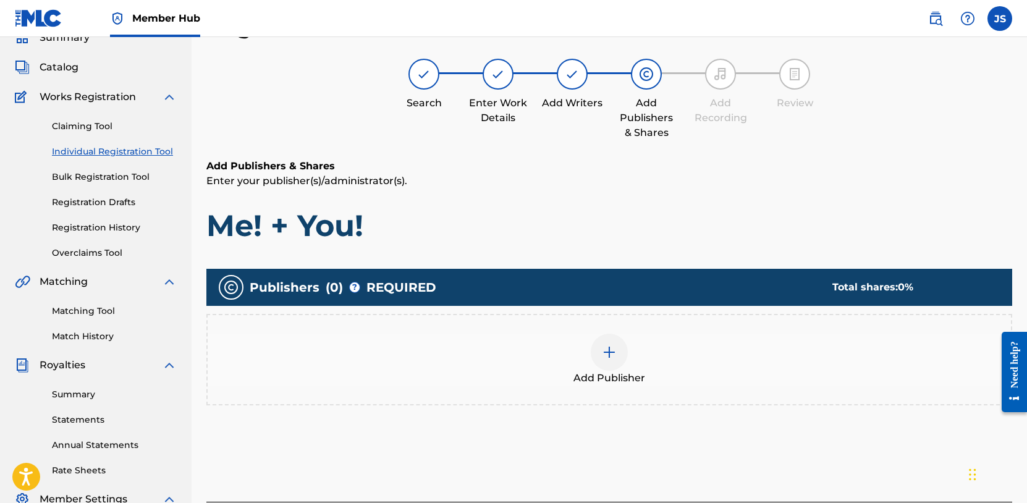
click at [615, 350] on img at bounding box center [609, 352] width 15 height 15
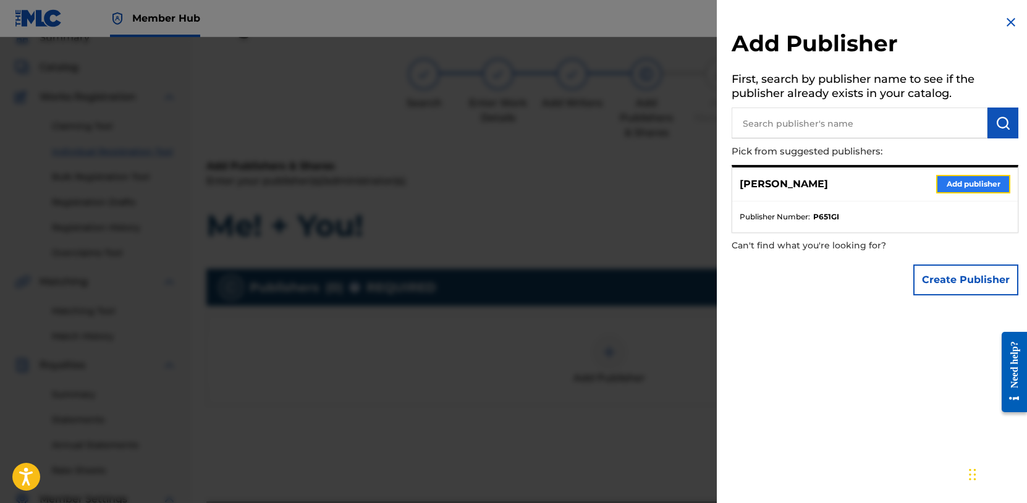
click at [967, 187] on button "Add publisher" at bounding box center [973, 184] width 74 height 19
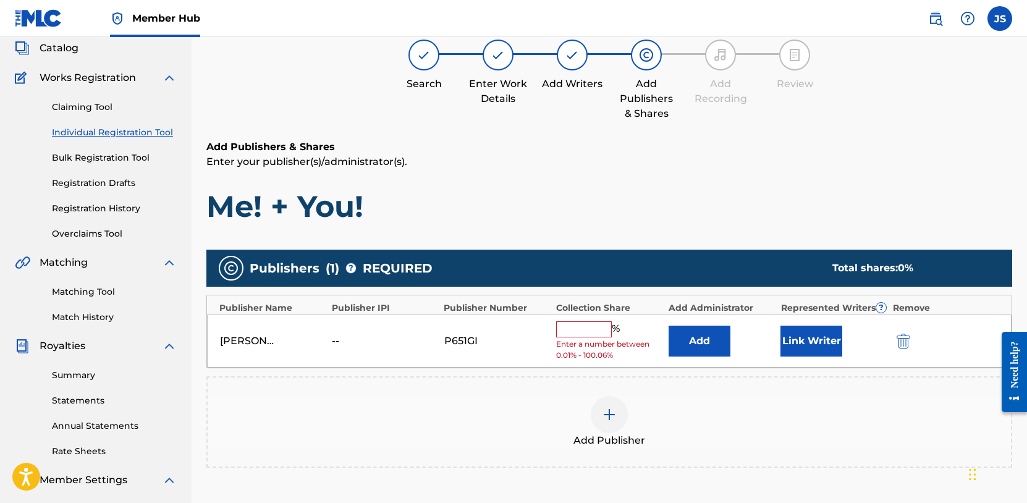
scroll to position [77, 0]
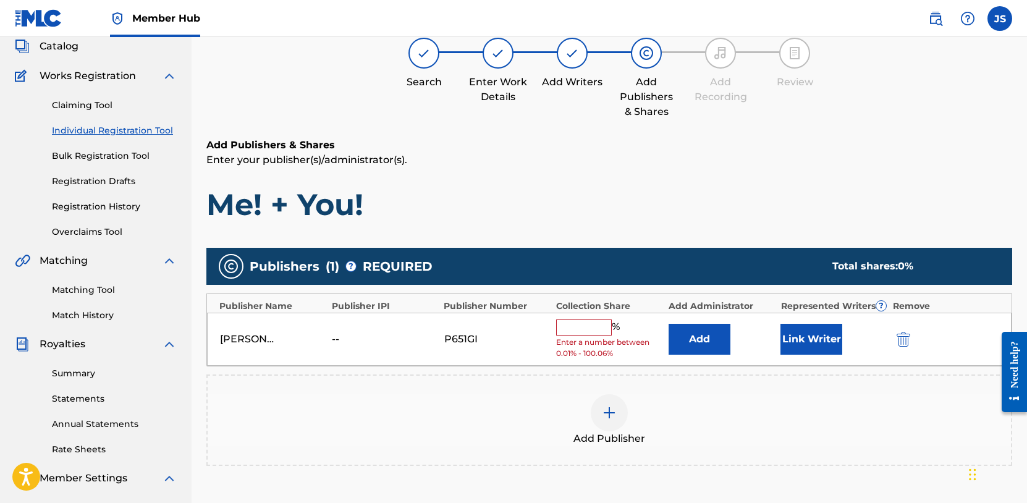
click at [592, 328] on input "text" at bounding box center [584, 327] width 56 height 16
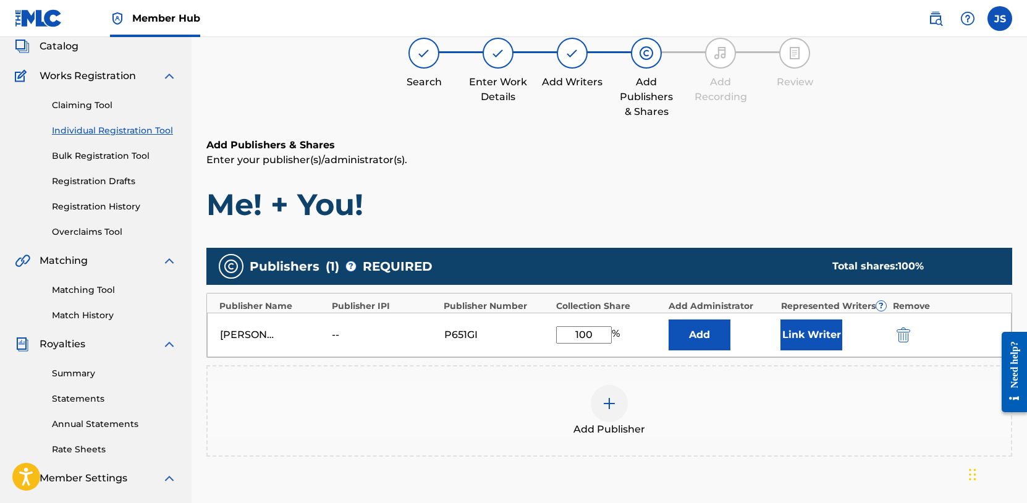
type input "100"
click at [850, 412] on div "Add Publisher" at bounding box center [609, 411] width 803 height 52
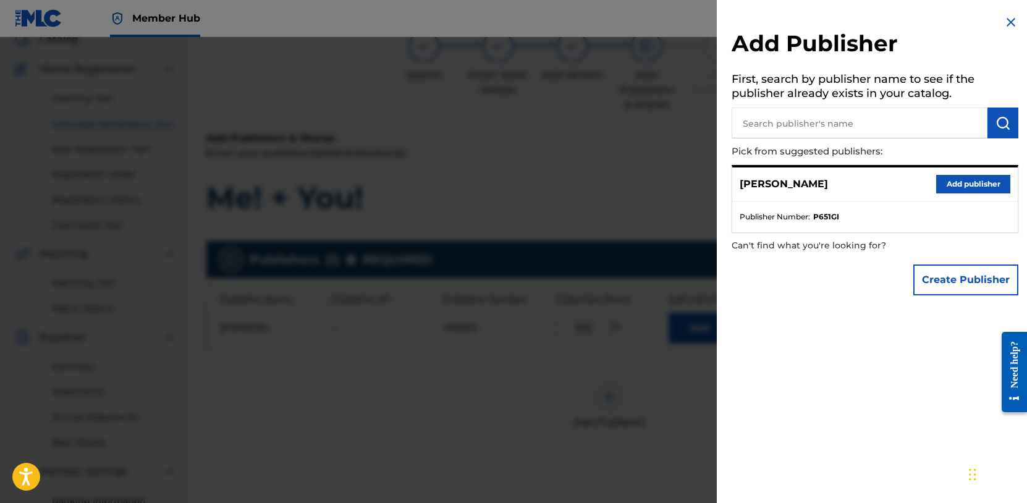
scroll to position [263, 0]
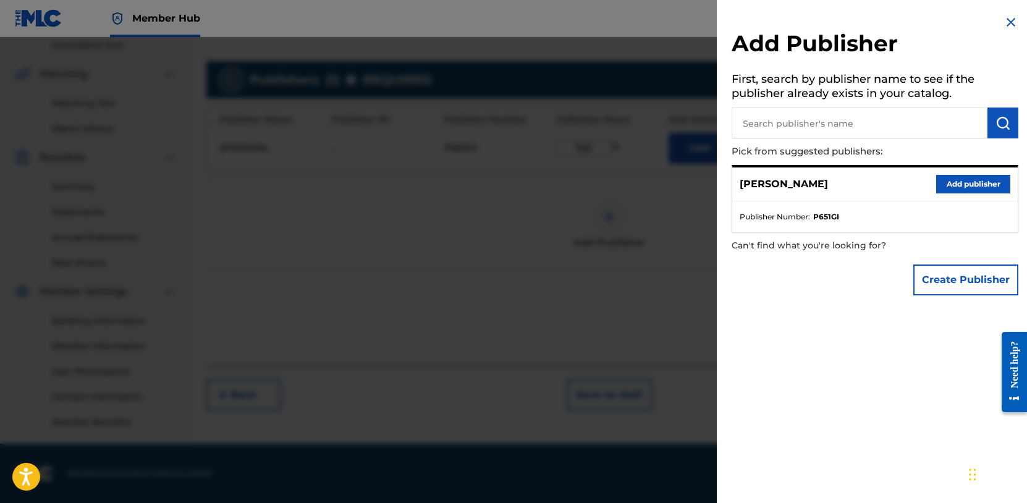
click at [631, 245] on div at bounding box center [513, 288] width 1027 height 503
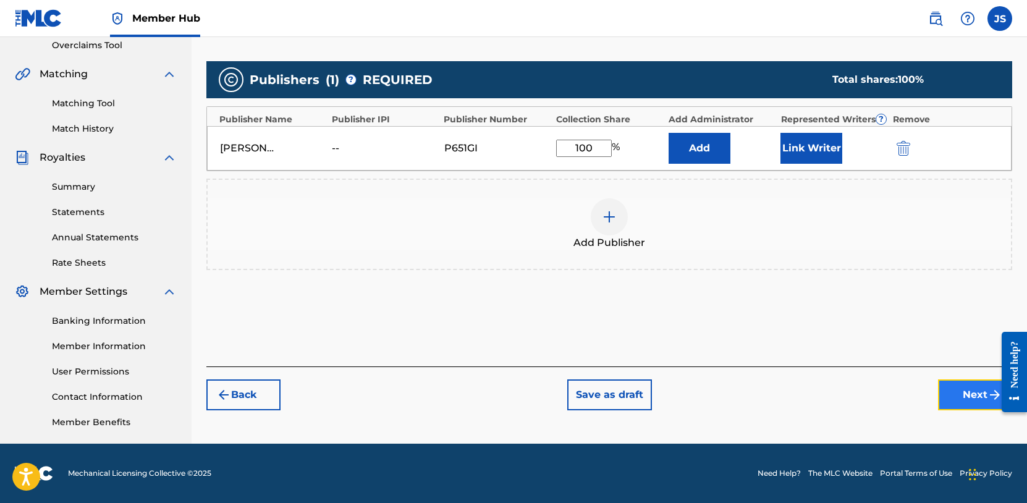
click at [967, 399] on button "Next" at bounding box center [975, 394] width 74 height 31
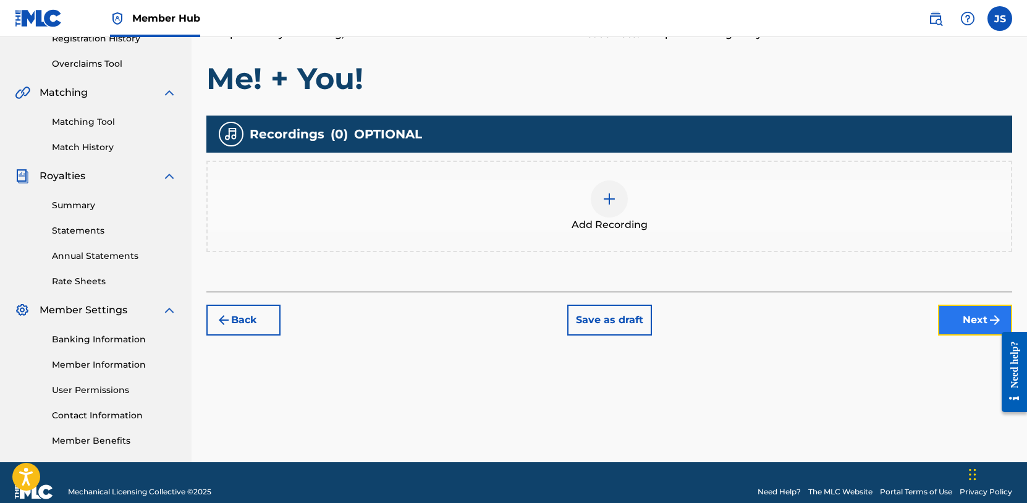
click at [966, 324] on button "Next" at bounding box center [975, 320] width 74 height 31
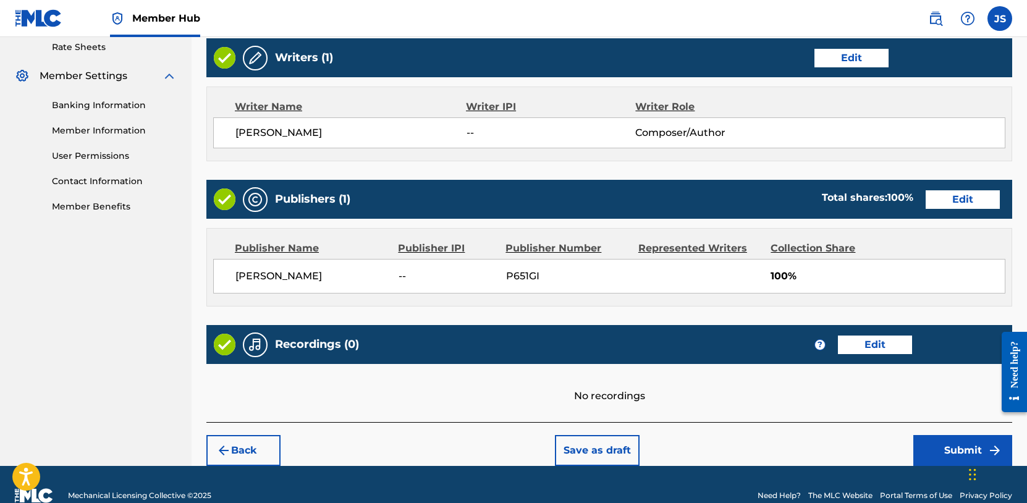
scroll to position [500, 0]
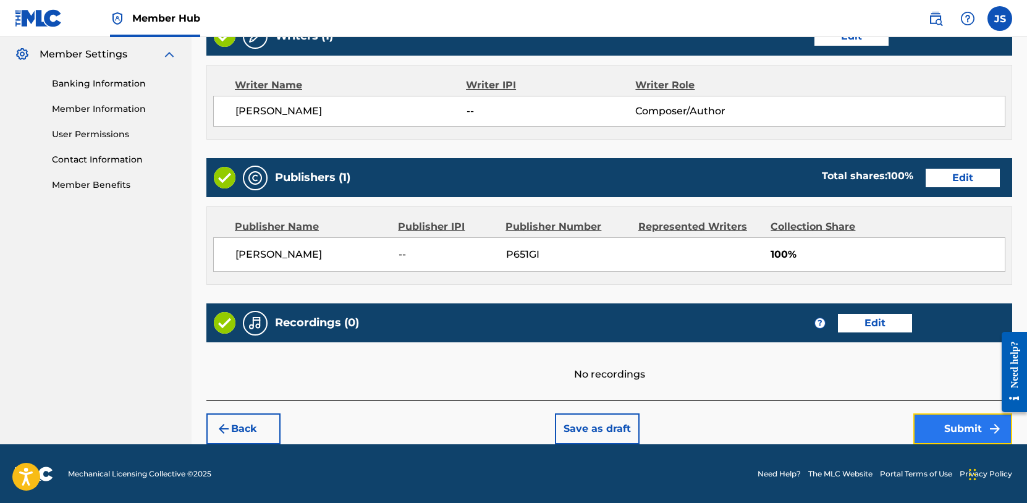
click at [946, 423] on button "Submit" at bounding box center [962, 428] width 99 height 31
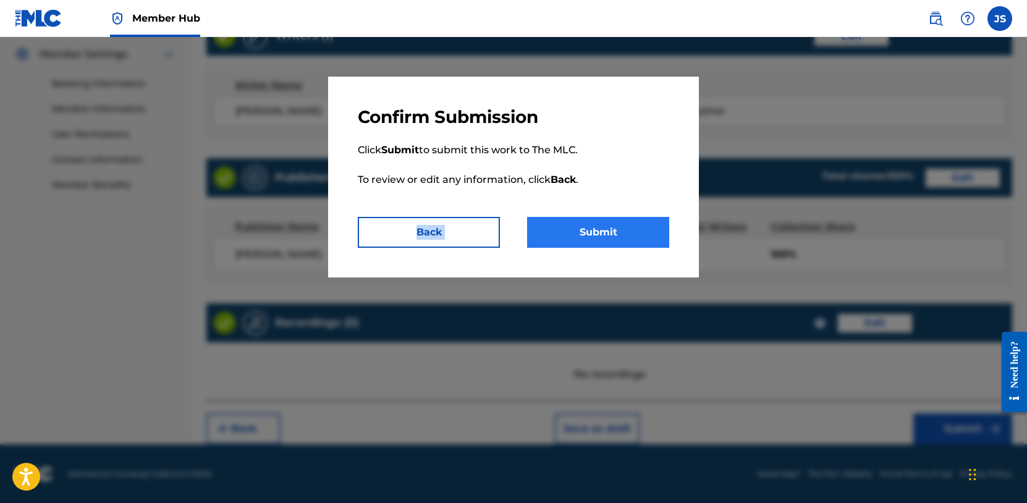
drag, startPoint x: 612, startPoint y: 217, endPoint x: 615, endPoint y: 224, distance: 7.8
click at [613, 219] on div "Confirm Submission Click Submit to submit this work to The MLC. To review or ed…" at bounding box center [513, 177] width 371 height 201
click at [617, 231] on button "Submit" at bounding box center [598, 232] width 142 height 31
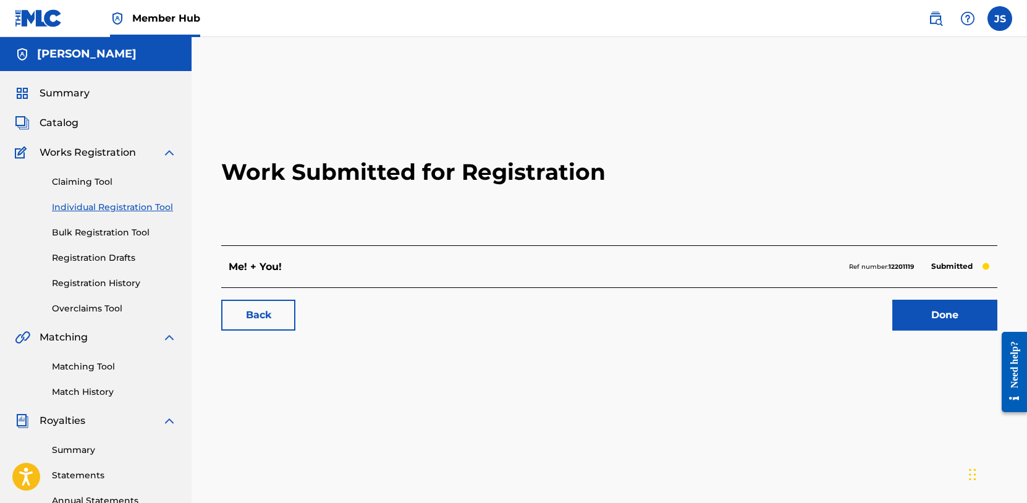
click at [107, 211] on link "Individual Registration Tool" at bounding box center [114, 207] width 125 height 13
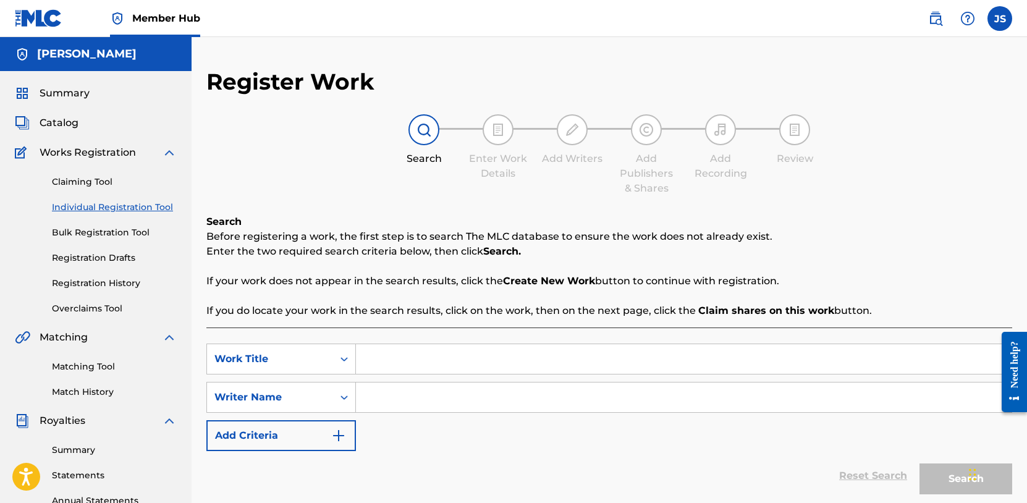
click at [442, 364] on input "Search Form" at bounding box center [683, 359] width 655 height 30
type input "CRAZY 2 ME"
click at [390, 398] on input "Search Form" at bounding box center [683, 397] width 655 height 30
type input "j"
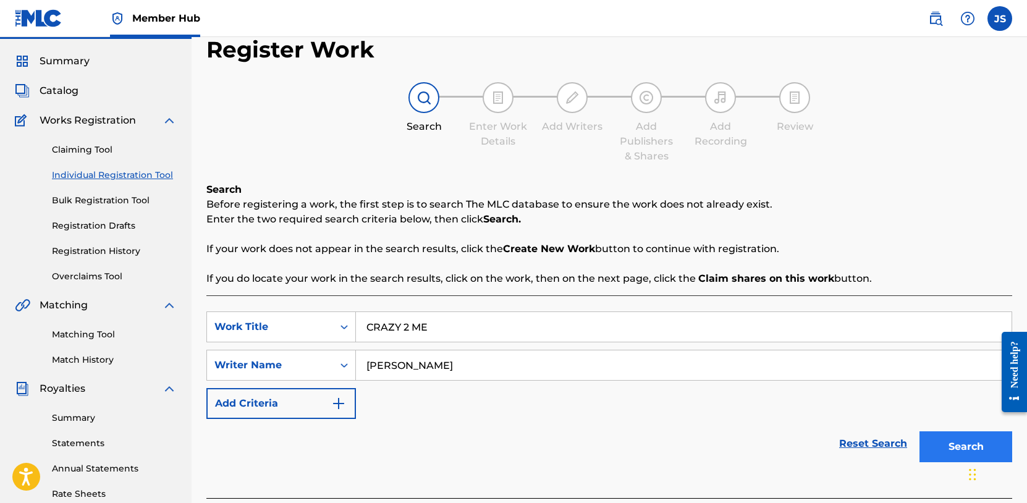
scroll to position [92, 0]
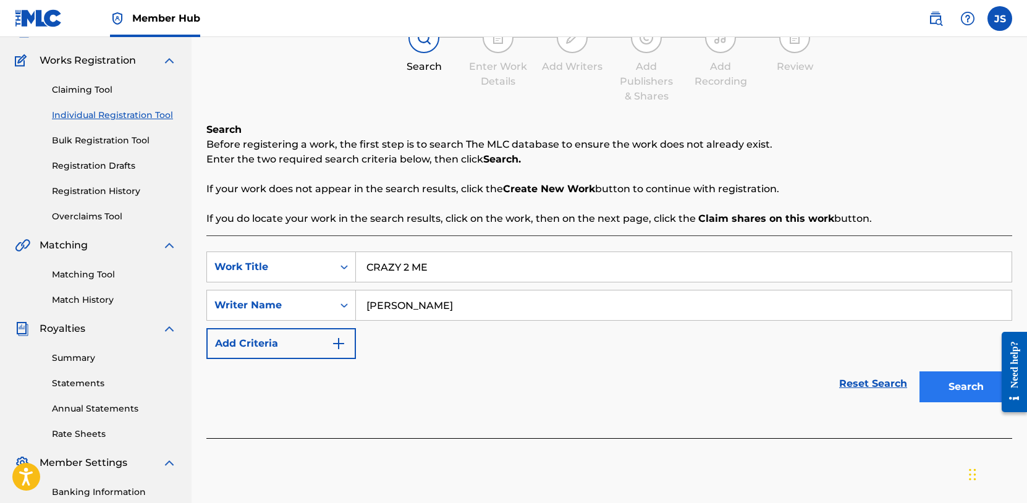
type input "[PERSON_NAME]"
click at [973, 381] on button "Search" at bounding box center [965, 386] width 93 height 31
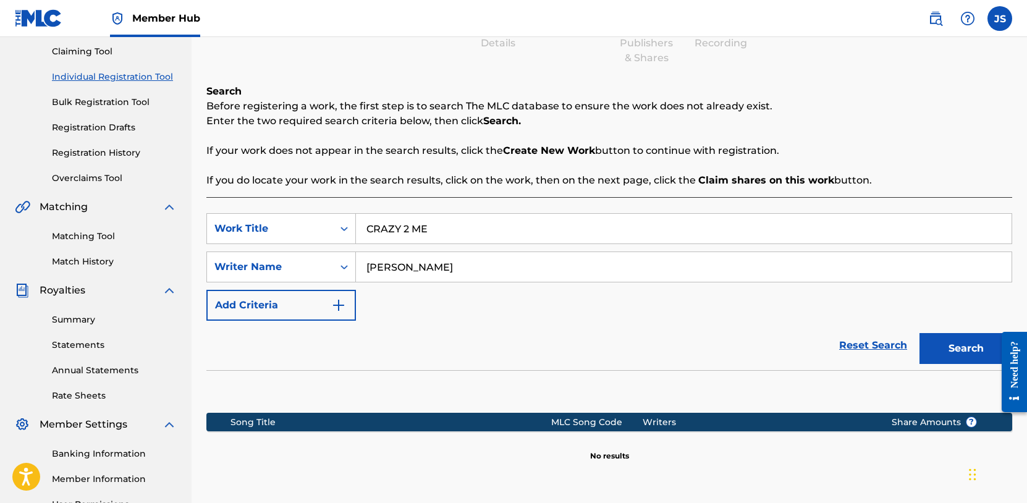
scroll to position [263, 0]
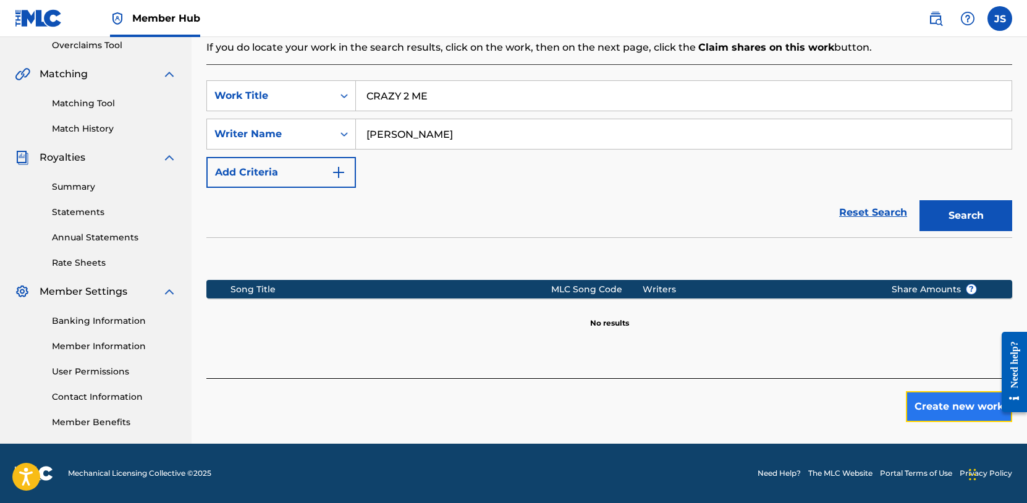
click at [931, 408] on button "Create new work" at bounding box center [959, 406] width 106 height 31
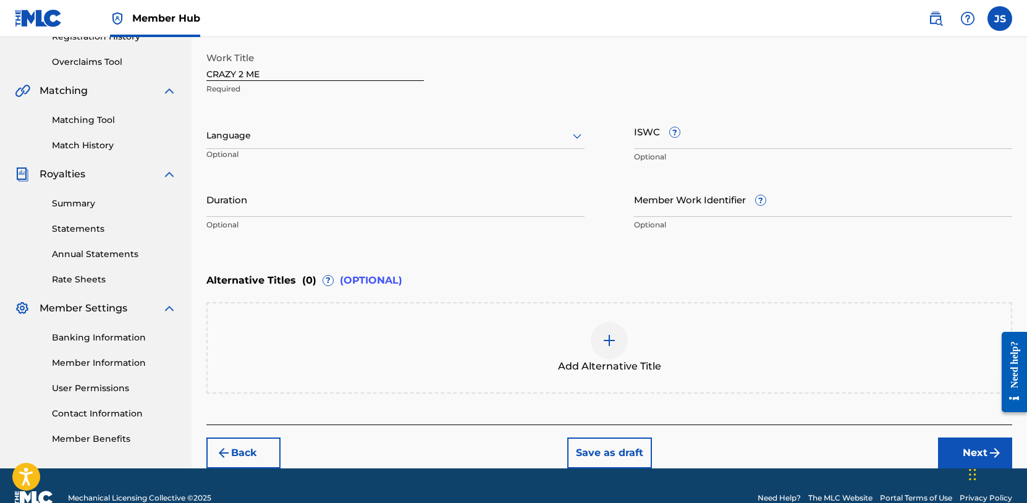
scroll to position [238, 0]
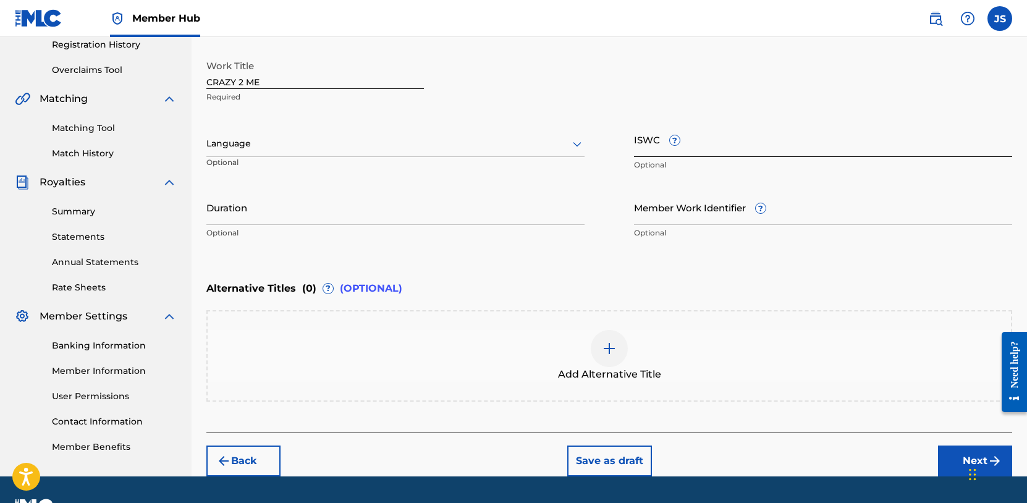
click at [652, 143] on input "ISWC ?" at bounding box center [823, 139] width 378 height 35
paste input "T-326.238.731-1"
type input "T-326.238.731-1"
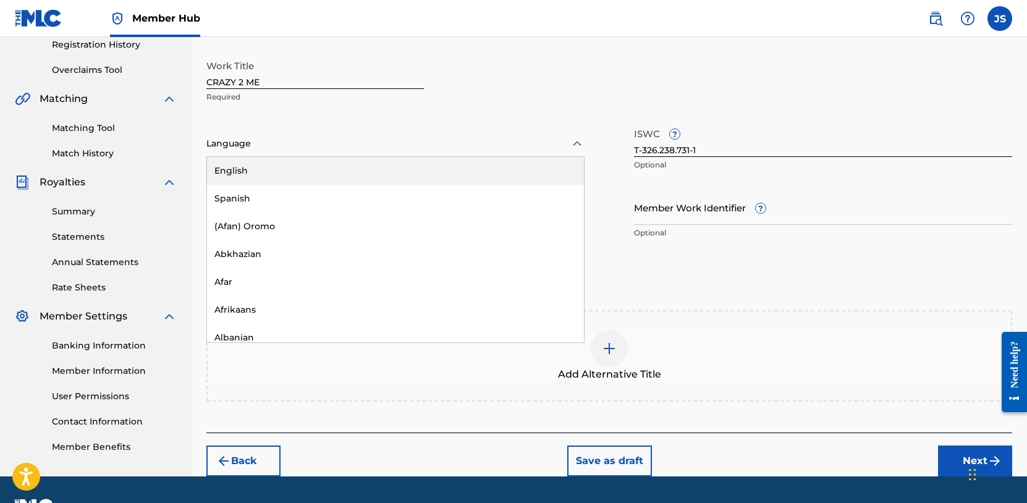
click at [268, 140] on div at bounding box center [395, 143] width 378 height 15
click at [258, 170] on div "English" at bounding box center [395, 171] width 377 height 28
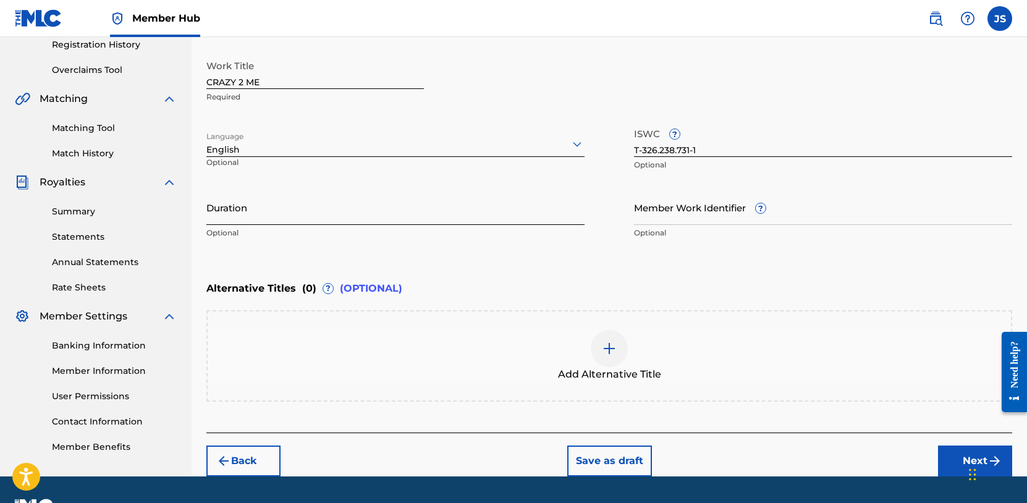
click at [230, 211] on input "Duration" at bounding box center [395, 207] width 378 height 35
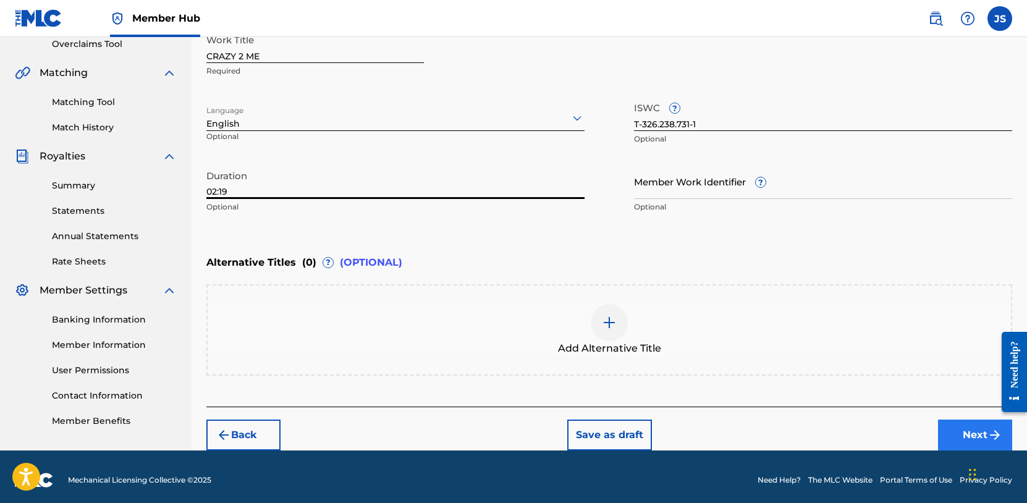
type input "02:19"
click at [961, 431] on button "Next" at bounding box center [975, 434] width 74 height 31
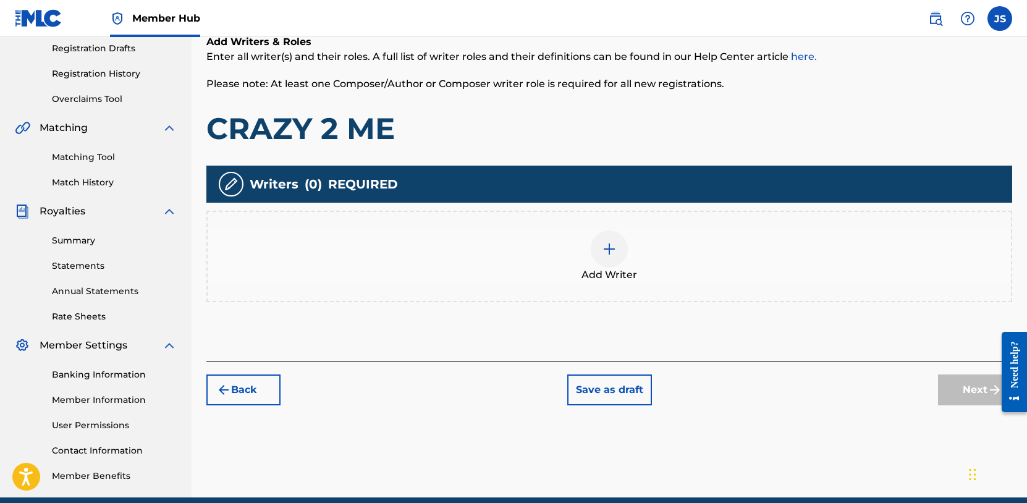
scroll to position [263, 0]
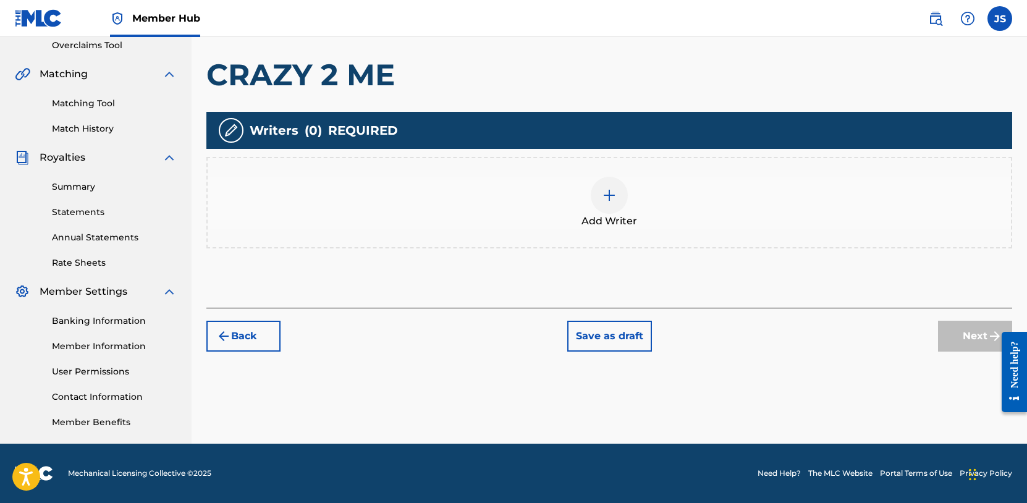
click at [619, 208] on div at bounding box center [609, 195] width 37 height 37
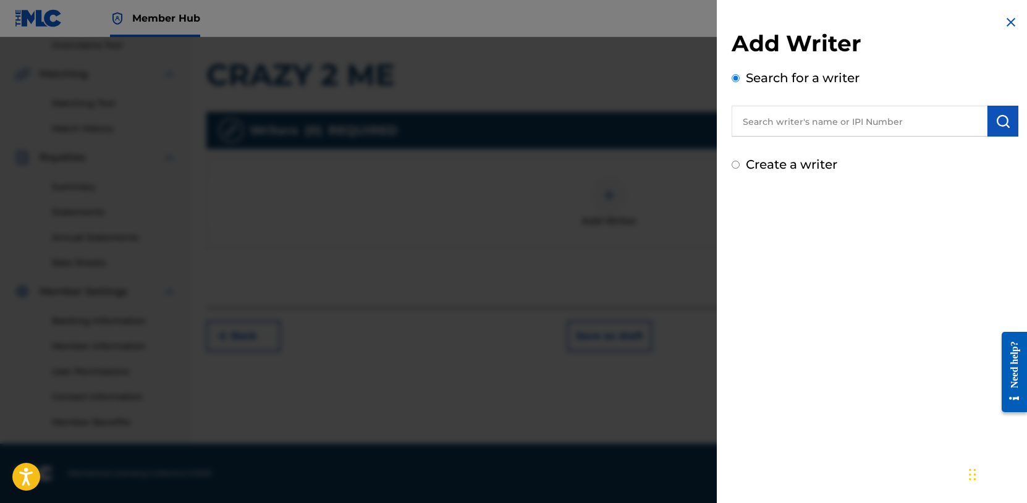
click at [815, 125] on input "text" at bounding box center [859, 121] width 256 height 31
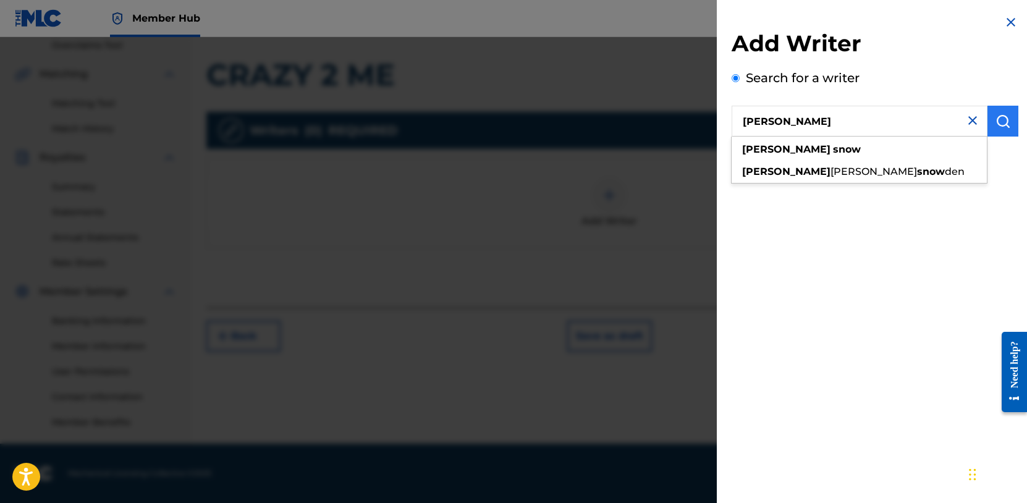
type input "[PERSON_NAME]"
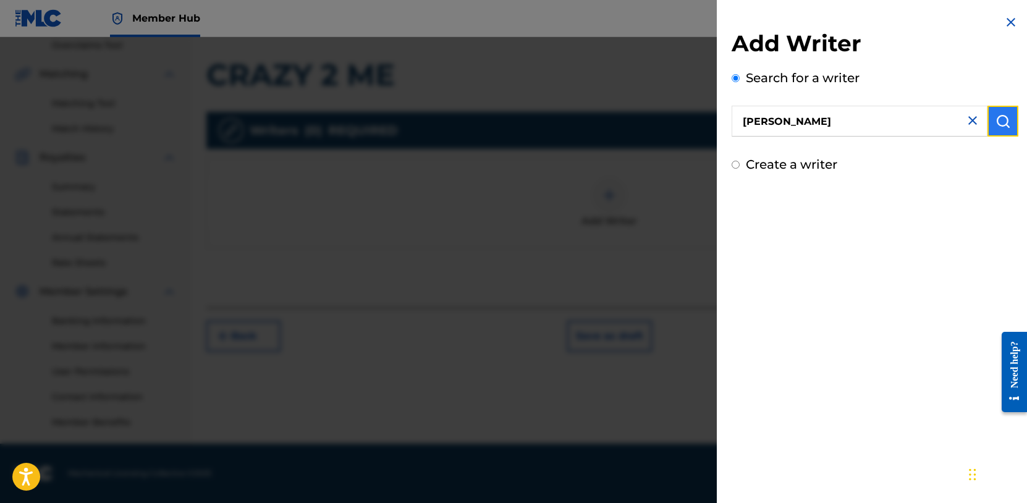
click at [987, 118] on button "submit" at bounding box center [1002, 121] width 31 height 31
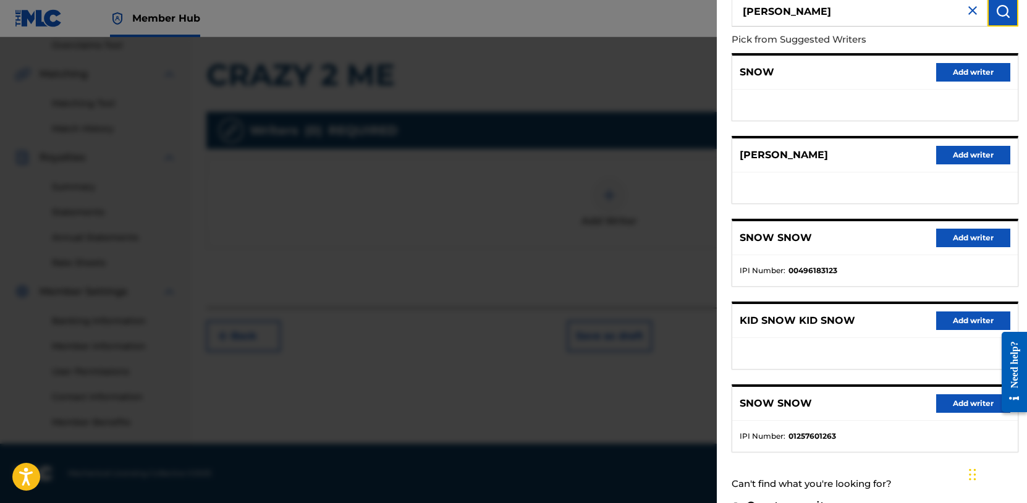
scroll to position [109, 0]
click at [956, 156] on button "Add writer" at bounding box center [973, 155] width 74 height 19
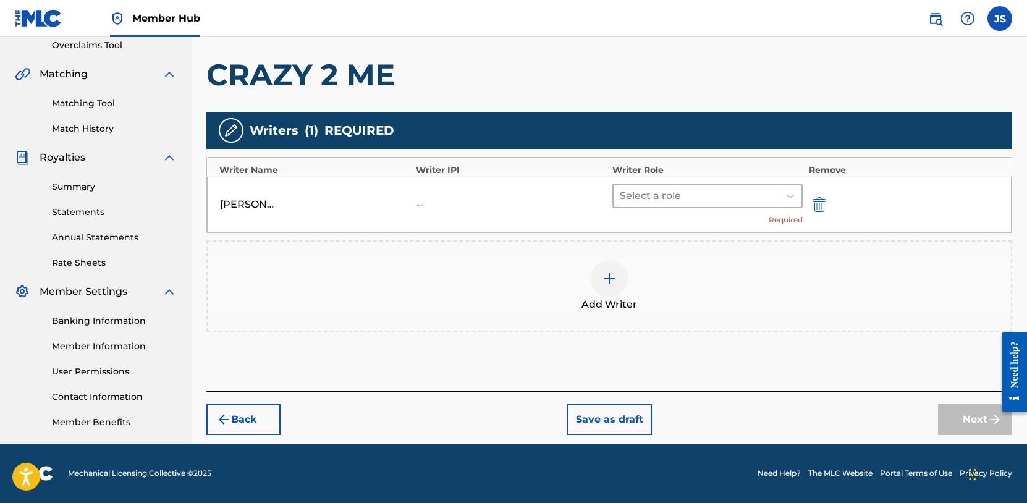
click at [721, 195] on div at bounding box center [696, 195] width 153 height 17
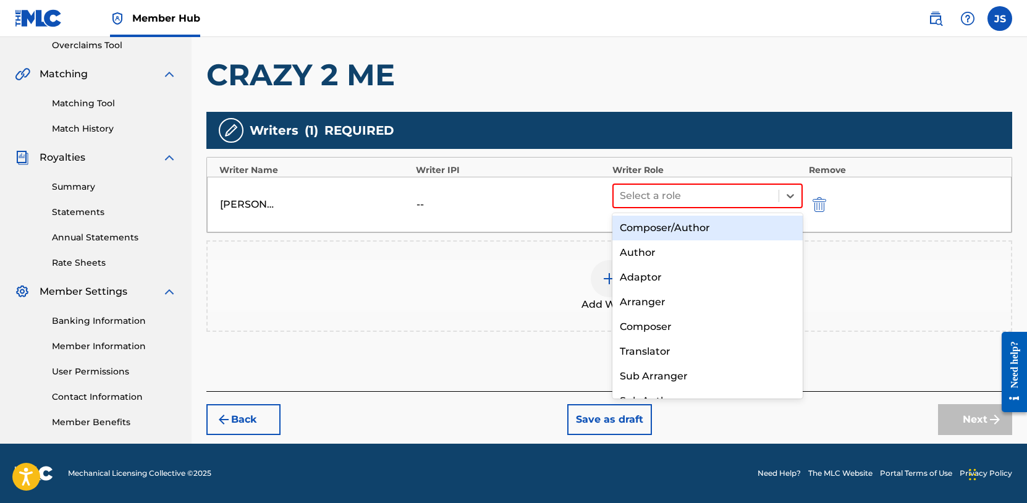
click at [702, 224] on div "Composer/Author" at bounding box center [707, 228] width 190 height 25
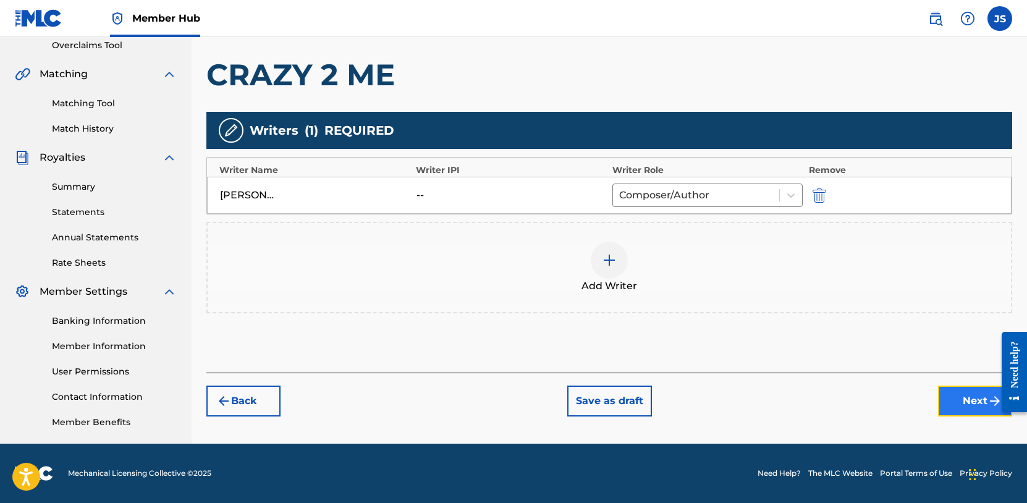
click at [967, 397] on button "Next" at bounding box center [975, 400] width 74 height 31
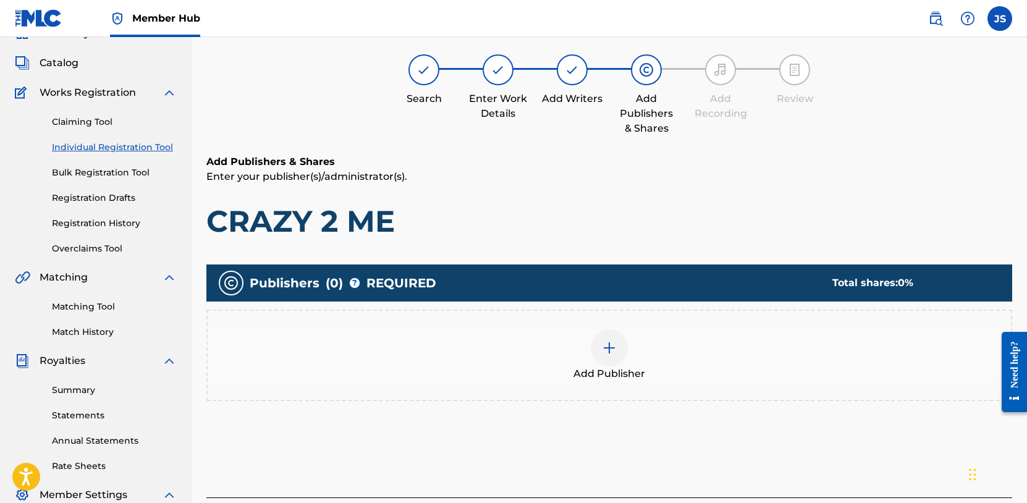
scroll to position [56, 0]
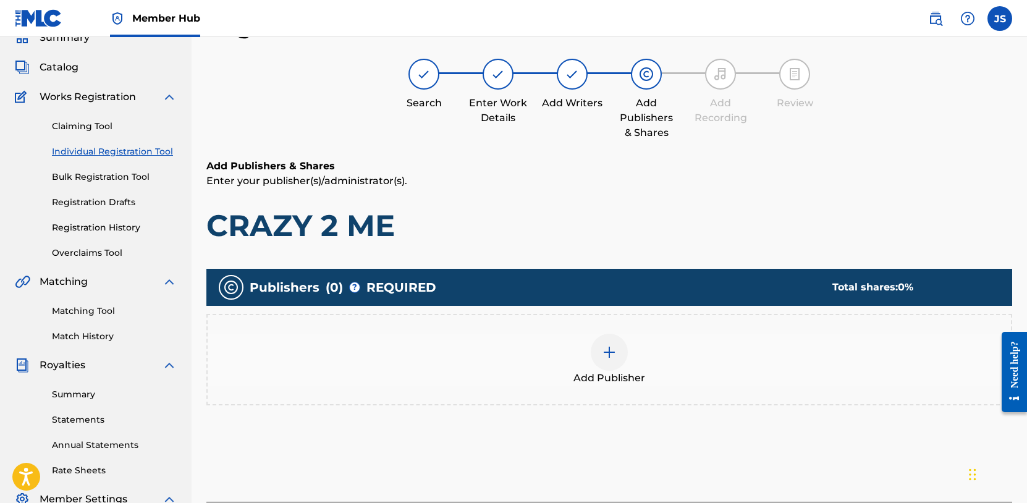
click at [605, 354] on img at bounding box center [609, 352] width 15 height 15
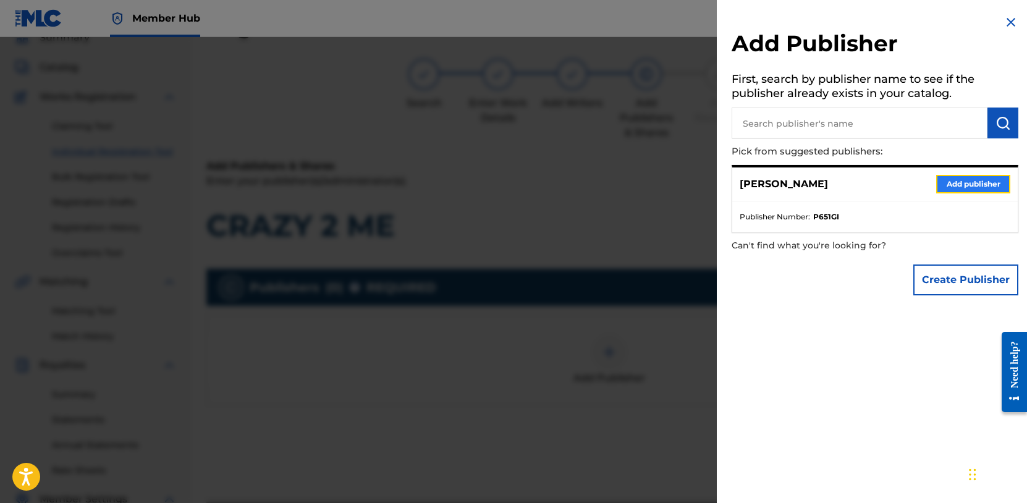
click at [959, 177] on button "Add publisher" at bounding box center [973, 184] width 74 height 19
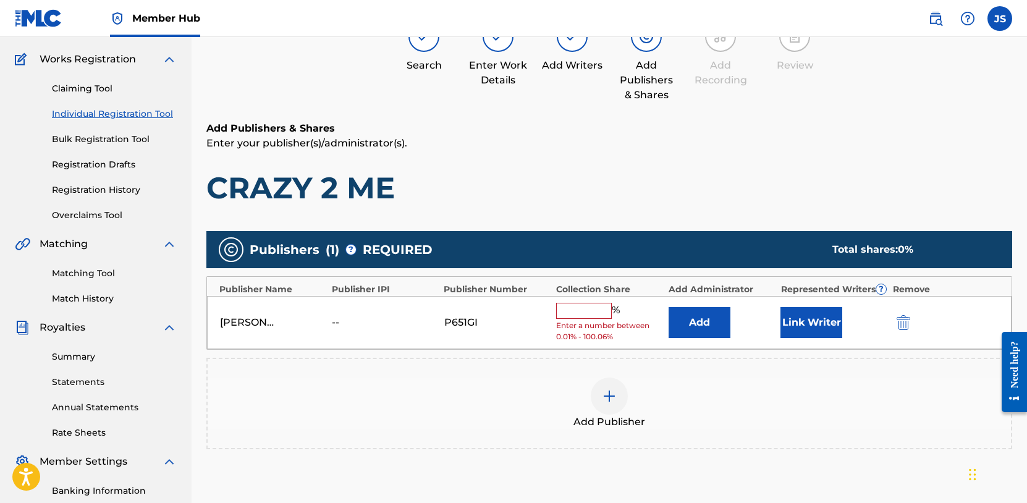
scroll to position [151, 0]
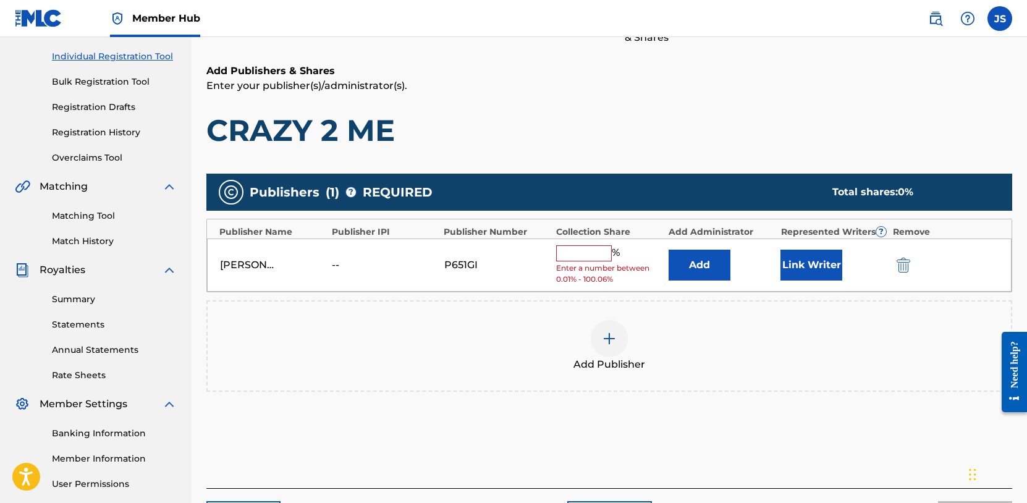
click at [592, 253] on input "text" at bounding box center [584, 253] width 56 height 16
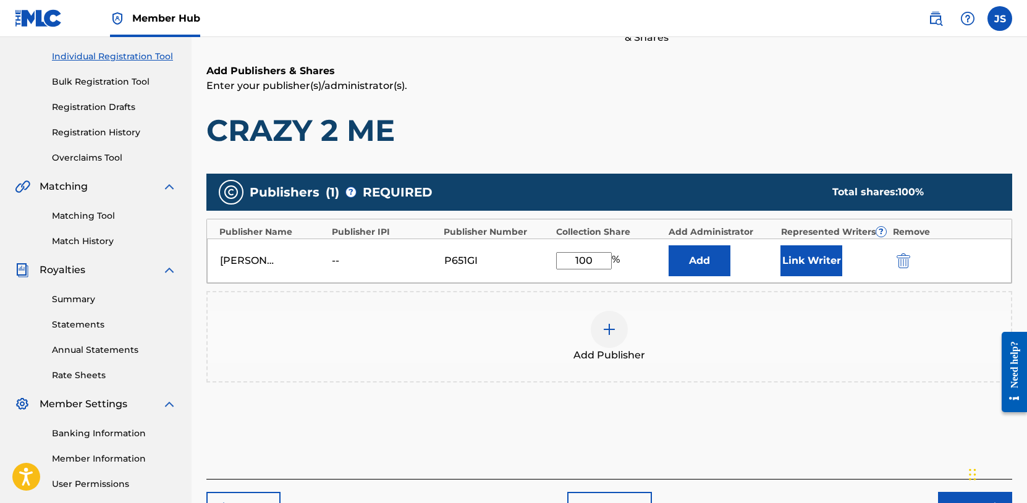
type input "100"
click at [791, 368] on div "Add Publisher" at bounding box center [608, 336] width 805 height 91
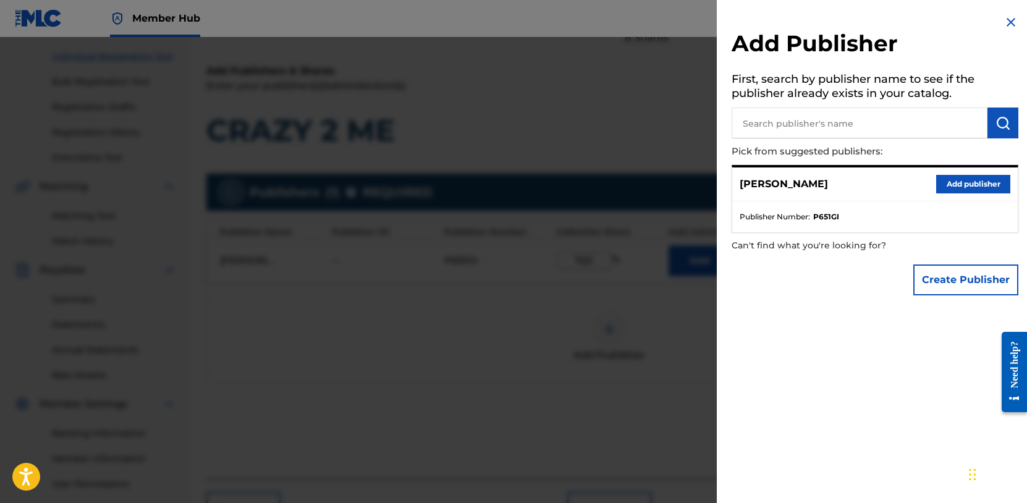
click at [520, 291] on div at bounding box center [513, 288] width 1027 height 503
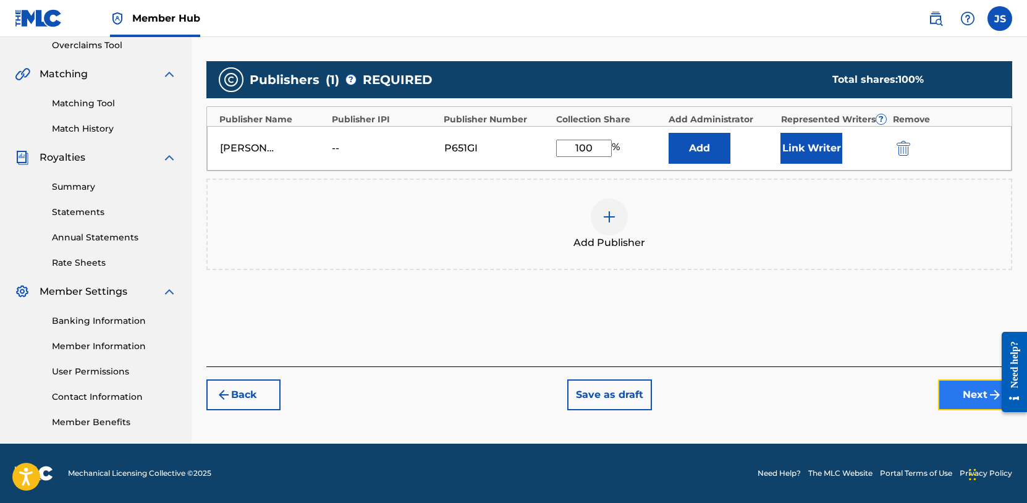
click at [972, 392] on button "Next" at bounding box center [975, 394] width 74 height 31
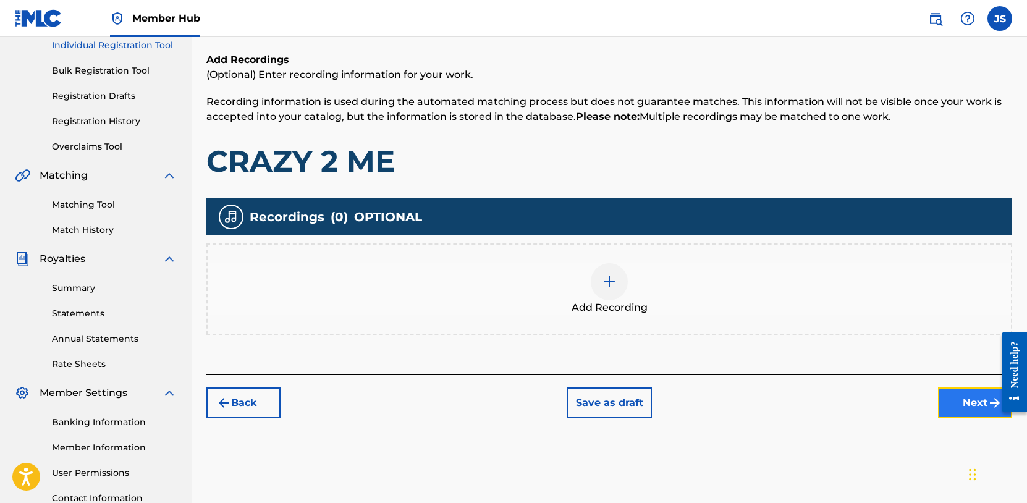
click at [977, 401] on button "Next" at bounding box center [975, 402] width 74 height 31
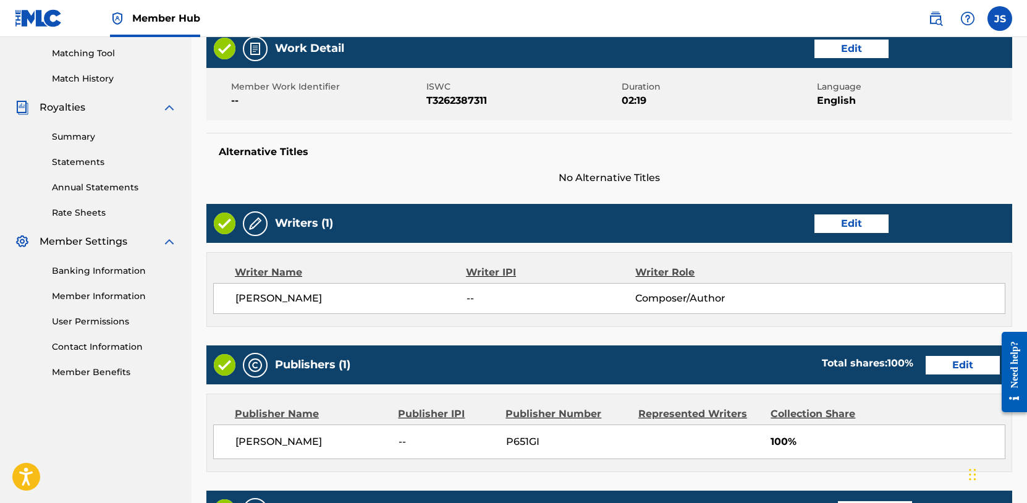
scroll to position [500, 0]
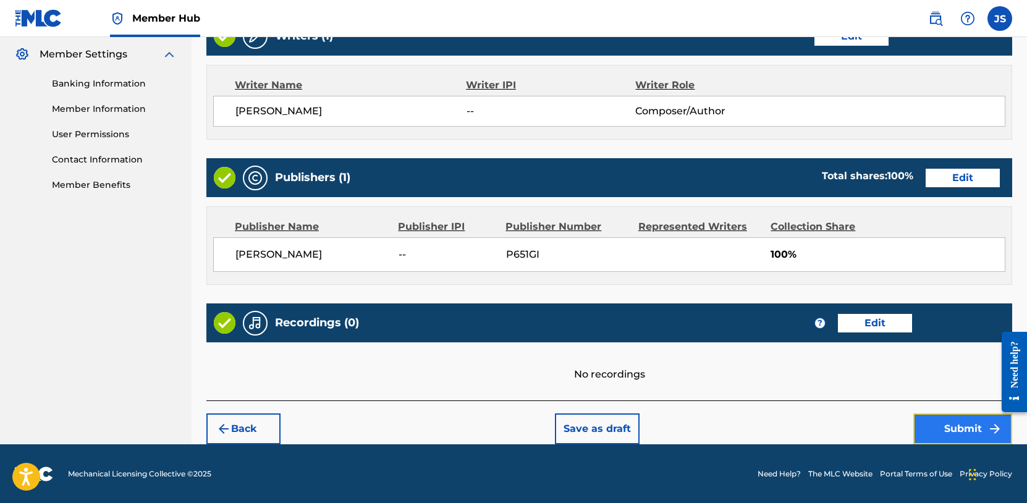
click at [967, 430] on button "Submit" at bounding box center [962, 428] width 99 height 31
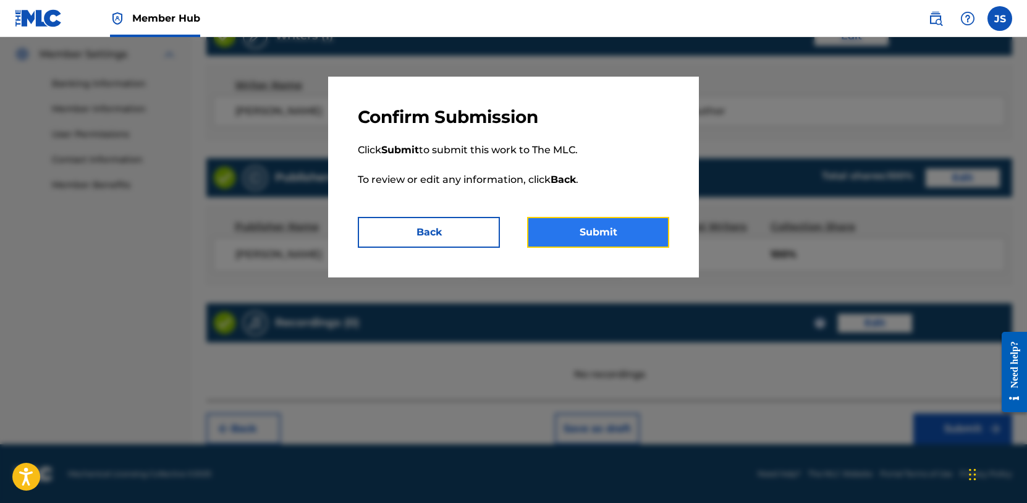
click at [597, 233] on button "Submit" at bounding box center [598, 232] width 142 height 31
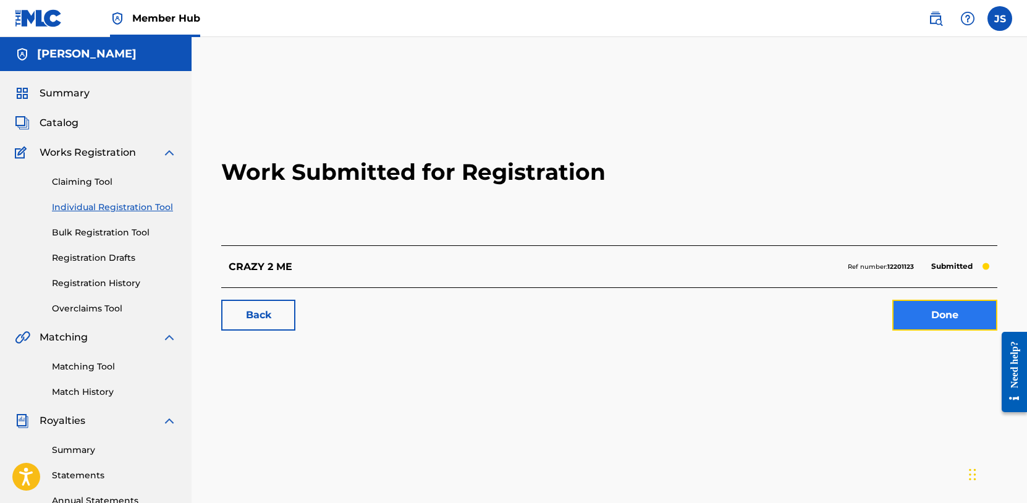
click at [974, 308] on link "Done" at bounding box center [944, 315] width 105 height 31
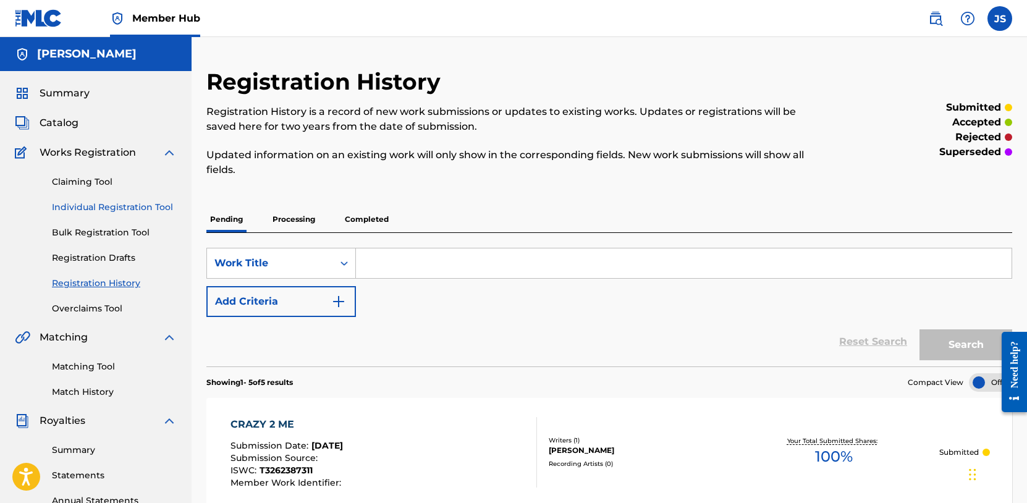
click at [103, 204] on link "Individual Registration Tool" at bounding box center [114, 207] width 125 height 13
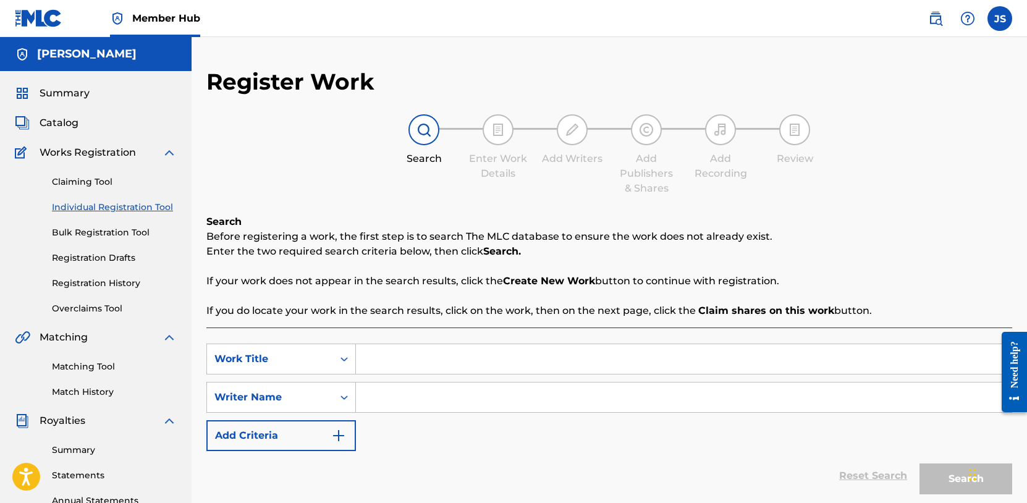
click at [416, 369] on input "Search Form" at bounding box center [683, 359] width 655 height 30
type input "S"
type input "5 STAR"
click at [408, 403] on input "Search Form" at bounding box center [683, 397] width 655 height 30
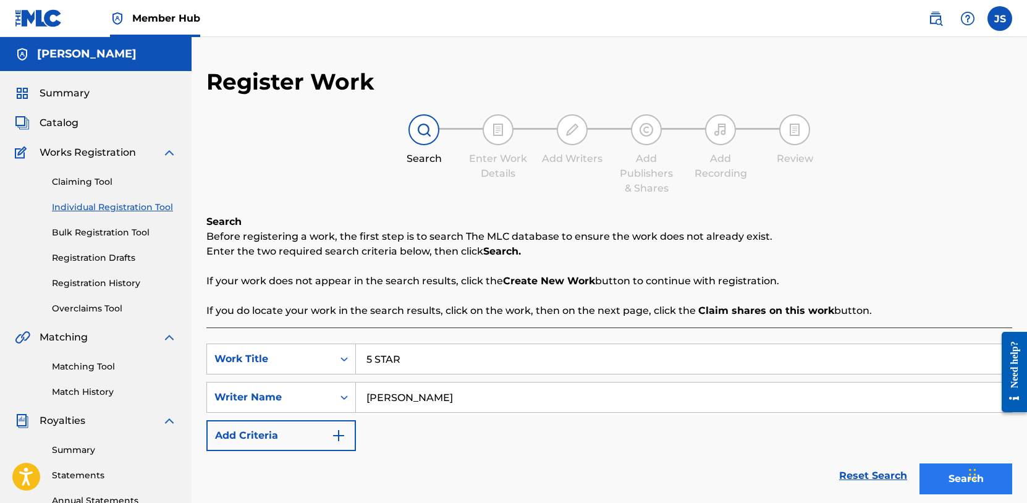
type input "[PERSON_NAME]"
click at [955, 486] on button "Search" at bounding box center [965, 478] width 93 height 31
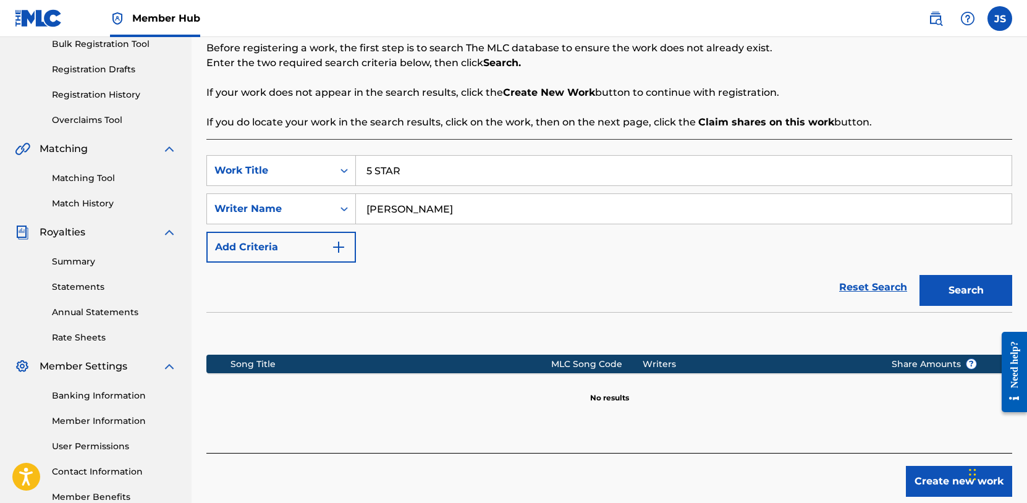
scroll to position [263, 0]
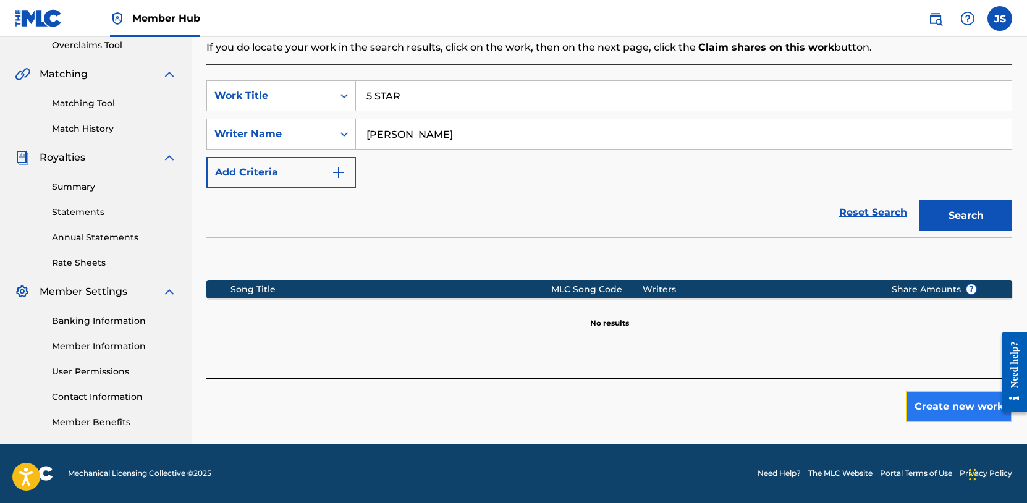
click at [977, 413] on button "Create new work" at bounding box center [959, 406] width 106 height 31
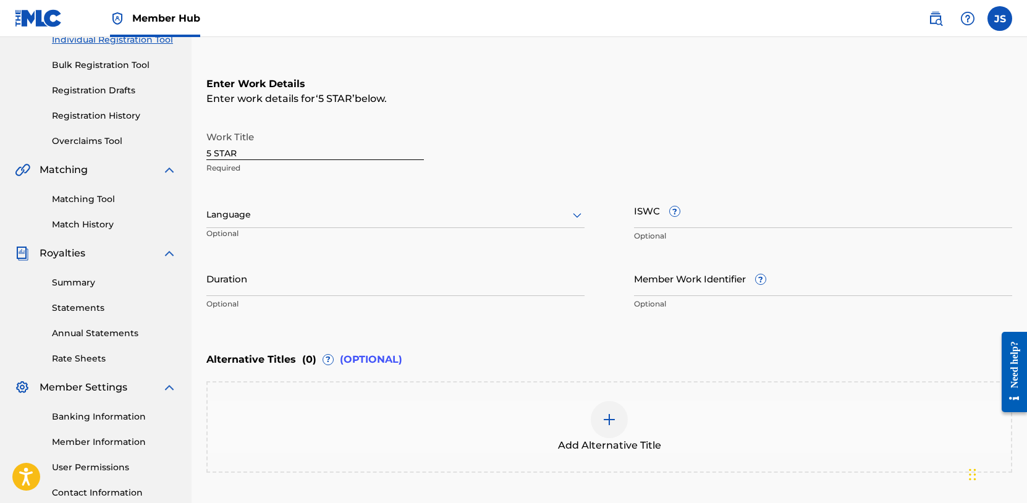
scroll to position [124, 0]
